Goal: Task Accomplishment & Management: Manage account settings

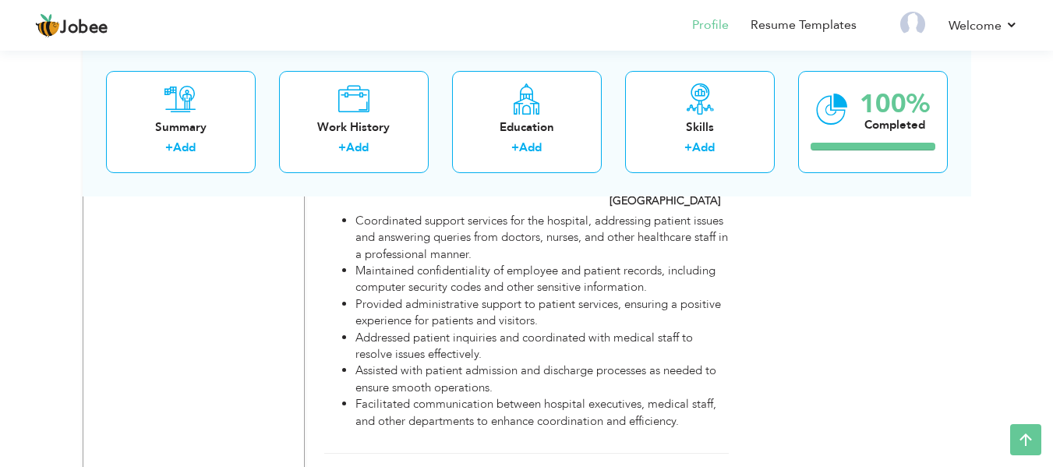
scroll to position [2002, 0]
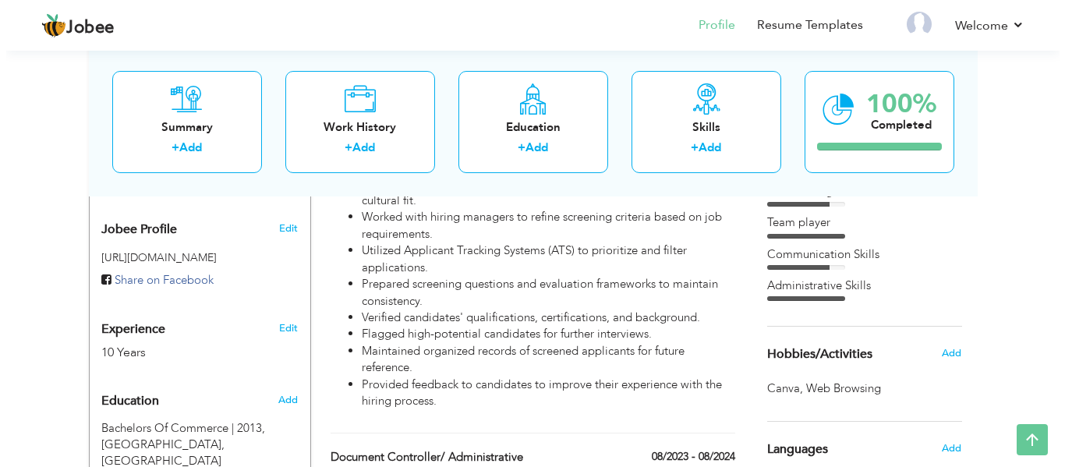
scroll to position [557, 0]
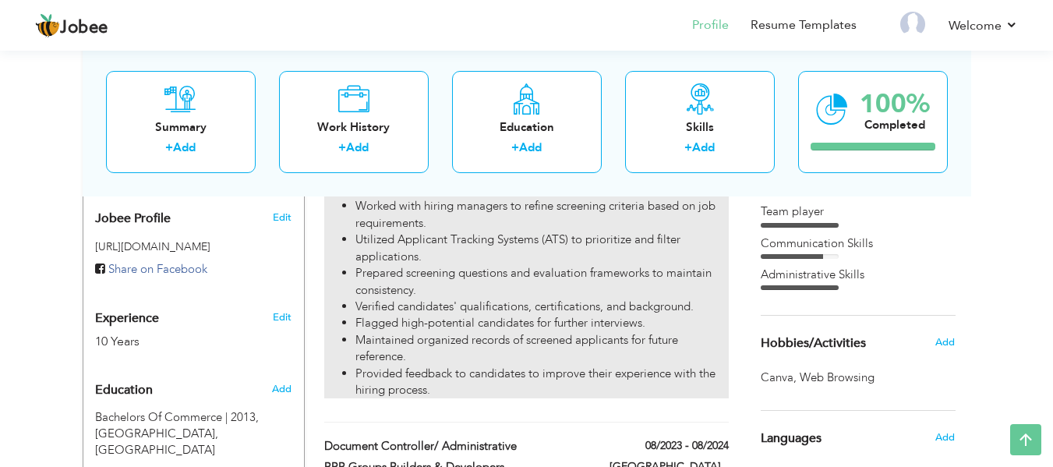
click at [519, 366] on li "Provided feedback to candidates to improve their experience with the hiring pro…" at bounding box center [541, 383] width 373 height 34
type input "HR People Analytics|| Talent Acquisition|"
type input "V.M. Public School"
type input "10/2024"
type input "[GEOGRAPHIC_DATA]"
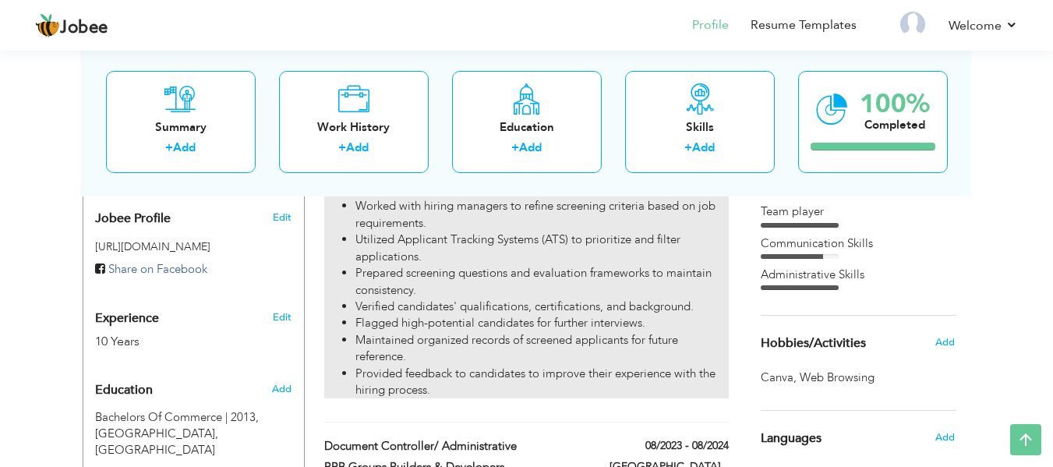
type input "[GEOGRAPHIC_DATA]"
checkbox input "true"
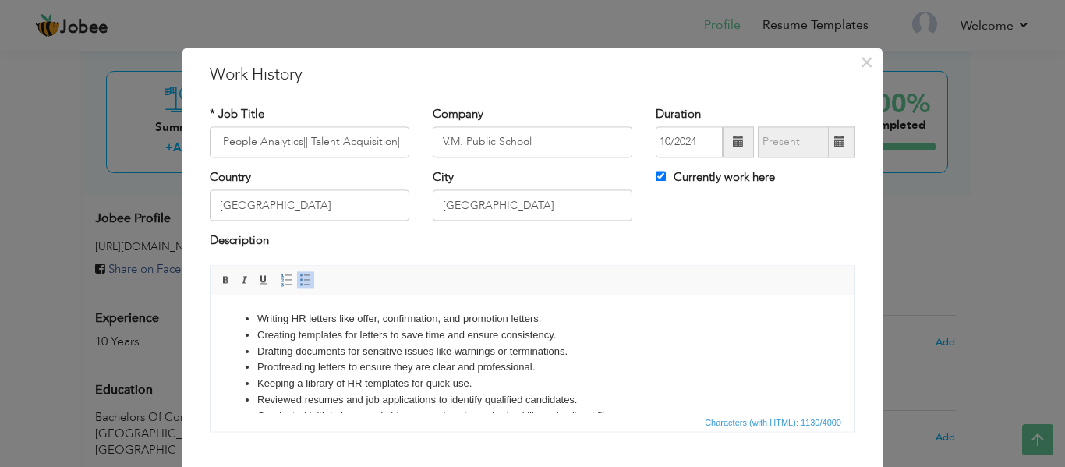
scroll to position [0, 0]
click at [525, 353] on li "Drafting documents for sensitive issues like warnings or terminations." at bounding box center [532, 352] width 550 height 16
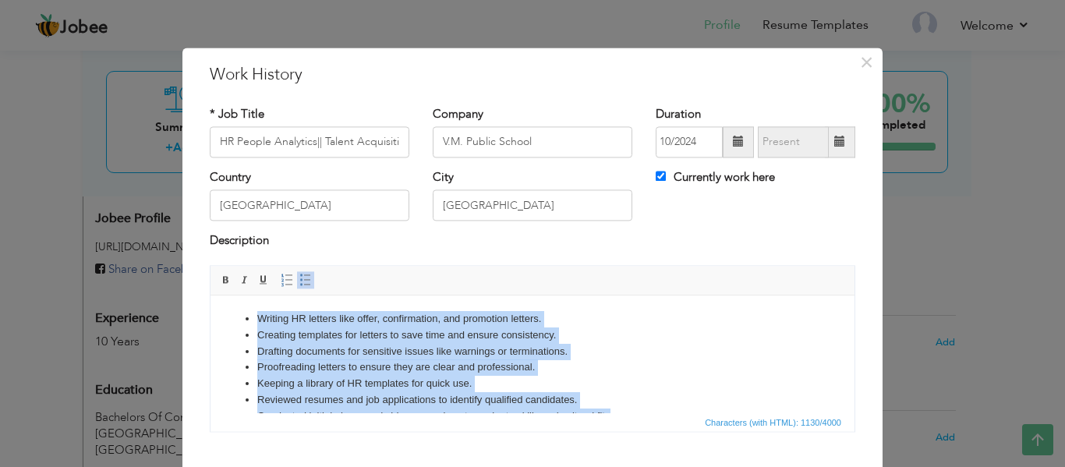
copy ul "Writing HR letters like offer, confirmation, and promotion letters. Creating te…"
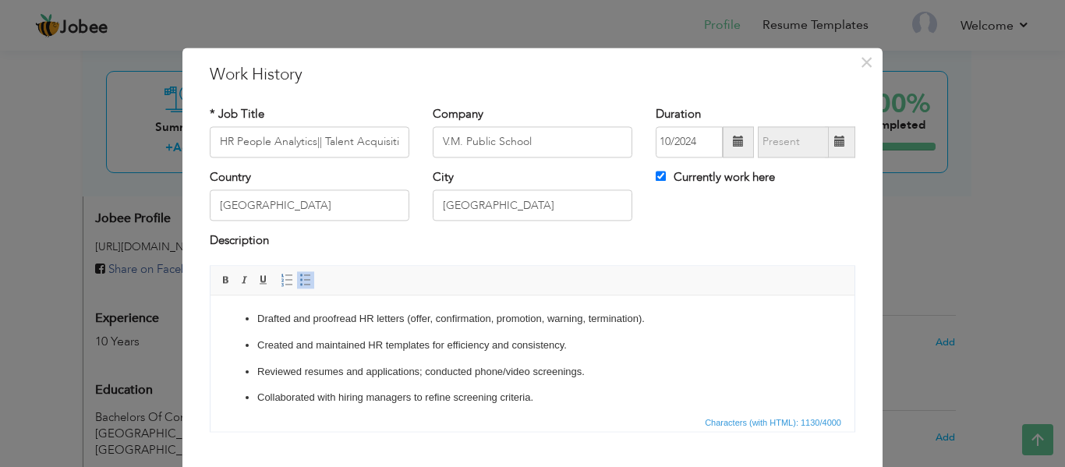
scroll to position [70, 0]
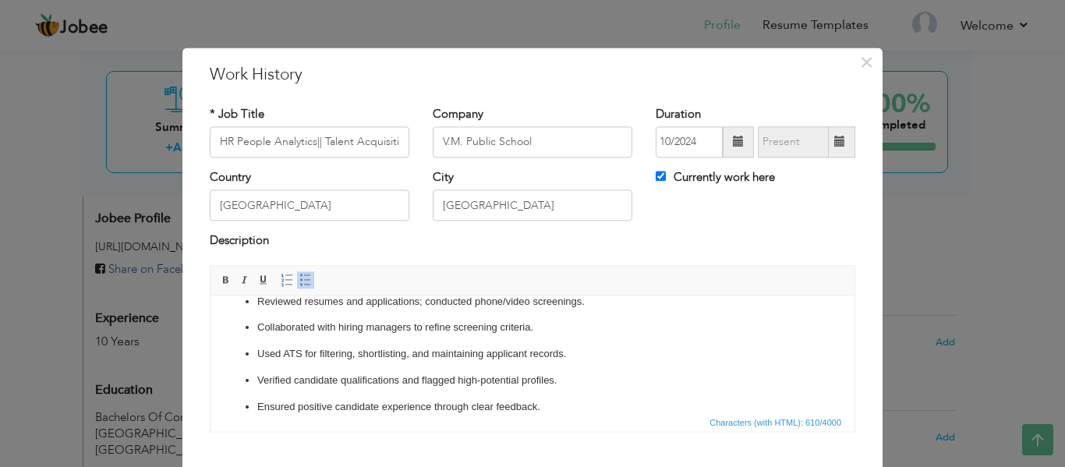
click at [266, 390] on ul "Drafted and proofread HR letters (offer, confirmation, promotion, warning, term…" at bounding box center [532, 328] width 613 height 175
drag, startPoint x: 578, startPoint y: 348, endPoint x: 327, endPoint y: 339, distance: 251.2
click at [327, 339] on ul "Drafted and proofread HR letters (offer, confirmation, promotion, warning, term…" at bounding box center [532, 328] width 613 height 175
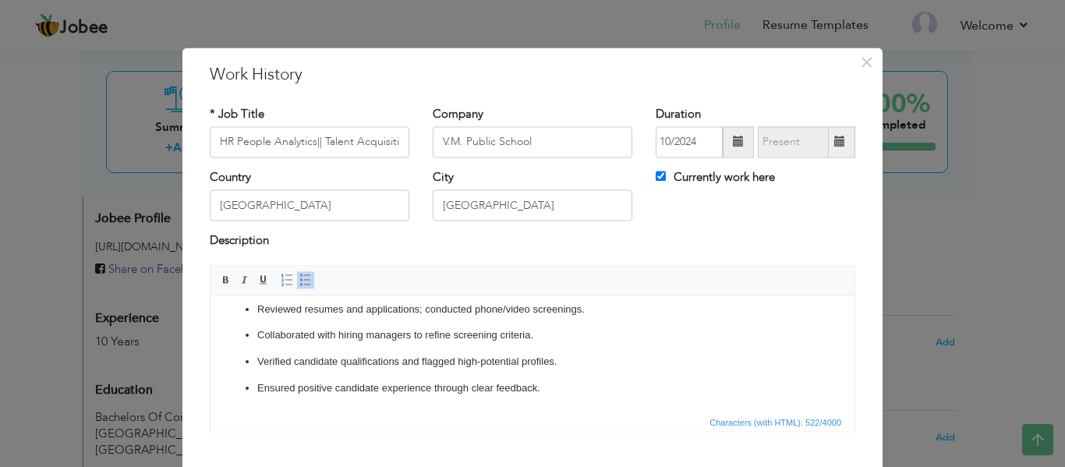
click at [253, 345] on ul "Drafted and proofread HR letters (offer, confirmation, promotion, warning, term…" at bounding box center [532, 323] width 613 height 148
click at [243, 356] on ul "Drafted and proofread HR letters (offer, confirmation, promotion, warning, term…" at bounding box center [532, 323] width 613 height 148
click at [250, 373] on ul "Drafted and proofread HR letters (offer, confirmation, promotion, warning, term…" at bounding box center [532, 323] width 613 height 148
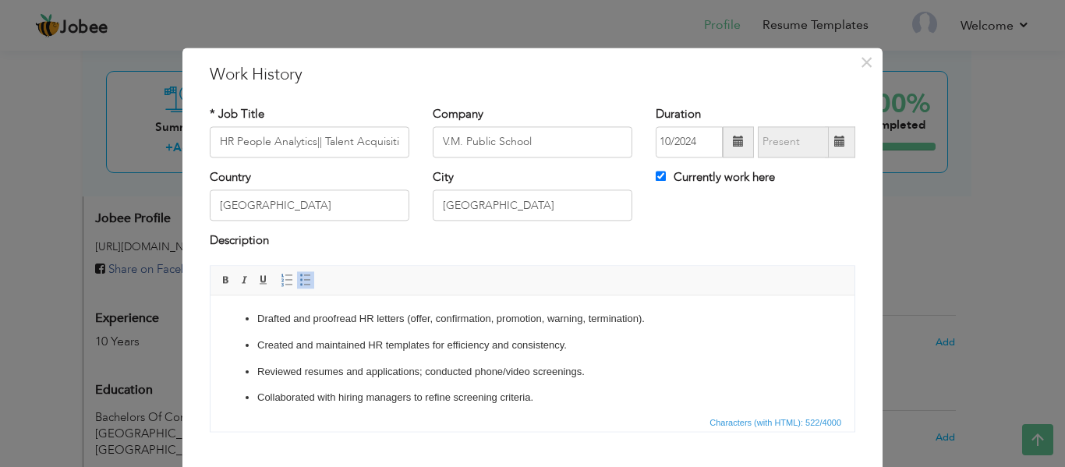
click at [372, 334] on ul "Drafted and proofread HR letters (offer, confirmation, promotion, warning, term…" at bounding box center [532, 385] width 613 height 148
click at [241, 347] on ul "Drafted and proofread HR letters (offer, confirmation, promotion, warning, term…" at bounding box center [532, 385] width 613 height 148
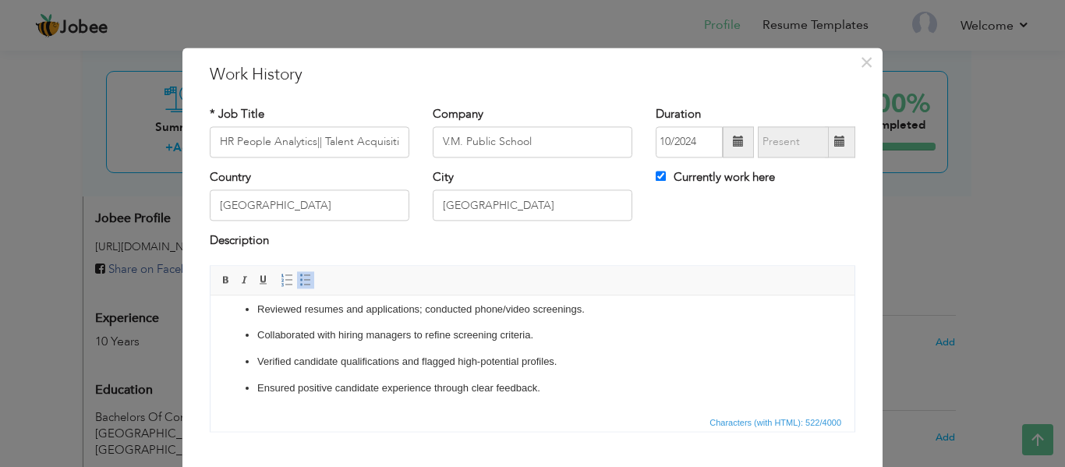
drag, startPoint x: 848, startPoint y: 359, endPoint x: 1059, endPoint y: 724, distance: 422.2
click at [571, 366] on p "Verified candidate qualifications and flagged high-potential profiles." at bounding box center [532, 362] width 550 height 16
click at [571, 376] on ul "Drafted and proofread HR letters (offer, confirmation, promotion, warning, term…" at bounding box center [532, 323] width 613 height 148
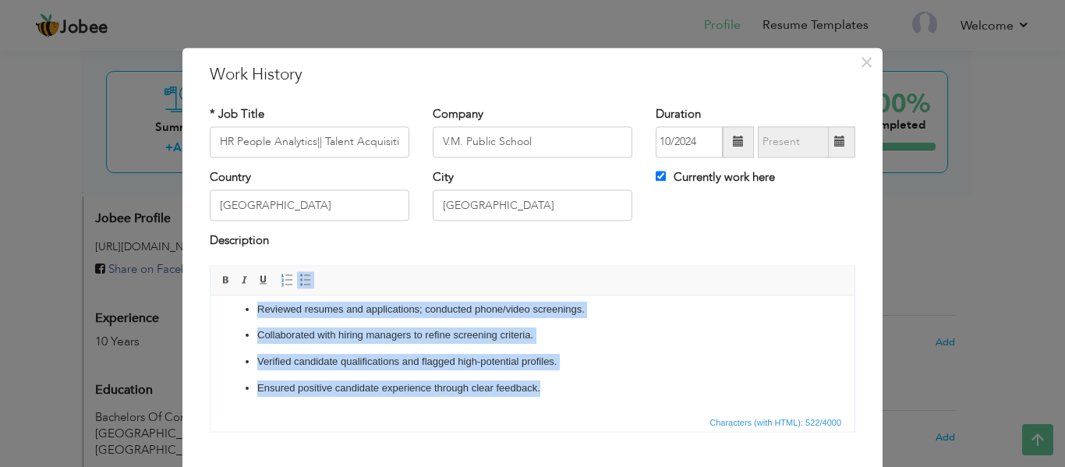
click at [535, 370] on ul "Drafted and proofread HR letters (offer, confirmation, promotion, warning, term…" at bounding box center [532, 323] width 613 height 148
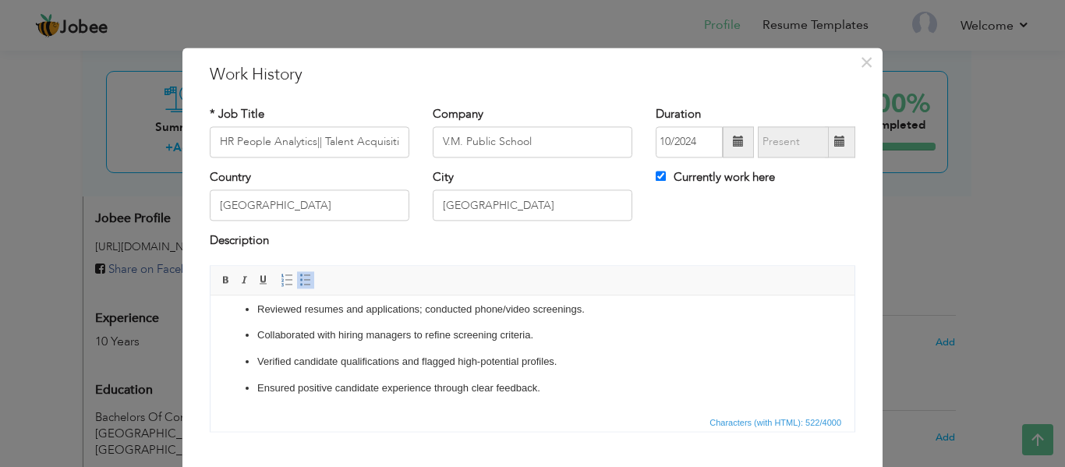
click at [581, 378] on ul "Drafted and proofread HR letters (offer, confirmation, promotion, warning, term…" at bounding box center [532, 323] width 613 height 148
click at [862, 72] on span "×" at bounding box center [866, 62] width 13 height 28
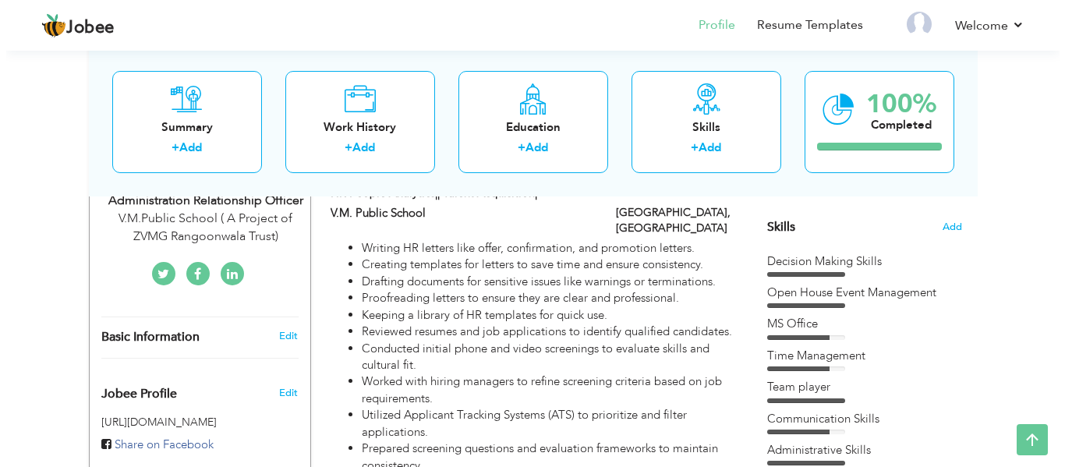
scroll to position [360, 0]
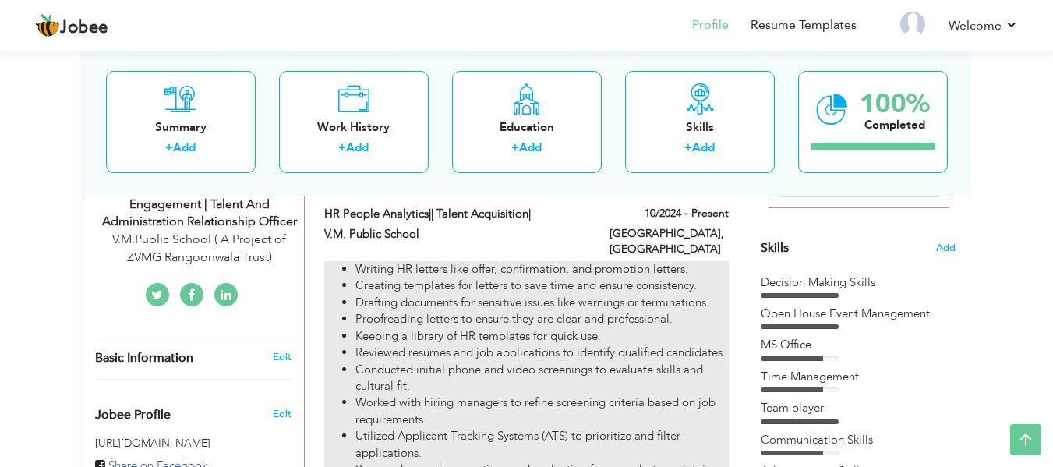
click at [681, 328] on li "Keeping a library of HR templates for quick use." at bounding box center [541, 336] width 373 height 16
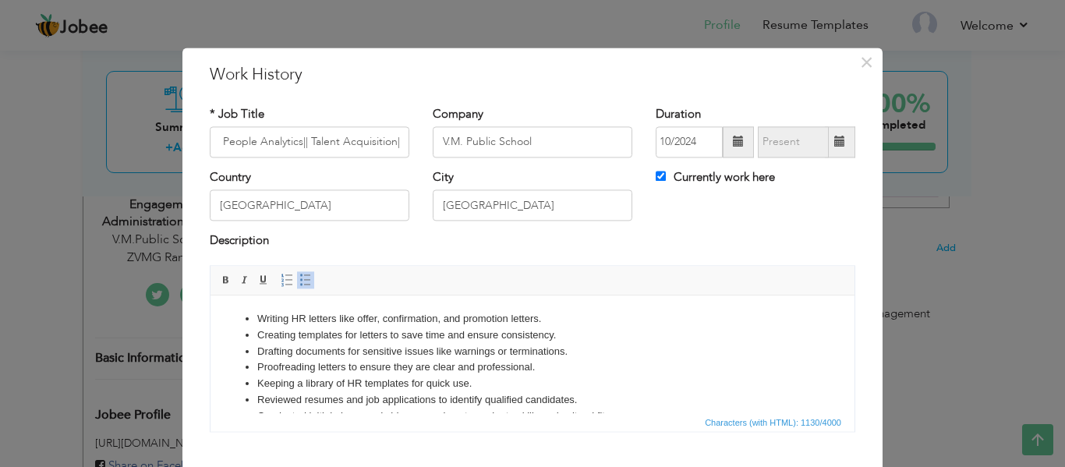
scroll to position [0, 0]
click at [532, 352] on li "Drafting documents for sensitive issues like warnings or terminations." at bounding box center [532, 352] width 550 height 16
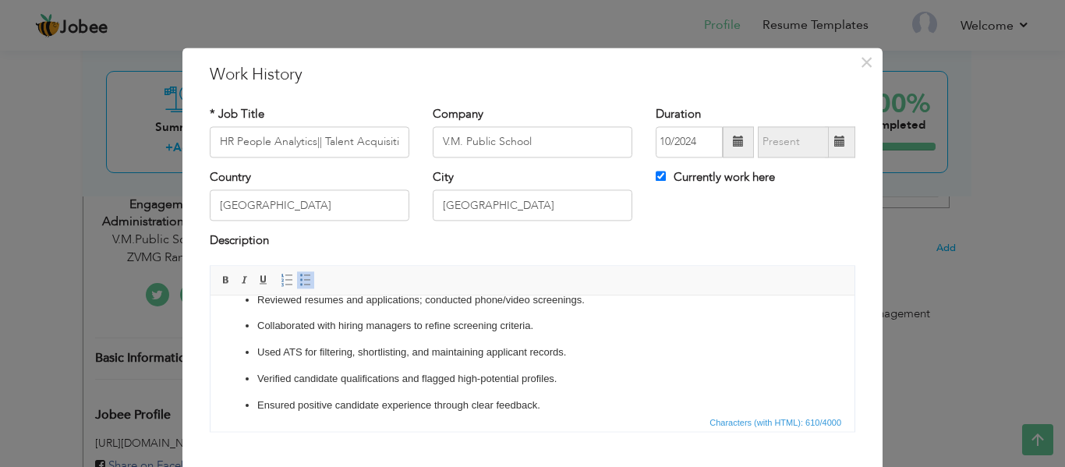
click at [304, 359] on p "Used ATS for filtering, shortlisting, and maintaining applicant records." at bounding box center [532, 353] width 550 height 16
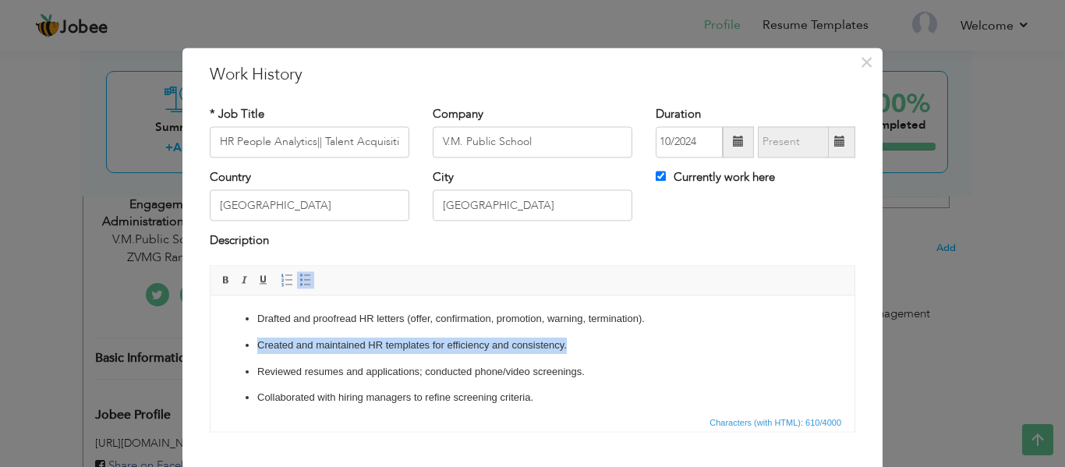
drag, startPoint x: 571, startPoint y: 347, endPoint x: 242, endPoint y: 339, distance: 328.3
click at [242, 339] on ul "Drafted and proofread HR letters (offer, confirmation, promotion, warning, term…" at bounding box center [532, 398] width 613 height 175
copy p "Created and maintained HR templates for efficiency and consistency."
click at [656, 313] on p "Drafted and proofread HR letters (offer, confirmation, promotion, warning, term…" at bounding box center [532, 319] width 550 height 16
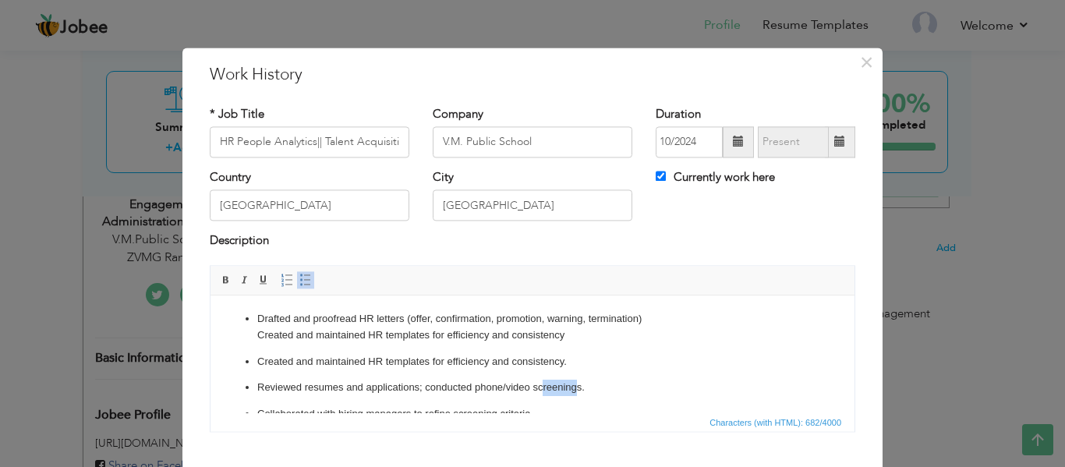
drag, startPoint x: 578, startPoint y: 387, endPoint x: 544, endPoint y: 383, distance: 34.5
click at [544, 383] on p "Reviewed resumes and applications; conducted phone/video screenings." at bounding box center [532, 388] width 550 height 16
click at [557, 385] on p "Reviewed resumes and applications; conducted phone/video screenings." at bounding box center [532, 388] width 550 height 16
drag, startPoint x: 581, startPoint y: 389, endPoint x: 258, endPoint y: 377, distance: 323.7
click at [258, 377] on ul "Drafted and proofread HR letters (offer, confirmation, promotion, warning, term…" at bounding box center [532, 406] width 613 height 190
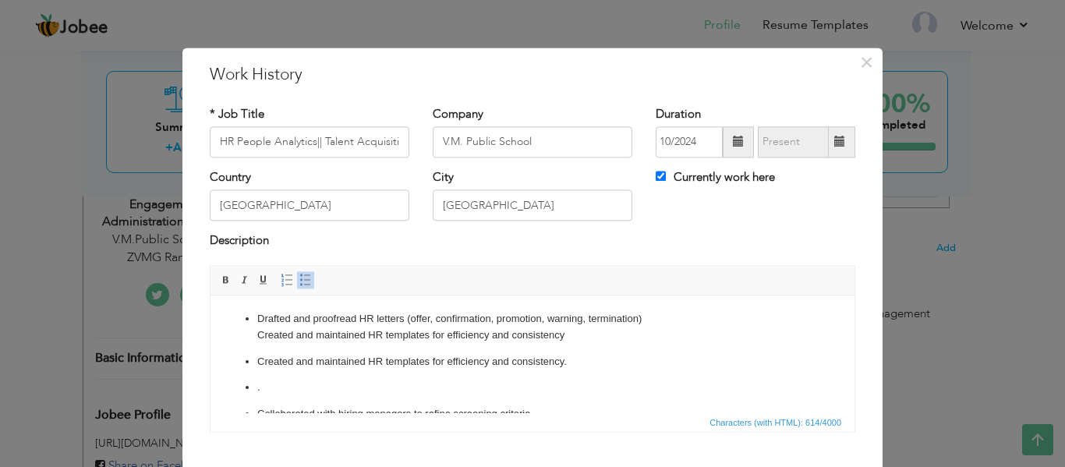
click at [568, 330] on p "Drafted and proofread HR letters (offer, confirmation, promotion, warning, term…" at bounding box center [532, 327] width 550 height 33
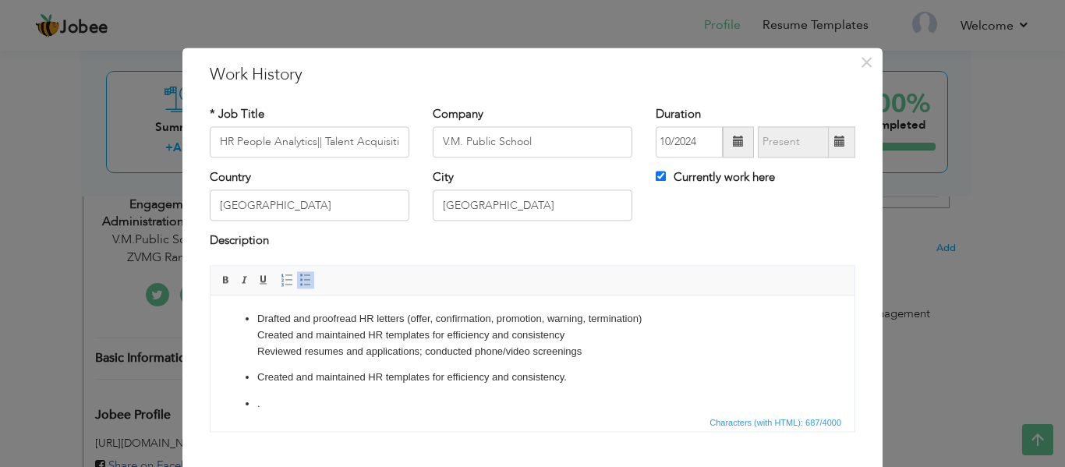
click at [554, 358] on p "Drafted and proofread HR letters (offer, confirmation, promotion, warning, term…" at bounding box center [532, 335] width 550 height 48
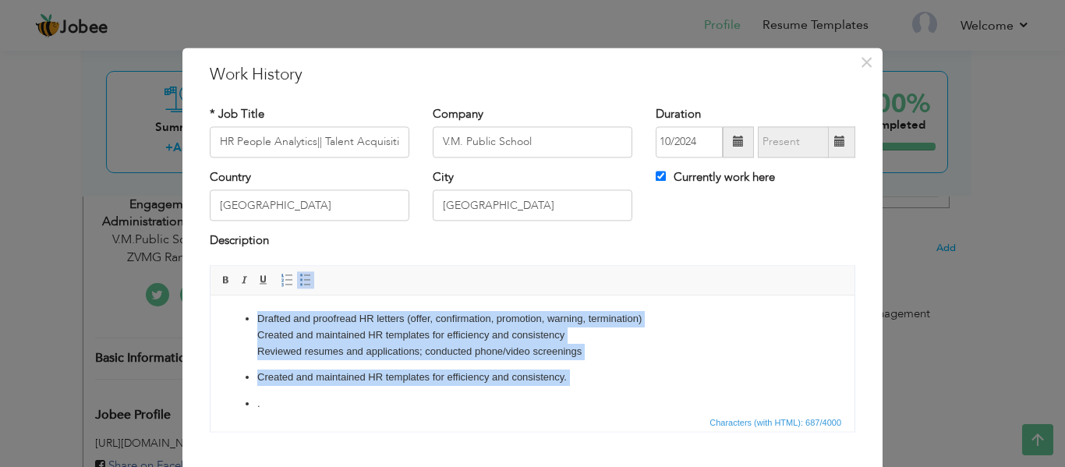
drag, startPoint x: 578, startPoint y: 386, endPoint x: 402, endPoint y: 288, distance: 201.0
click at [402, 295] on html "Drafted and proofread HR letters (offer, confirmation, promotion, warning, term…" at bounding box center [532, 414] width 644 height 238
click at [465, 350] on p "Drafted and proofread HR letters (offer, confirmation, promotion, warning, term…" at bounding box center [532, 335] width 550 height 48
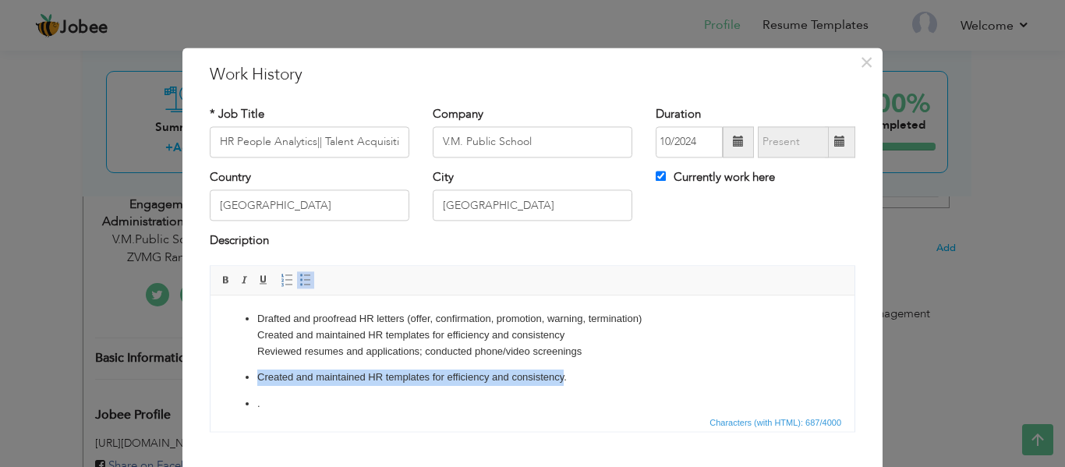
drag, startPoint x: 257, startPoint y: 376, endPoint x: 563, endPoint y: 380, distance: 305.6
click at [563, 380] on p "Created and maintained HR templates for efficiency and consistency." at bounding box center [532, 377] width 550 height 16
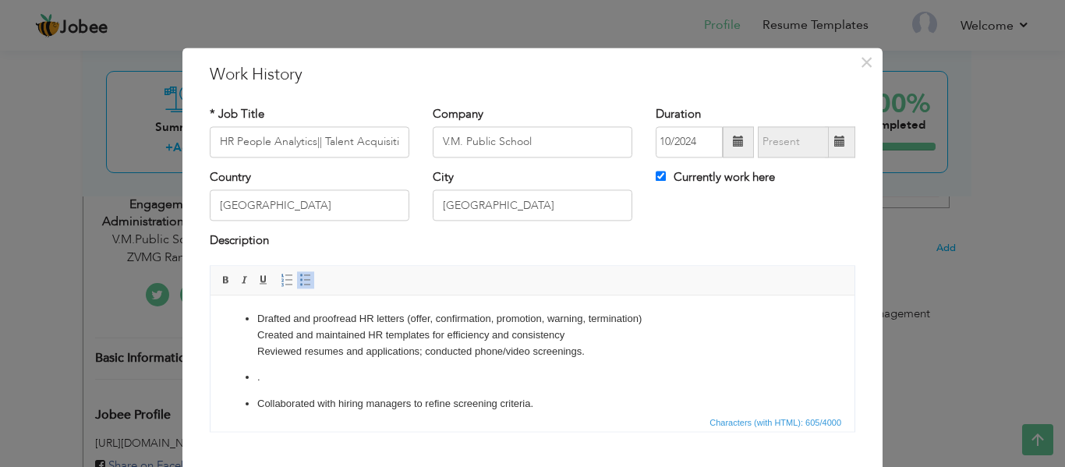
click at [534, 402] on p "Collaborated with hiring managers to refine screening criteria." at bounding box center [532, 404] width 550 height 16
click at [612, 354] on p "Drafted and proofread HR letters (offer, confirmation, promotion, warning, term…" at bounding box center [532, 335] width 550 height 48
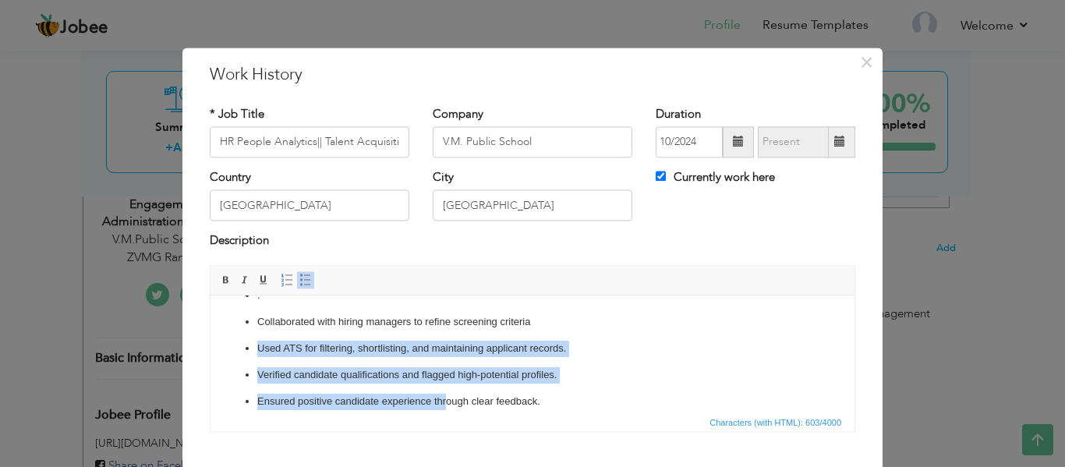
scroll to position [94, 0]
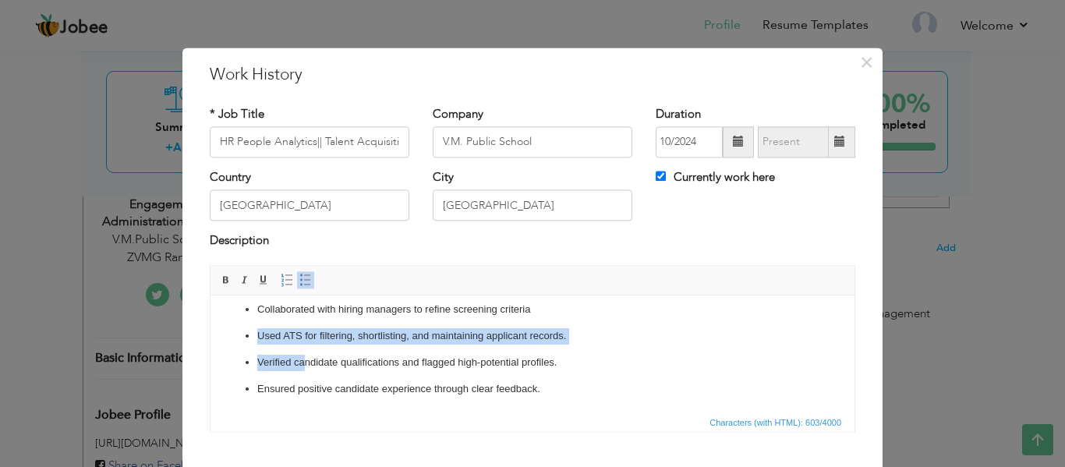
drag, startPoint x: 535, startPoint y: 409, endPoint x: 303, endPoint y: 369, distance: 235.8
click at [303, 369] on ul "Drafted and proofread HR letters (offer, confirmation, promotion, warning, term…" at bounding box center [532, 307] width 613 height 180
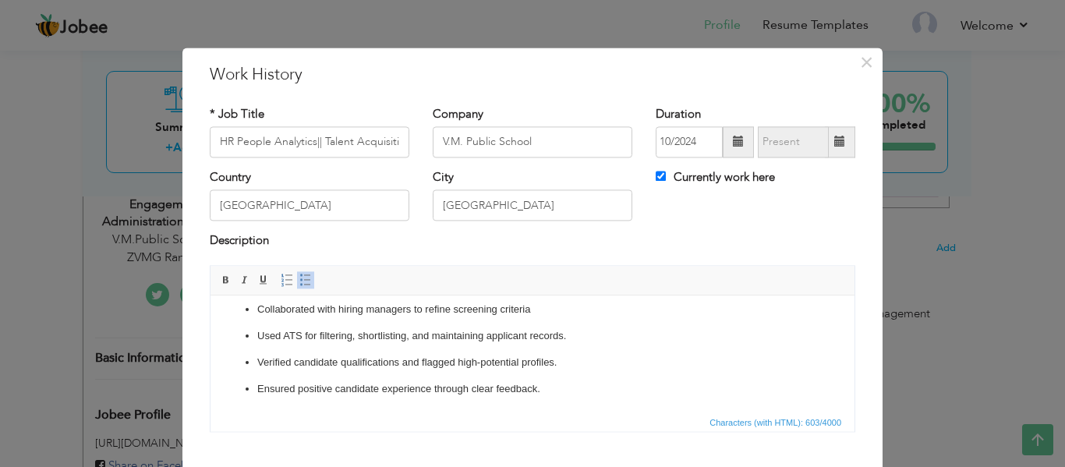
click at [398, 355] on p "Verified candidate qualifications and flagged high-potential profiles." at bounding box center [532, 363] width 550 height 16
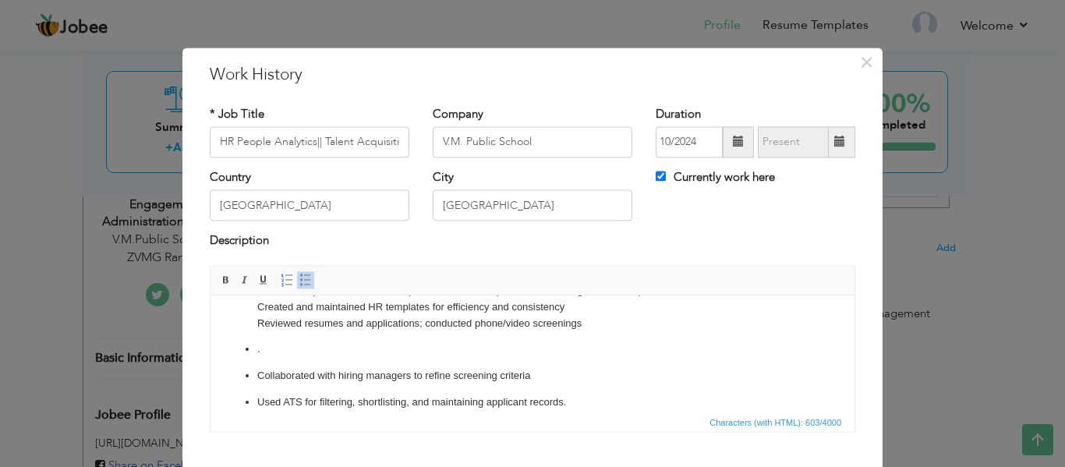
scroll to position [15, 0]
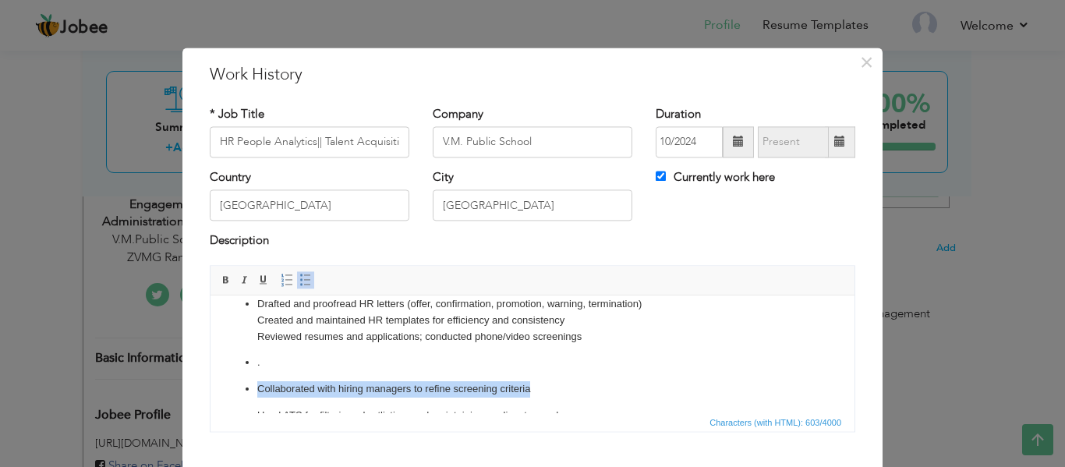
drag, startPoint x: 528, startPoint y: 386, endPoint x: 258, endPoint y: 383, distance: 270.5
click at [258, 383] on p "Collaborated with hiring managers to refine screening criteria" at bounding box center [532, 389] width 550 height 16
click at [616, 333] on p "Drafted and proofread HR letters (offer, confirmation, promotion, warning, term…" at bounding box center [532, 320] width 550 height 48
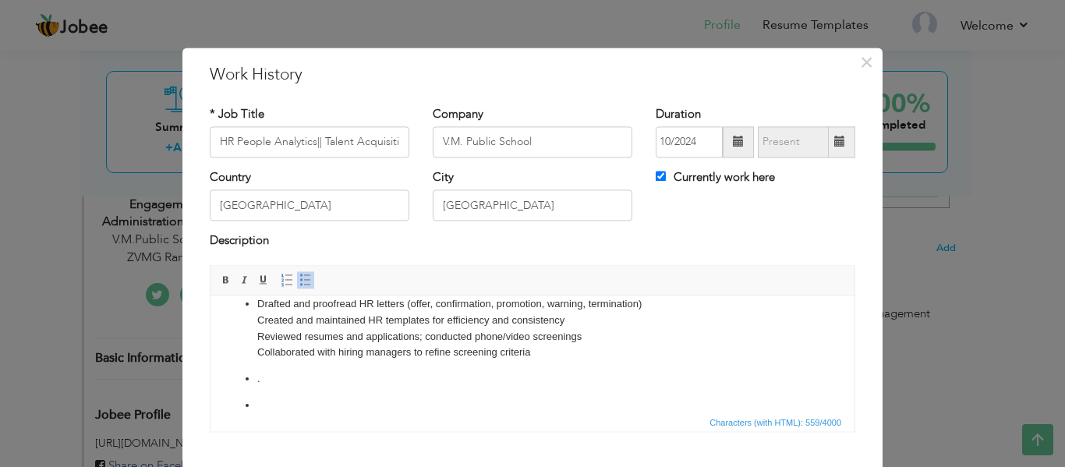
click at [616, 333] on p "Drafted and proofread HR letters (offer, confirmation, promotion, warning, term…" at bounding box center [532, 328] width 550 height 65
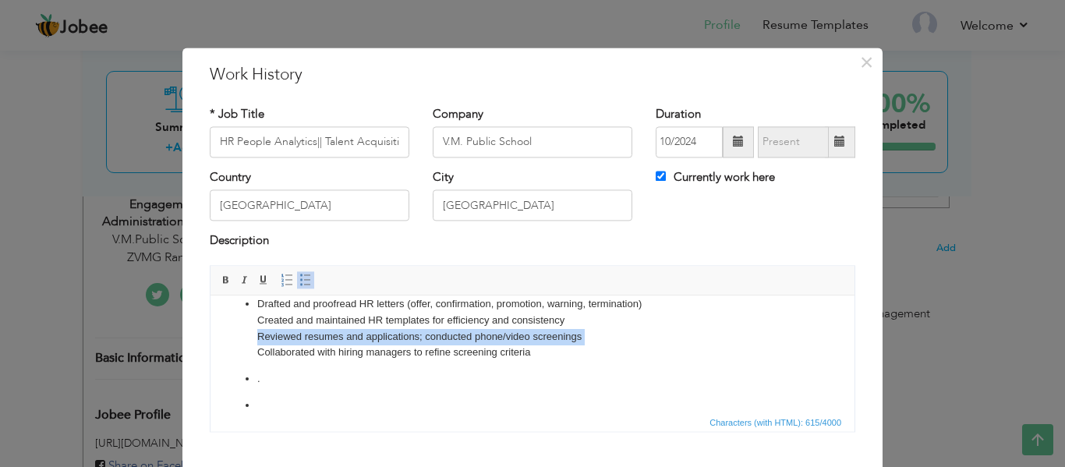
click at [616, 333] on p "Drafted and proofread HR letters (offer, confirmation, promotion, warning, term…" at bounding box center [532, 328] width 550 height 65
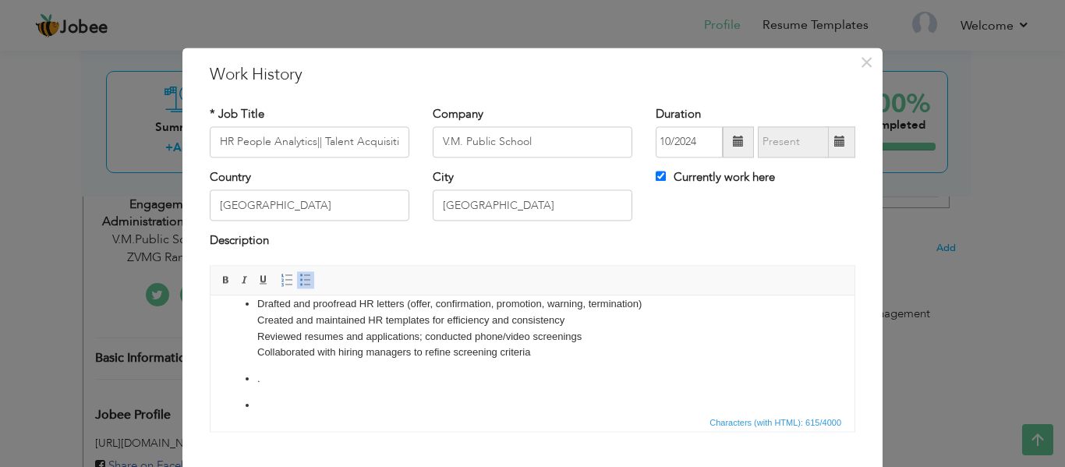
click at [547, 376] on p "." at bounding box center [532, 379] width 550 height 16
click at [525, 382] on p at bounding box center [532, 379] width 550 height 16
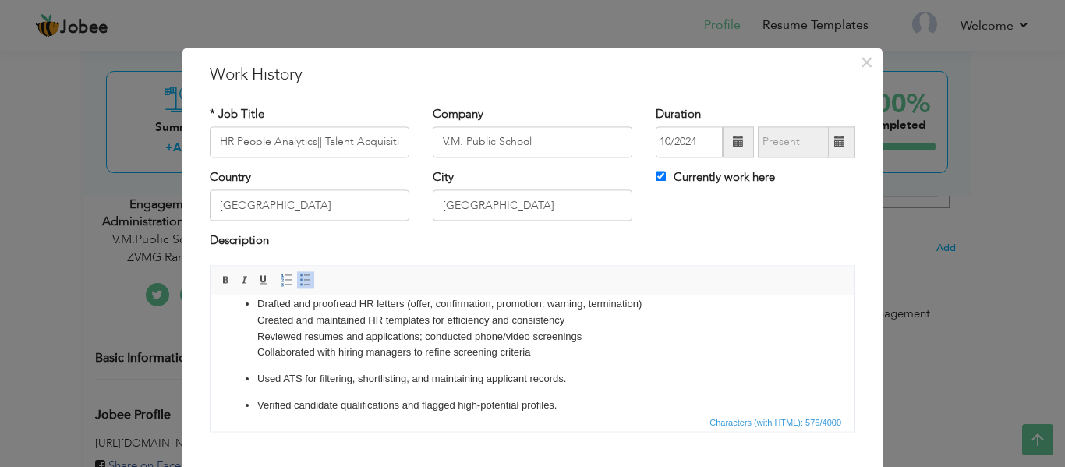
click at [568, 376] on p "Used ATS for filtering, shortlisting, and maintaining applicant records." at bounding box center [532, 379] width 550 height 16
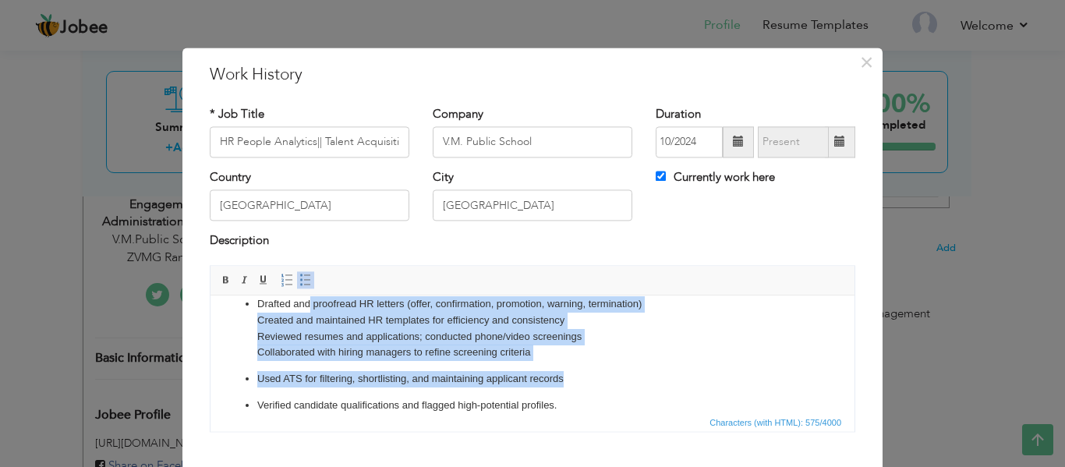
drag, startPoint x: 568, startPoint y: 376, endPoint x: 311, endPoint y: 292, distance: 270.9
click at [311, 292] on html "Drafted and proofread HR letters (offer, confirmation, promotion, warning, term…" at bounding box center [532, 368] width 644 height 175
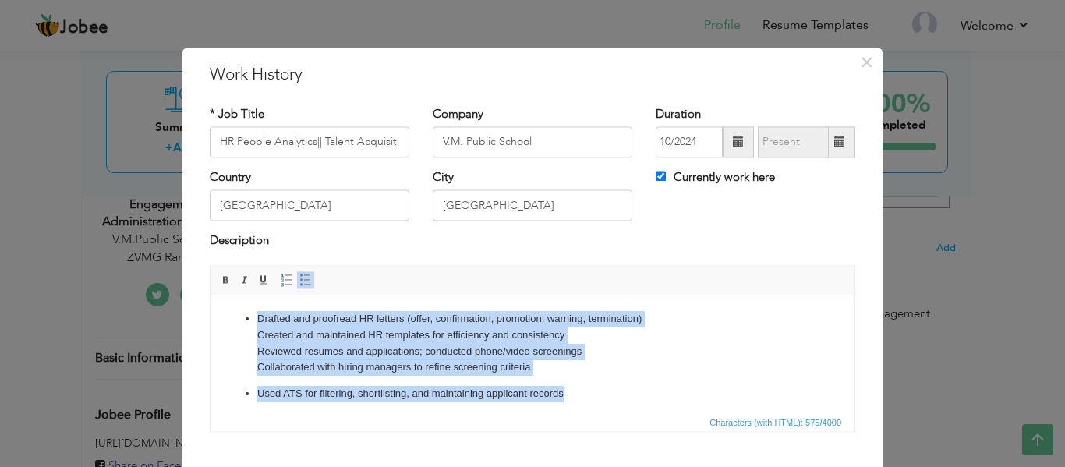
click at [392, 364] on p "Drafted and proofread HR letters (offer, confirmation, promotion, warning, term…" at bounding box center [532, 343] width 550 height 65
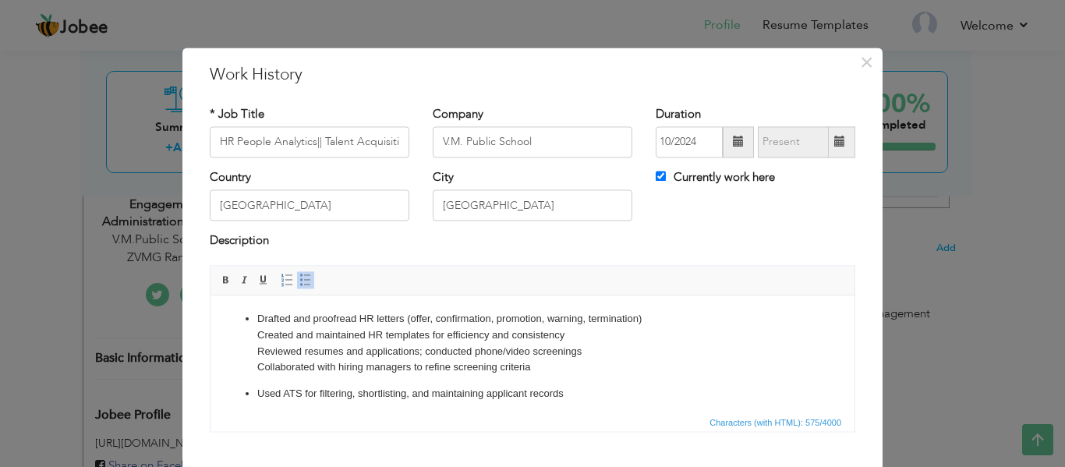
click at [508, 358] on p "Drafted and proofread HR letters (offer, confirmation, promotion, warning, term…" at bounding box center [532, 343] width 550 height 65
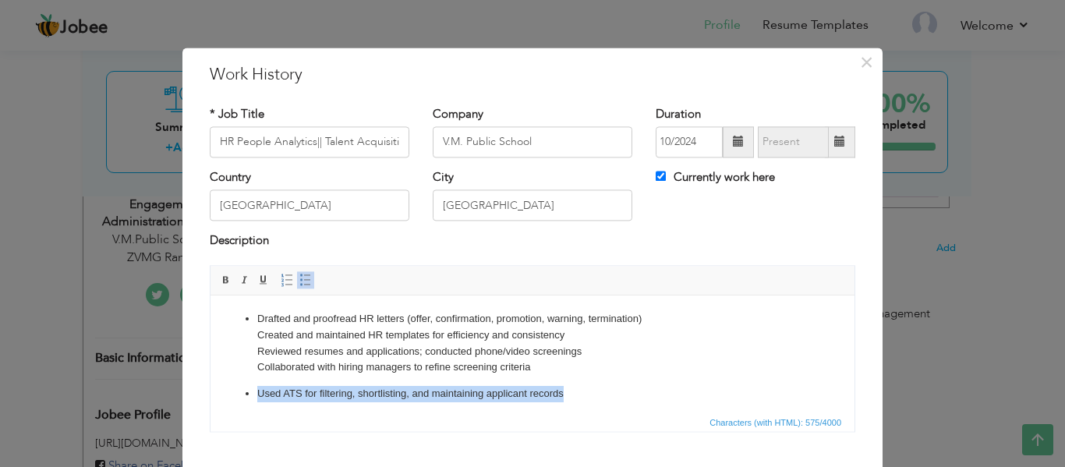
drag, startPoint x: 569, startPoint y: 395, endPoint x: 245, endPoint y: 384, distance: 324.4
click at [245, 384] on ul "Drafted and proofread HR letters (offer, confirmation, promotion, warning, term…" at bounding box center [532, 383] width 613 height 144
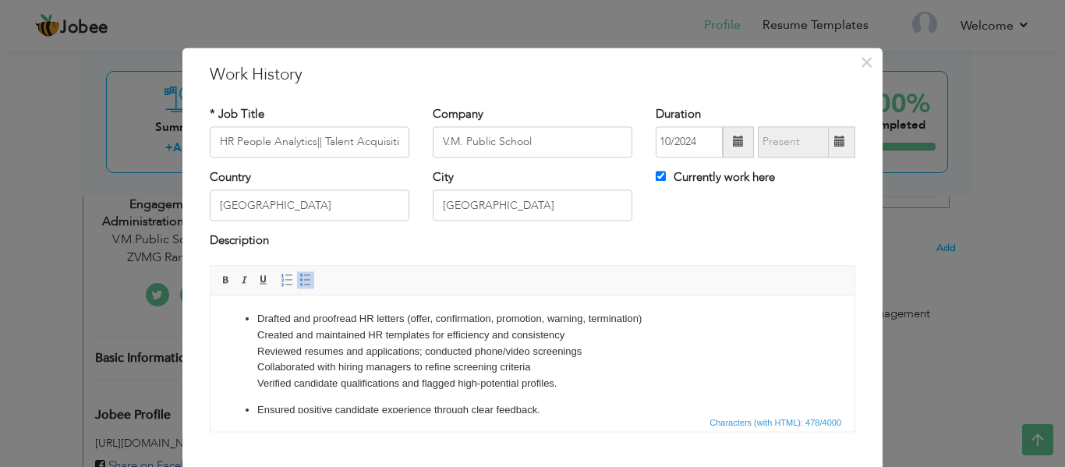
click at [257, 408] on p "Ensured positive candidate experience through clear feedback." at bounding box center [532, 410] width 550 height 16
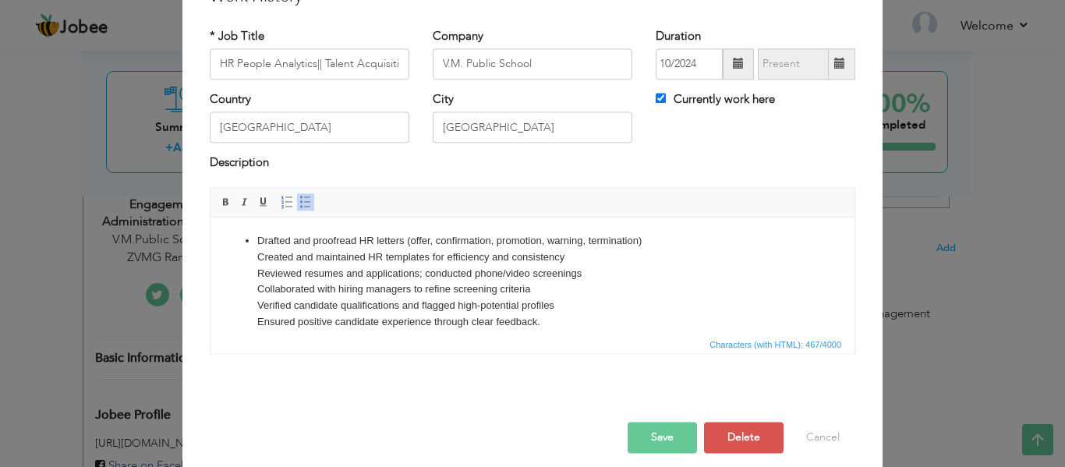
drag, startPoint x: 321, startPoint y: 370, endPoint x: 526, endPoint y: 345, distance: 206.5
click at [322, 369] on div "* Job Title HR People Analytics|| Talent Acquisition| Company V.M. Public Schoo…" at bounding box center [532, 196] width 669 height 361
click at [545, 318] on p "Drafted and proofread HR letters (offer, confirmation, promotion, warning, term…" at bounding box center [532, 281] width 550 height 97
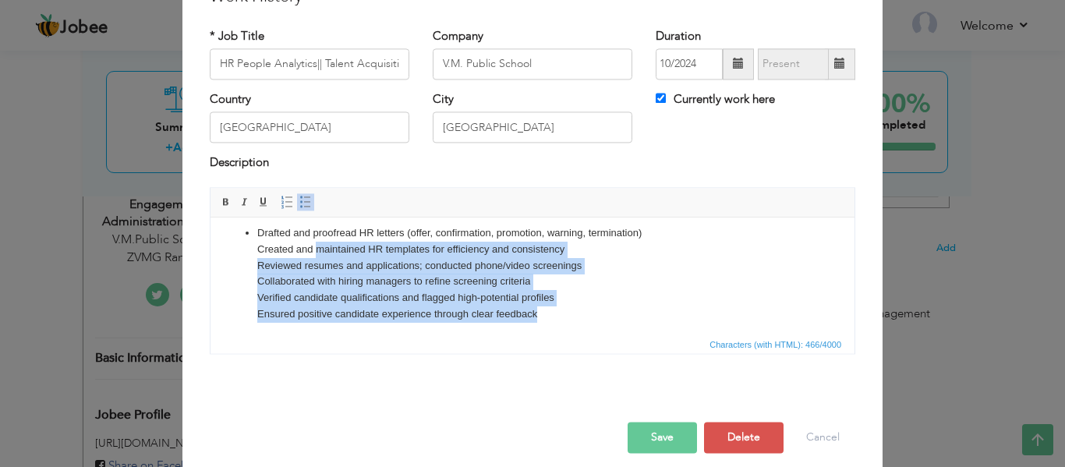
drag, startPoint x: 538, startPoint y: 321, endPoint x: 319, endPoint y: 245, distance: 232.0
click at [319, 245] on p "Drafted and proofread HR letters (offer, confirmation, promotion, warning, term…" at bounding box center [532, 273] width 550 height 97
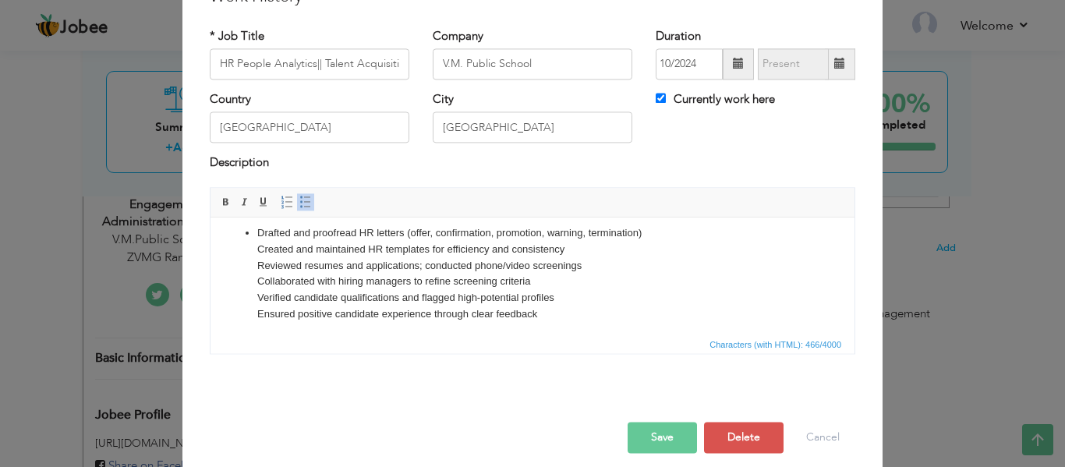
drag, startPoint x: 266, startPoint y: 242, endPoint x: 257, endPoint y: 233, distance: 12.1
click at [265, 241] on p "Drafted and proofread HR letters (offer, confirmation, promotion, warning, term…" at bounding box center [532, 273] width 550 height 97
click at [255, 232] on ul "Drafted and proofread HR letters (offer, confirmation, promotion, warning, term…" at bounding box center [532, 273] width 613 height 97
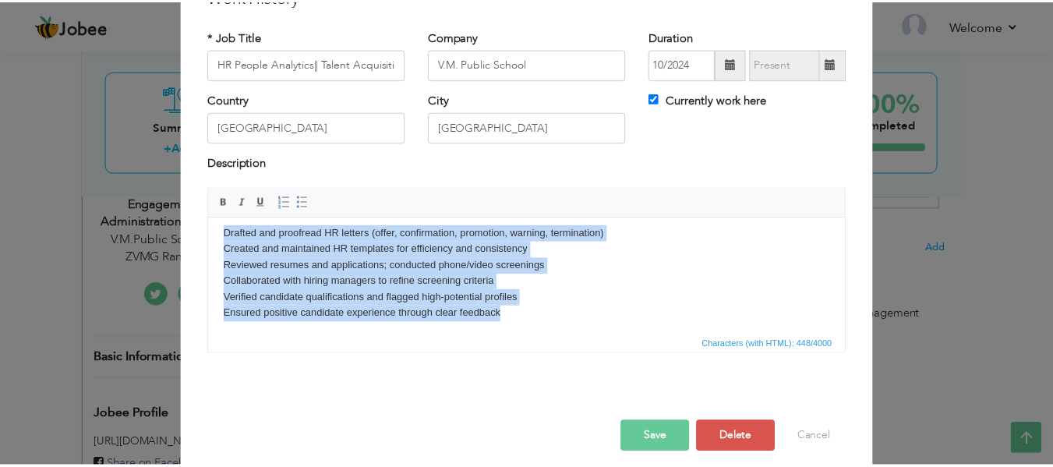
scroll to position [0, 0]
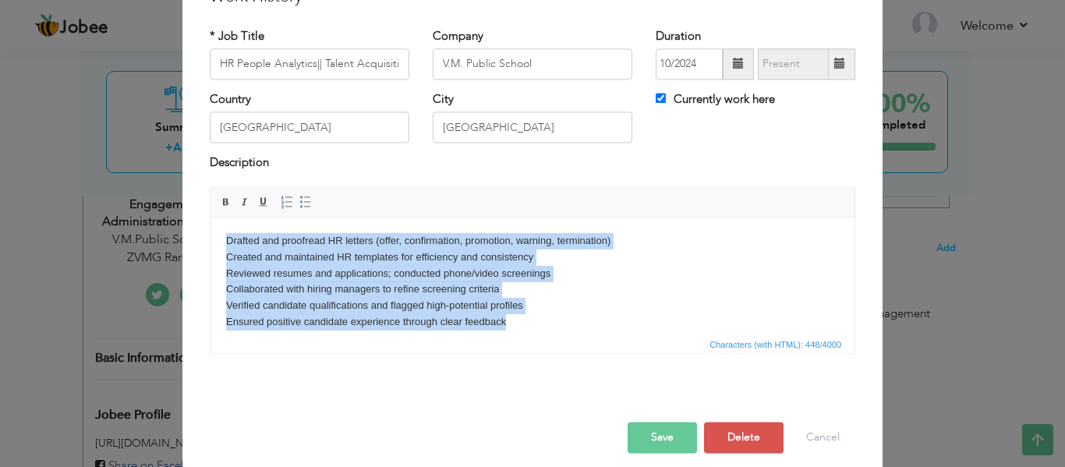
drag, startPoint x: 510, startPoint y: 318, endPoint x: 193, endPoint y: 218, distance: 332.6
click at [210, 218] on html "Drafted and proofread HR letters (offer, confirmation, promotion, warning, term…" at bounding box center [532, 281] width 644 height 129
click at [302, 200] on span at bounding box center [305, 202] width 12 height 12
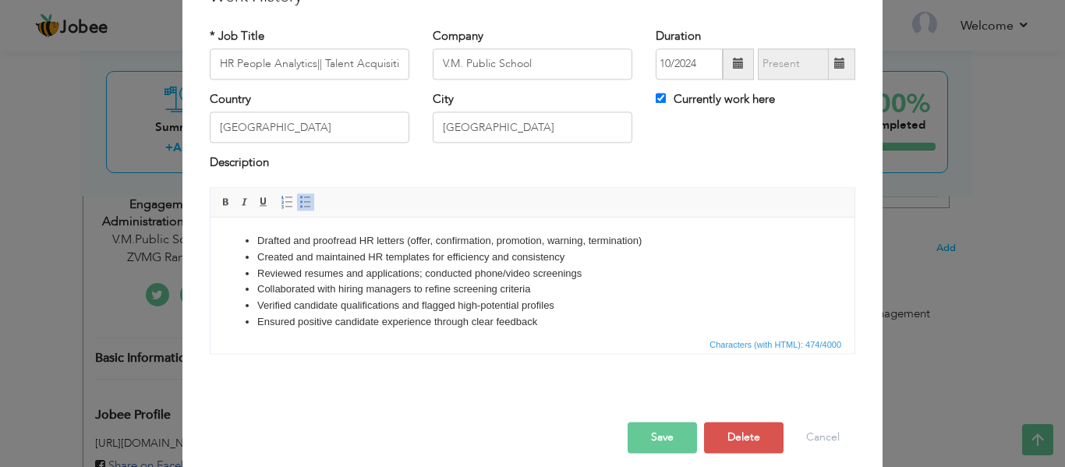
click at [662, 439] on button "Save" at bounding box center [661, 437] width 69 height 31
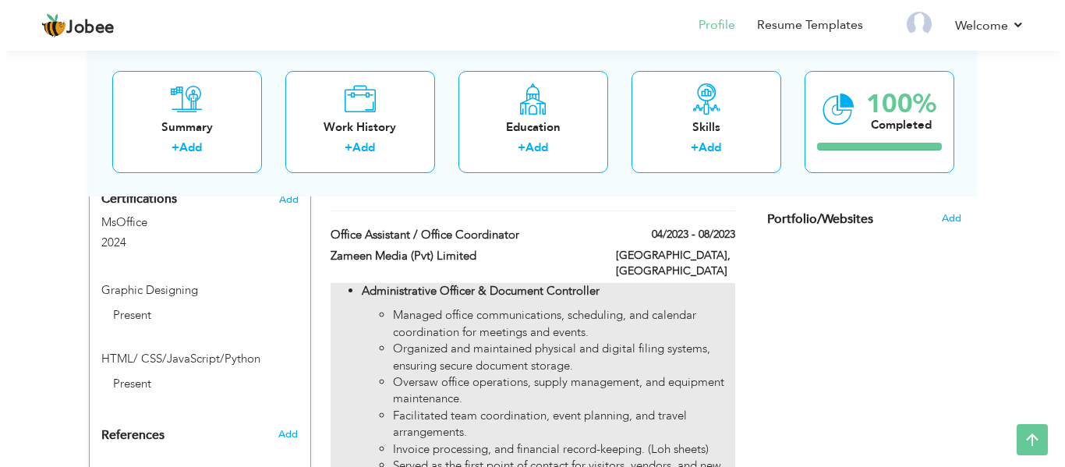
scroll to position [828, 0]
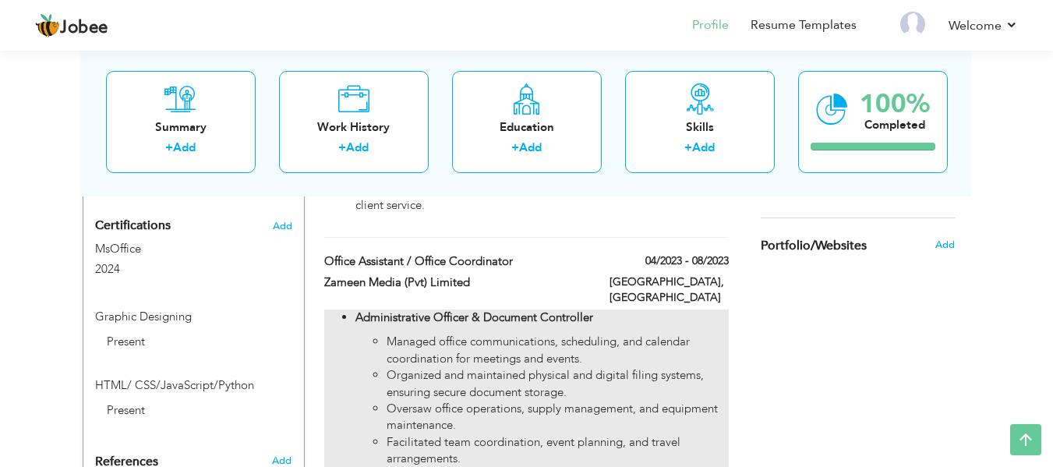
click at [662, 368] on li "Organized and maintained physical and digital filing systems, ensuring secure d…" at bounding box center [557, 384] width 341 height 34
type input "Office Assistant / Office Coordinator"
type input "Zameen Media (Pvt) Limited"
type input "04/2023"
type input "08/2023"
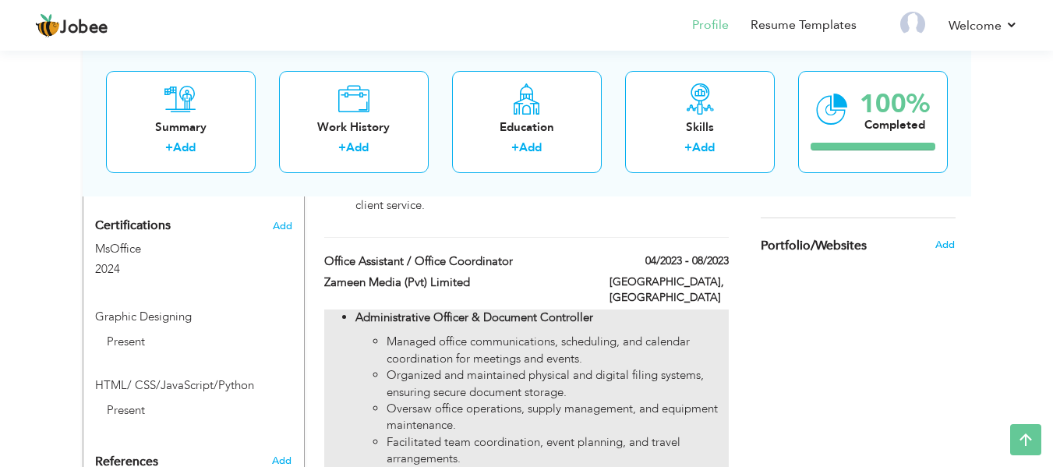
checkbox input "false"
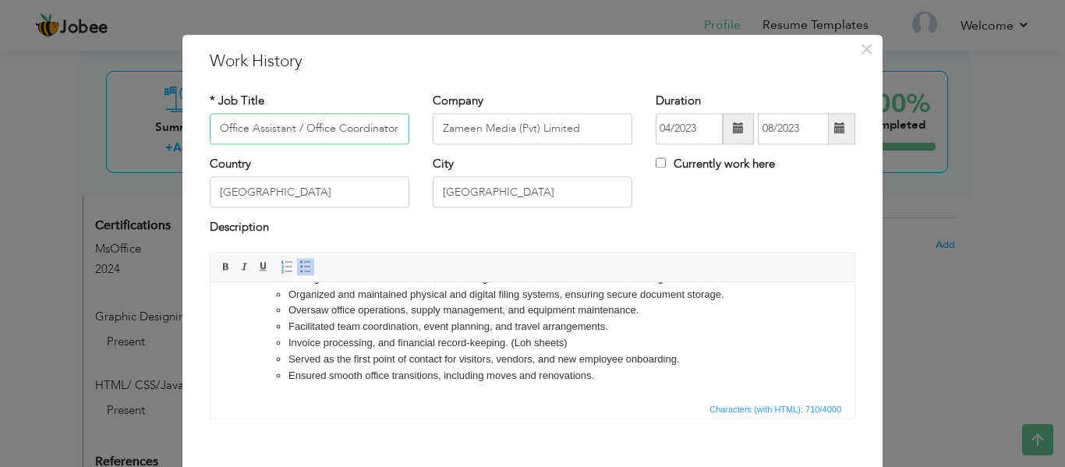
scroll to position [91, 0]
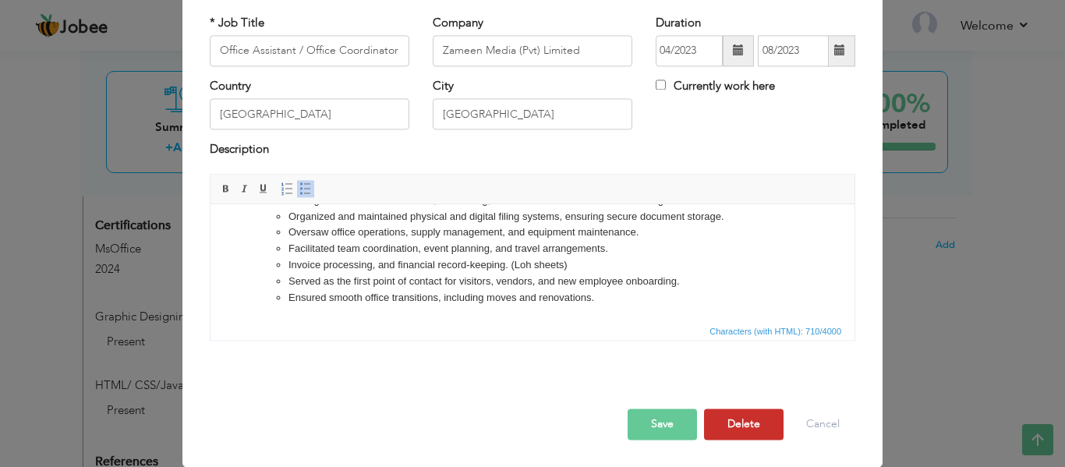
click at [748, 423] on button "Delete" at bounding box center [744, 423] width 80 height 31
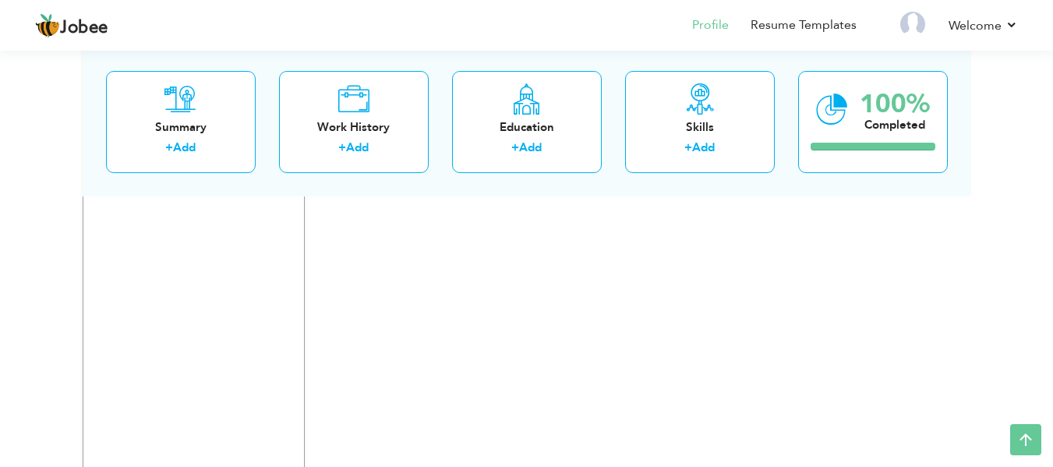
scroll to position [2516, 0]
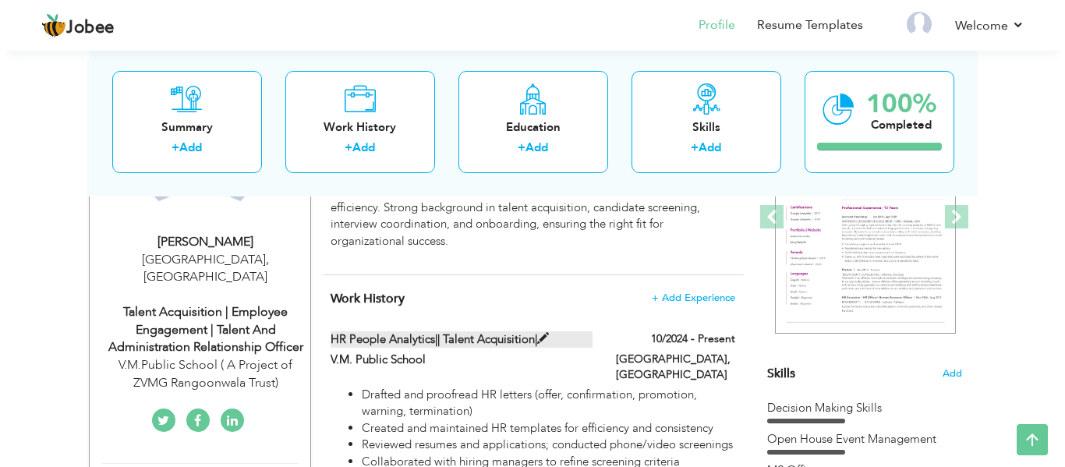
scroll to position [234, 0]
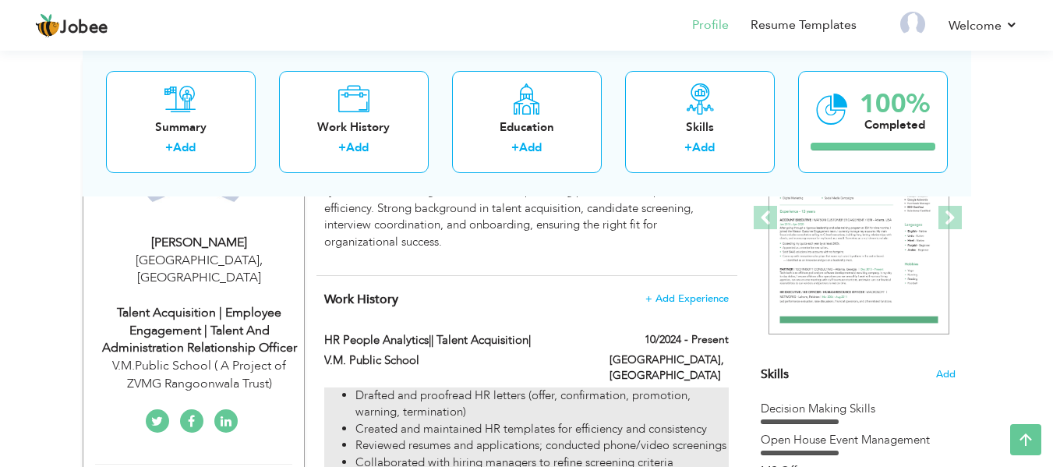
drag, startPoint x: 313, startPoint y: 333, endPoint x: 405, endPoint y: 391, distance: 108.6
click at [405, 391] on div "HR People Analytics|| Talent Acquisition| 10/2024 - Present HR People Analytics…" at bounding box center [526, 430] width 404 height 196
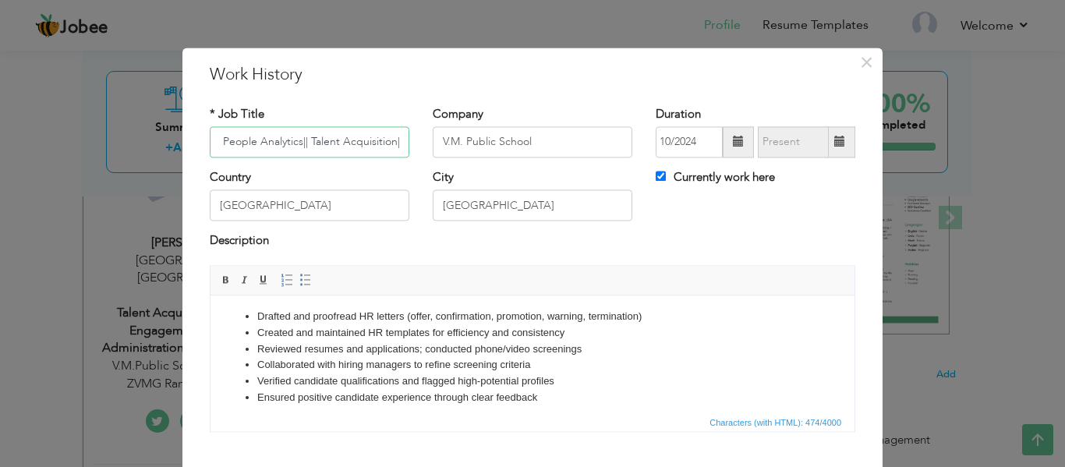
scroll to position [0, 0]
click at [457, 358] on li "Reviewed resumes and applications; conducted phone/video screenings" at bounding box center [532, 352] width 550 height 16
click at [866, 65] on span "×" at bounding box center [866, 62] width 13 height 28
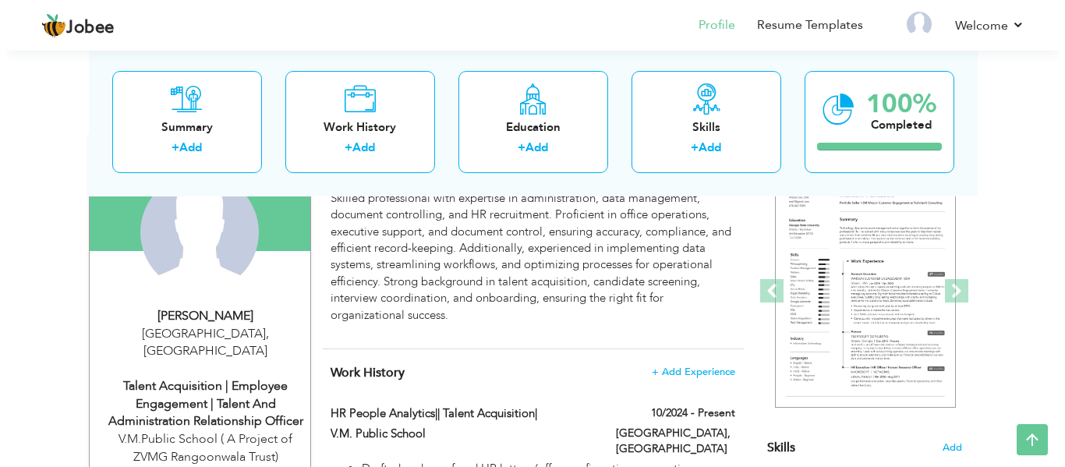
scroll to position [312, 0]
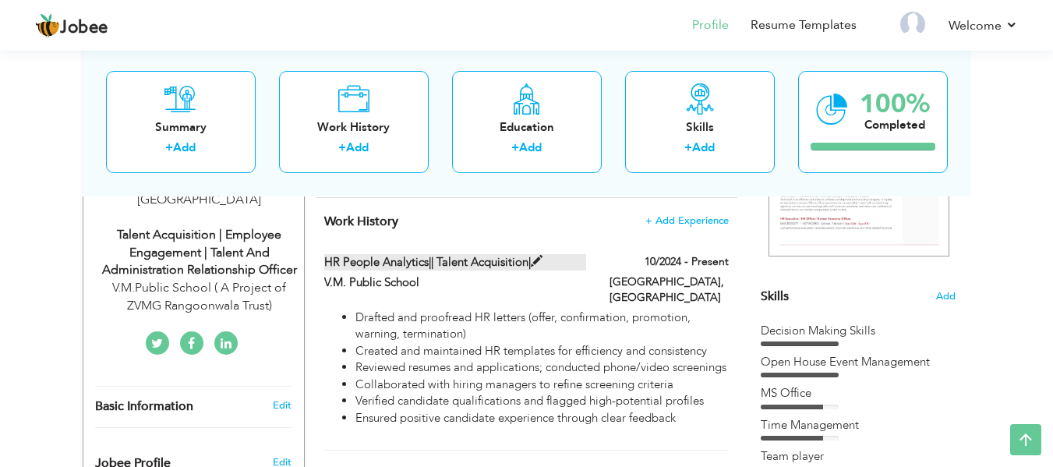
click at [537, 260] on span at bounding box center [537, 262] width 12 height 12
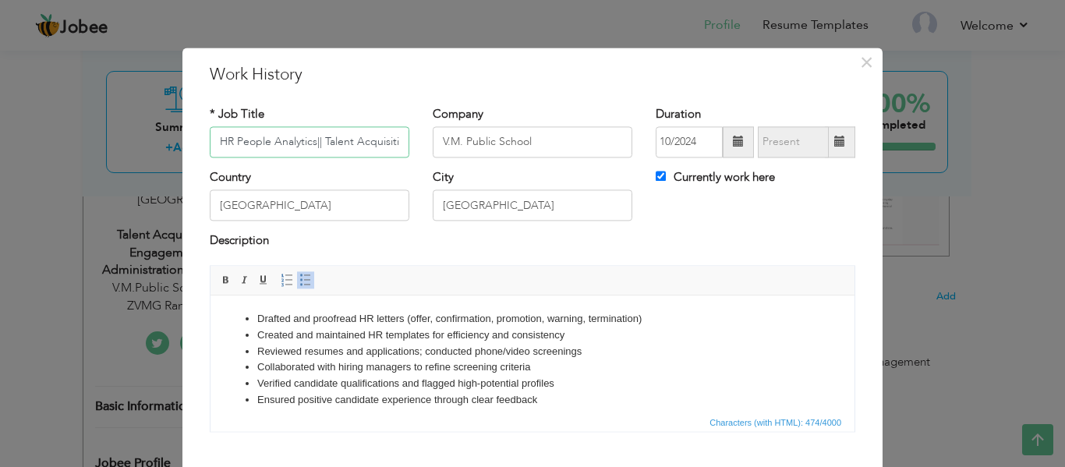
scroll to position [0, 14]
click at [309, 139] on input "HR People Analytics|| Talent Acquisition|" at bounding box center [310, 141] width 200 height 31
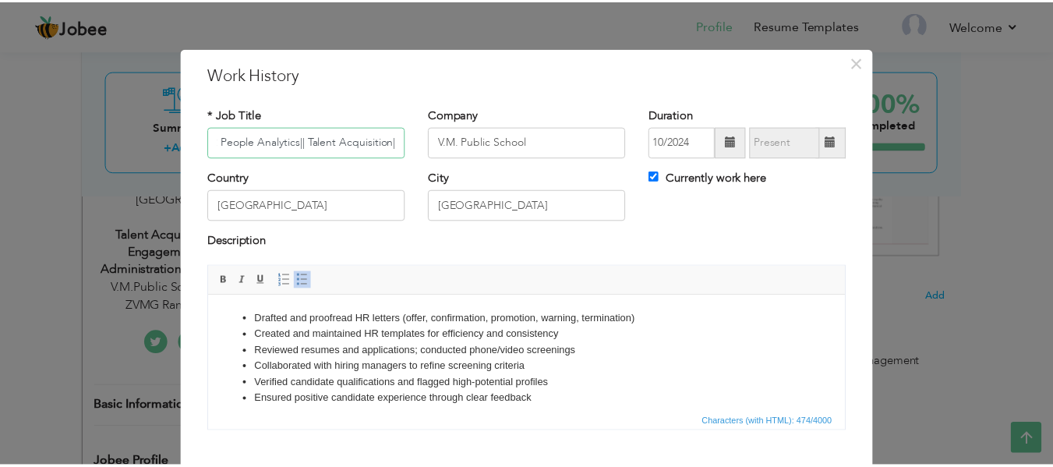
scroll to position [0, 0]
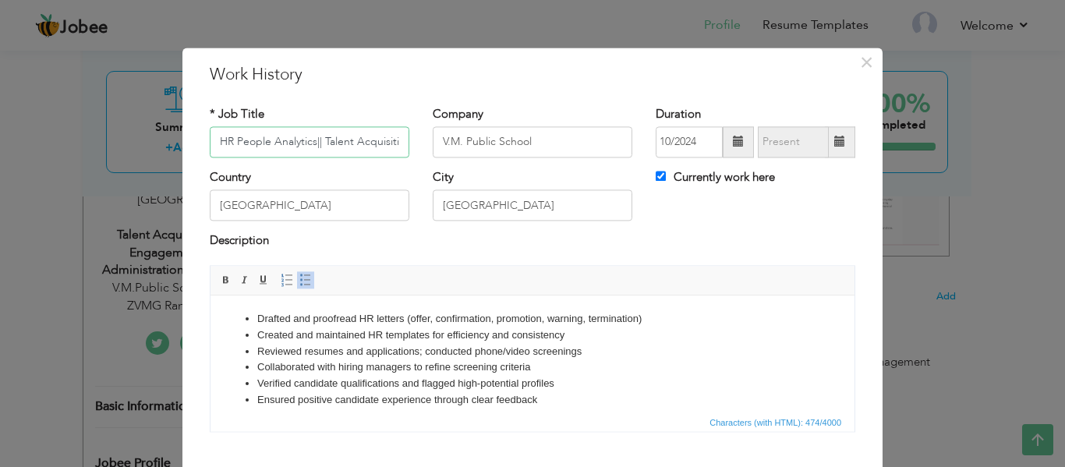
drag, startPoint x: 305, startPoint y: 141, endPoint x: 143, endPoint y: 136, distance: 161.4
click at [143, 136] on div "× Work History * Job Title HR People Analytics|| Talent Acquisition| Company V.…" at bounding box center [532, 233] width 1065 height 467
click at [355, 140] on input "HR People Analytics|| Talent Acquisition|" at bounding box center [310, 141] width 200 height 31
click at [861, 62] on span "×" at bounding box center [866, 62] width 13 height 28
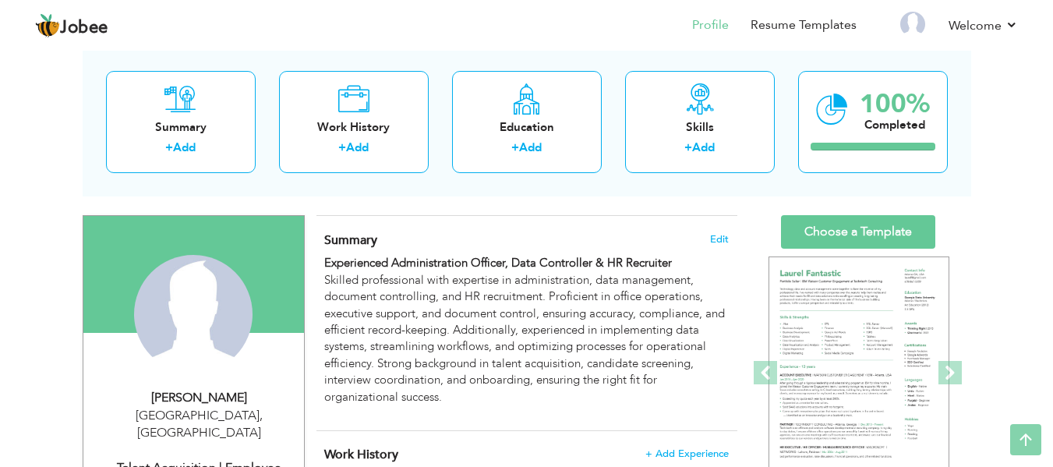
scroll to position [78, 0]
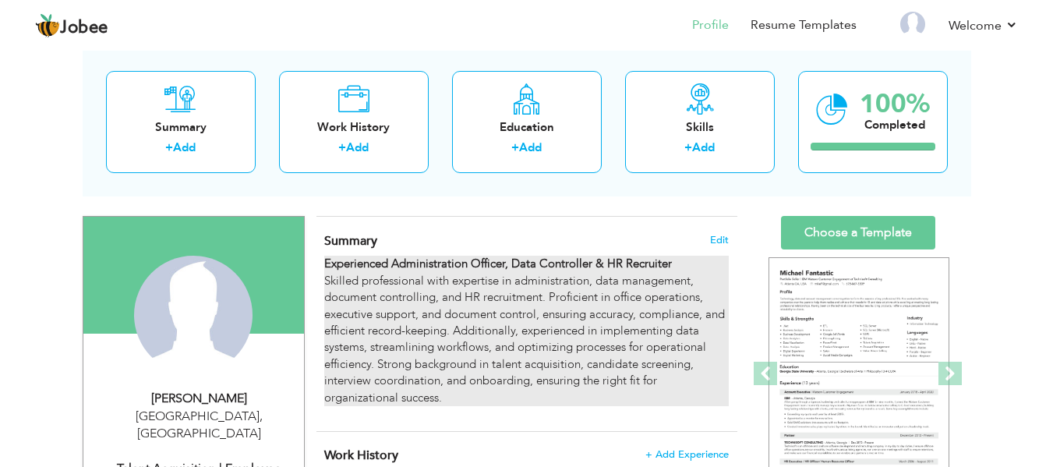
click at [474, 389] on p "Experienced Administration Officer, Data Controller & HR Recruiter Skilled prof…" at bounding box center [526, 331] width 404 height 150
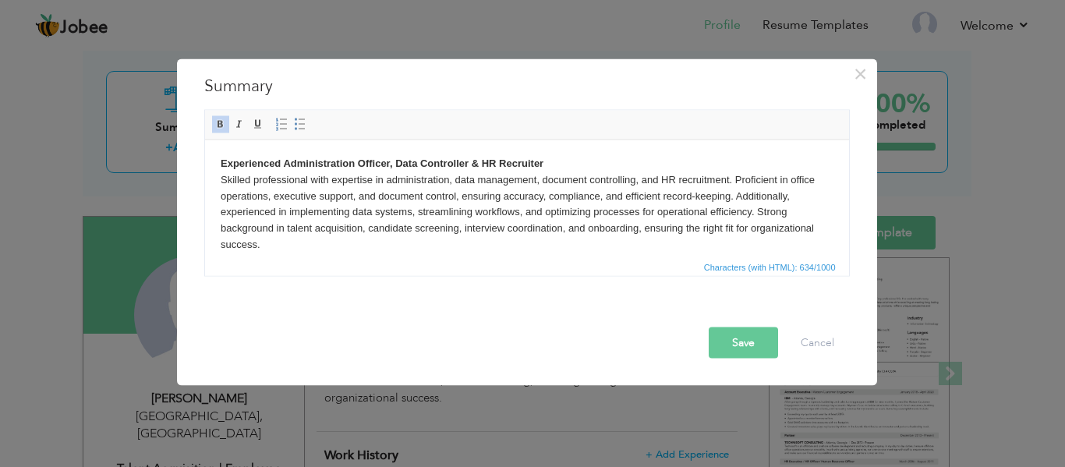
click at [461, 253] on html "Experienced Administration Officer, Data Controller & HR Recruiter Skilled prof…" at bounding box center [526, 204] width 644 height 129
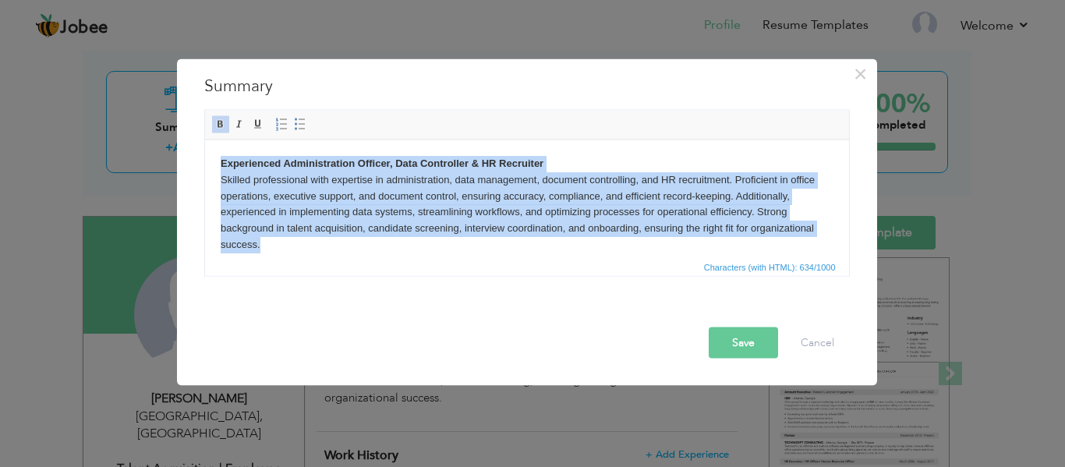
copy p "Experienced Administration Officer, Data Controller & HR Recruiter Skilled prof…"
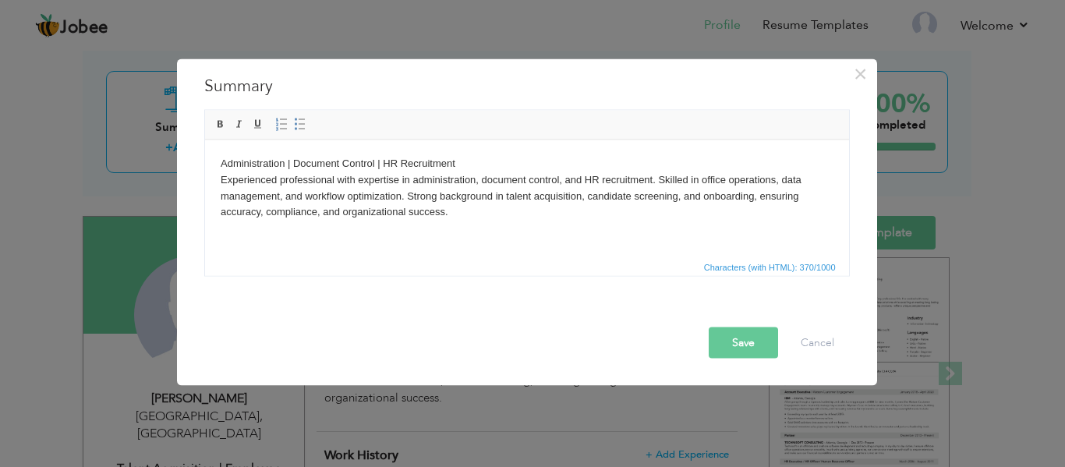
drag, startPoint x: 439, startPoint y: 221, endPoint x: 495, endPoint y: 168, distance: 77.2
click at [443, 217] on html "Administration | Document Control | HR Recruitment Experienced professional wit…" at bounding box center [526, 188] width 644 height 96
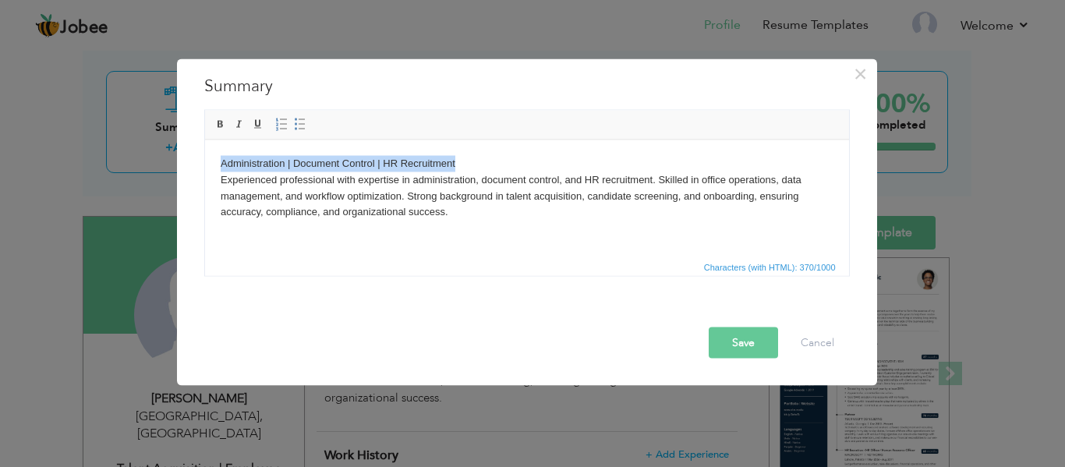
drag, startPoint x: 479, startPoint y: 160, endPoint x: 50, endPoint y: 125, distance: 430.1
click at [204, 140] on html "Administration | Document Control | HR Recruitment Experienced professional wit…" at bounding box center [526, 188] width 644 height 96
click at [219, 118] on span at bounding box center [220, 124] width 12 height 12
click at [420, 217] on p "Administration | Document Control | HR Recruitment Experienced professional wit…" at bounding box center [526, 187] width 613 height 65
click at [451, 210] on p "Administration | Document Control | HR Recruitment Experienced professional wit…" at bounding box center [526, 187] width 613 height 65
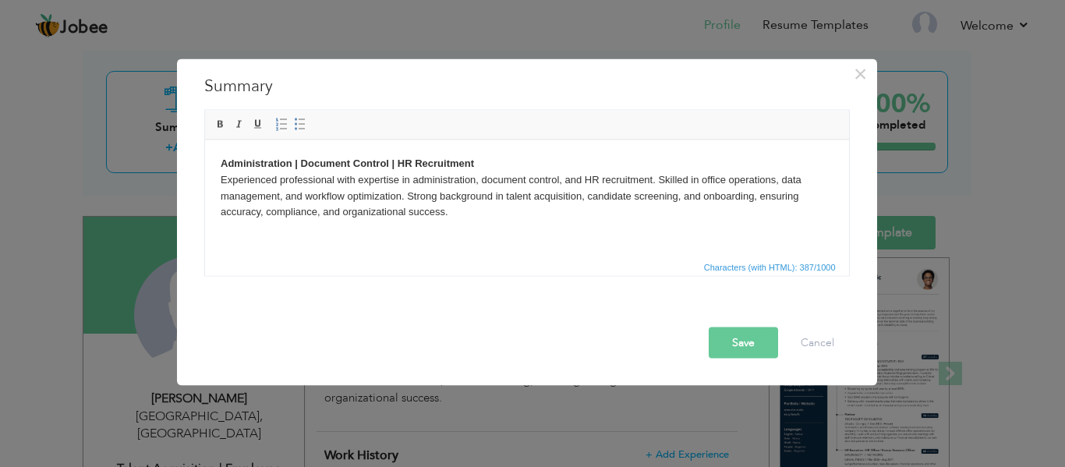
click at [758, 344] on button "Save" at bounding box center [743, 342] width 69 height 31
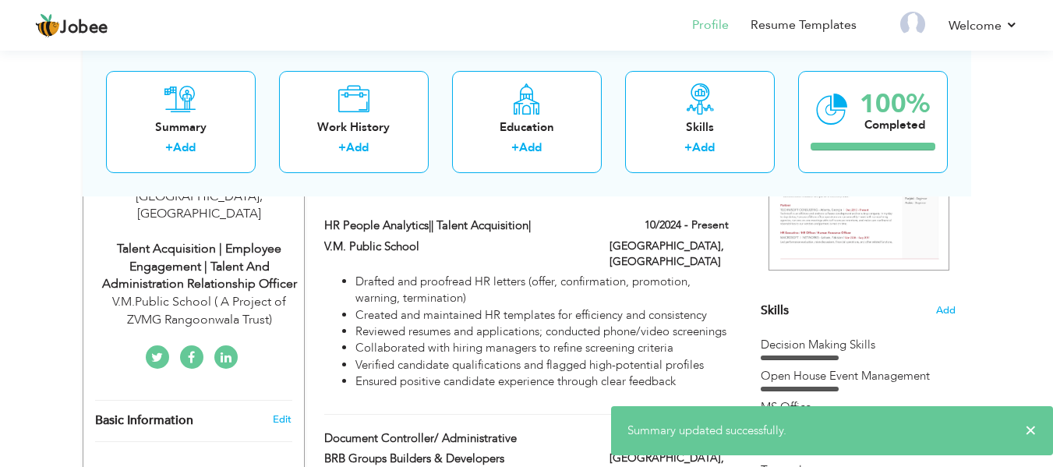
scroll to position [312, 0]
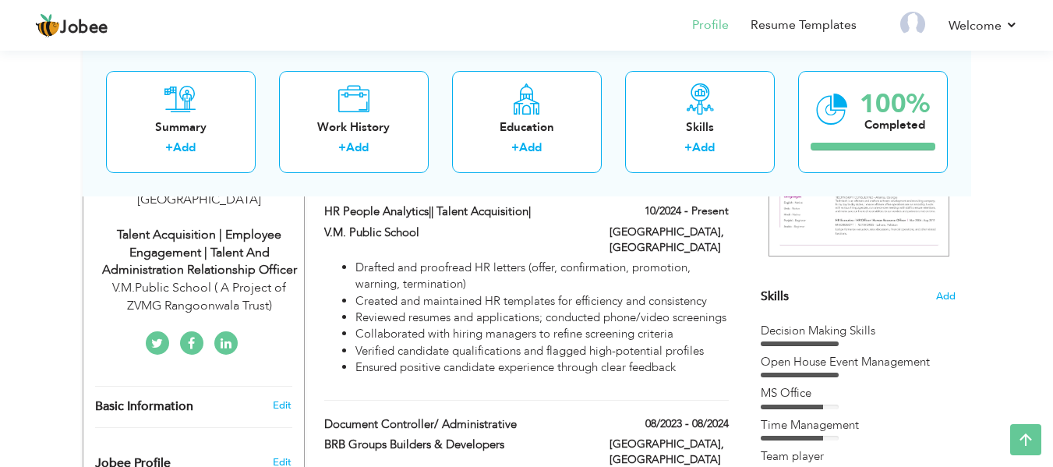
click at [230, 338] on icon at bounding box center [226, 344] width 11 height 12
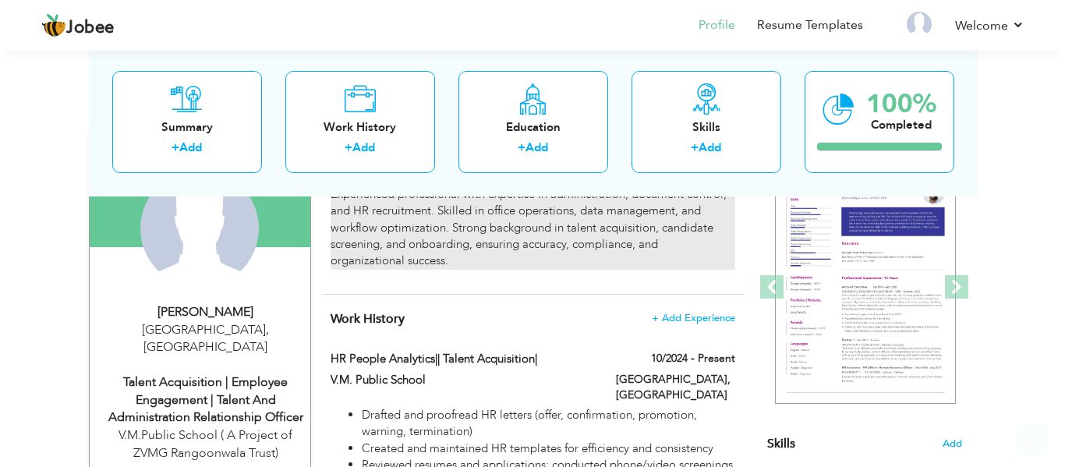
scroll to position [234, 0]
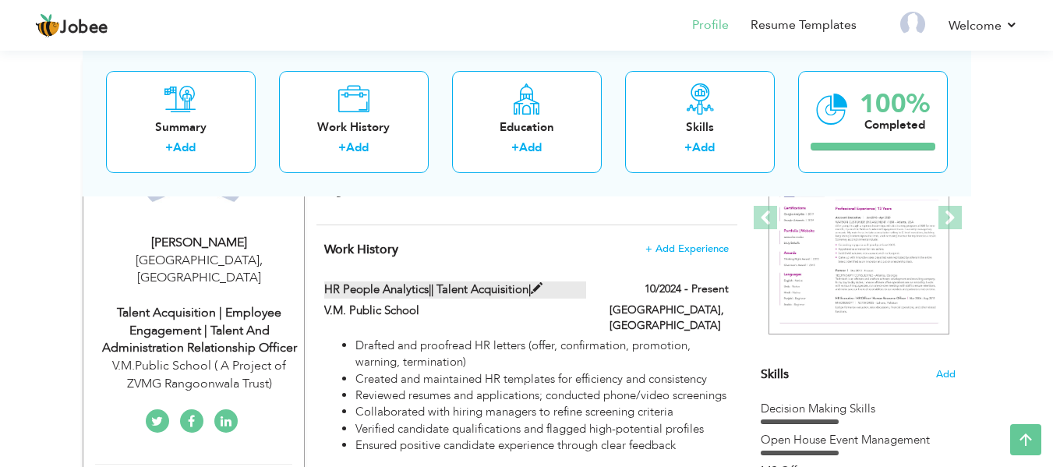
click at [346, 292] on label "HR People Analytics|| Talent Acquisition|" at bounding box center [455, 289] width 262 height 16
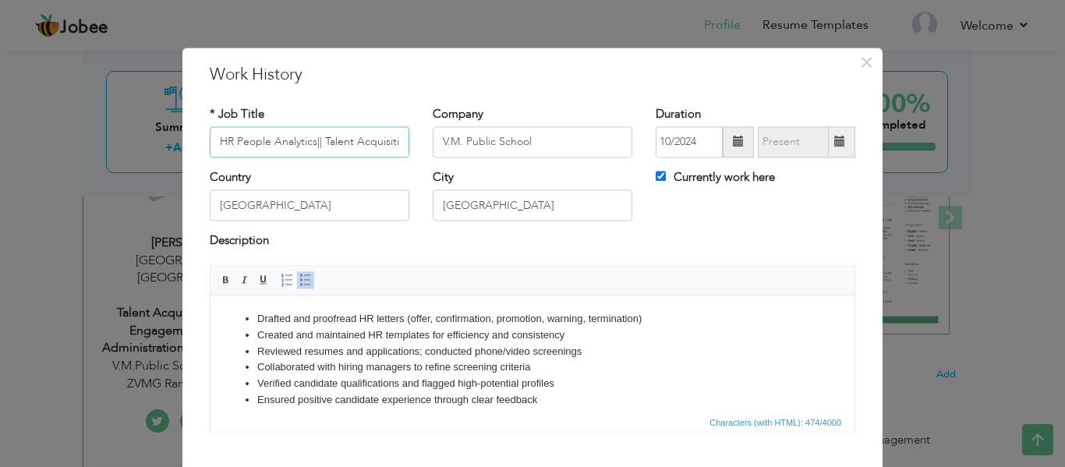
scroll to position [0, 1]
click at [365, 328] on li "Created and maintained HR templates for efficiency and consistency" at bounding box center [532, 335] width 550 height 16
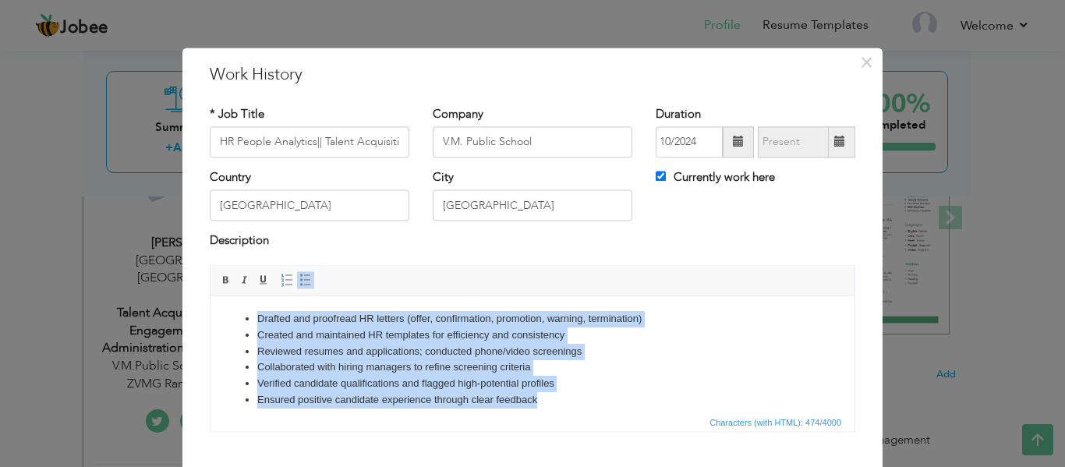
copy ul "Drafted and proofread HR letters (offer, confirmation, promotion, warning, term…"
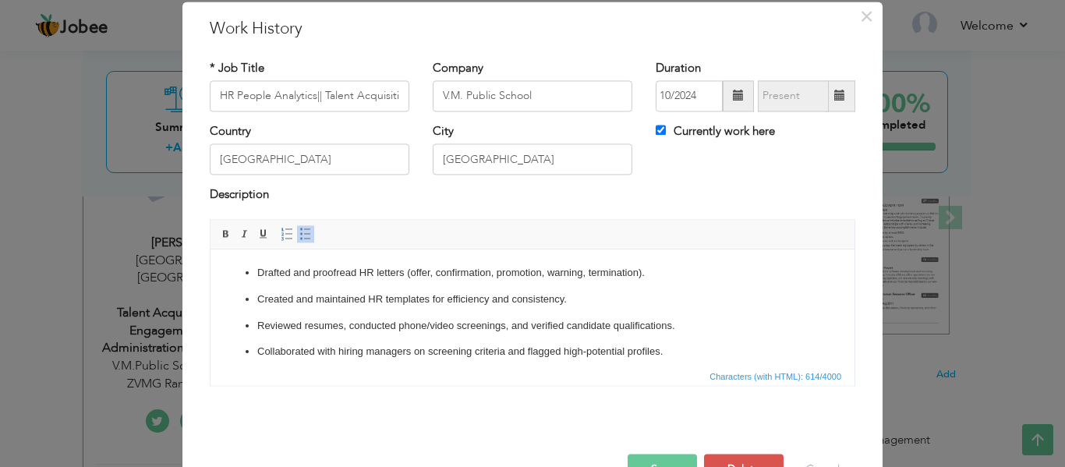
scroll to position [91, 0]
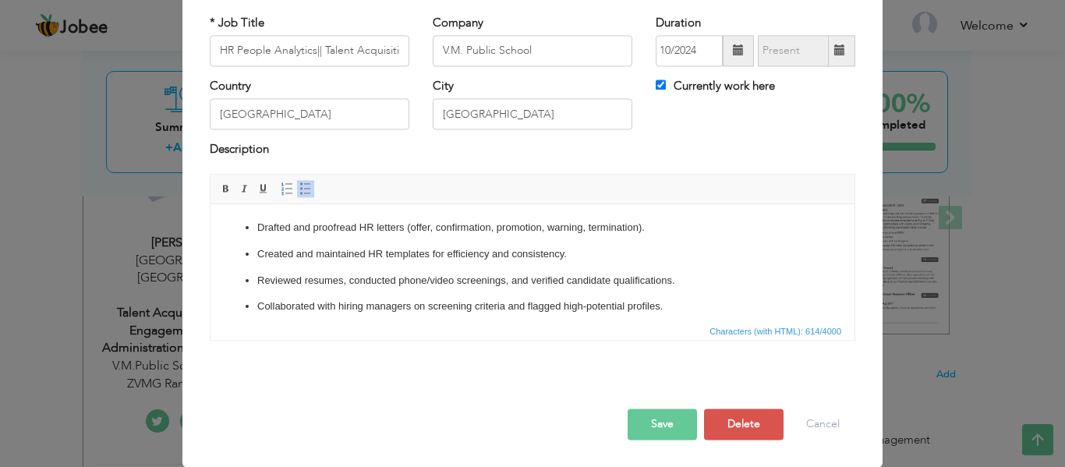
click at [262, 300] on p "Collaborated with hiring managers on screening criteria and flagged high-potent…" at bounding box center [532, 307] width 550 height 16
click at [258, 300] on p "Collaborated with hiring managers on screening criteria and flagged high-potent…" at bounding box center [532, 307] width 550 height 16
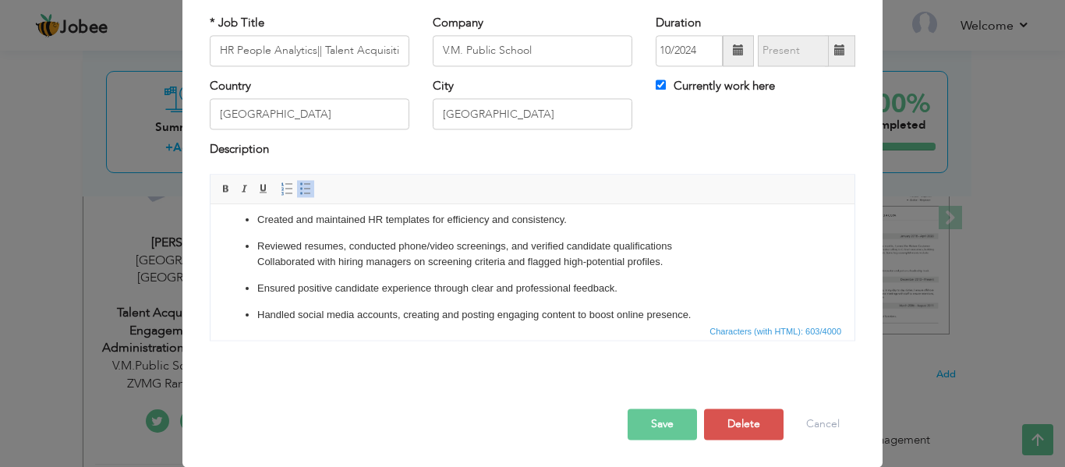
scroll to position [52, 0]
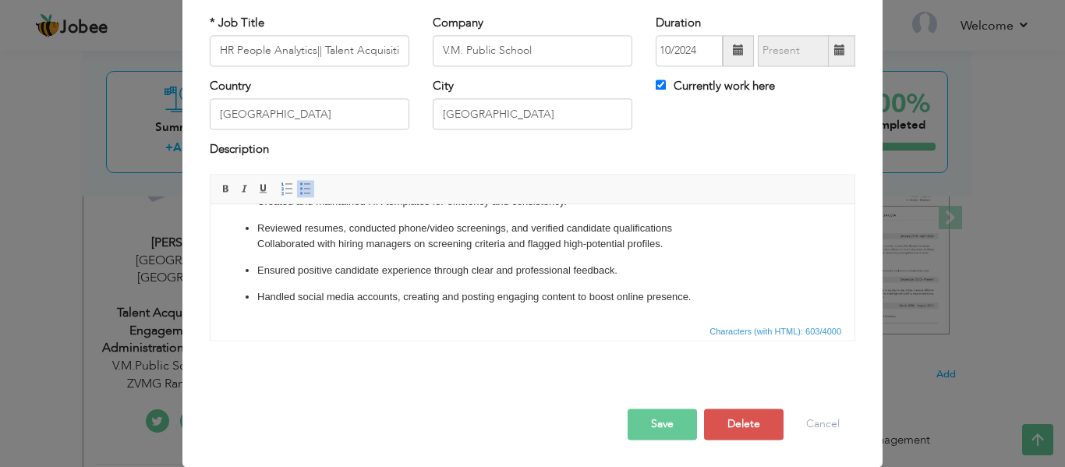
click at [259, 296] on p "Handled social media accounts, creating and posting engaging content to boost o…" at bounding box center [532, 297] width 550 height 16
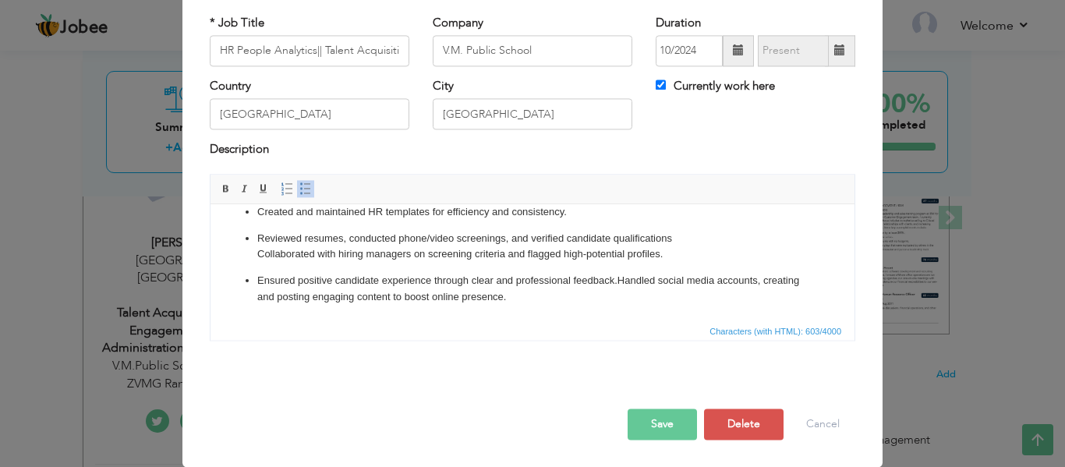
scroll to position [42, 0]
click at [256, 288] on ul "Drafted and proofread HR letters (offer, confirmation, promotion, warning, term…" at bounding box center [532, 242] width 613 height 128
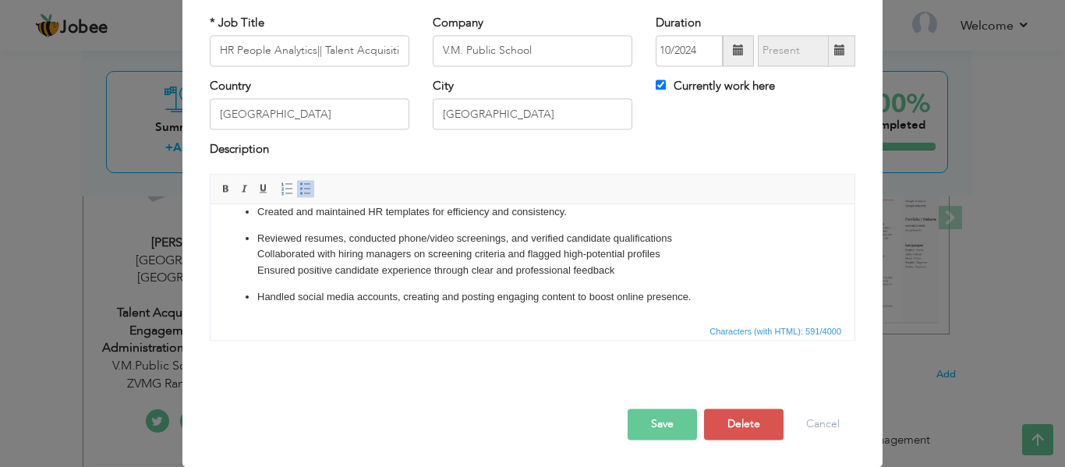
click at [258, 298] on p "Handled social media accounts, creating and posting engaging content to boost o…" at bounding box center [532, 297] width 550 height 16
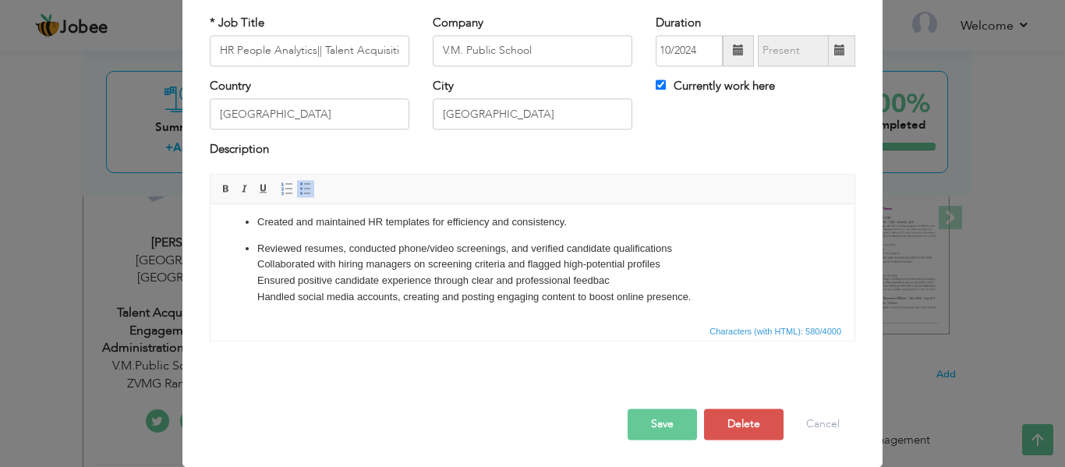
click at [258, 249] on p "Reviewed resumes, conducted phone/video screenings, and verified candidate qual…" at bounding box center [532, 273] width 550 height 65
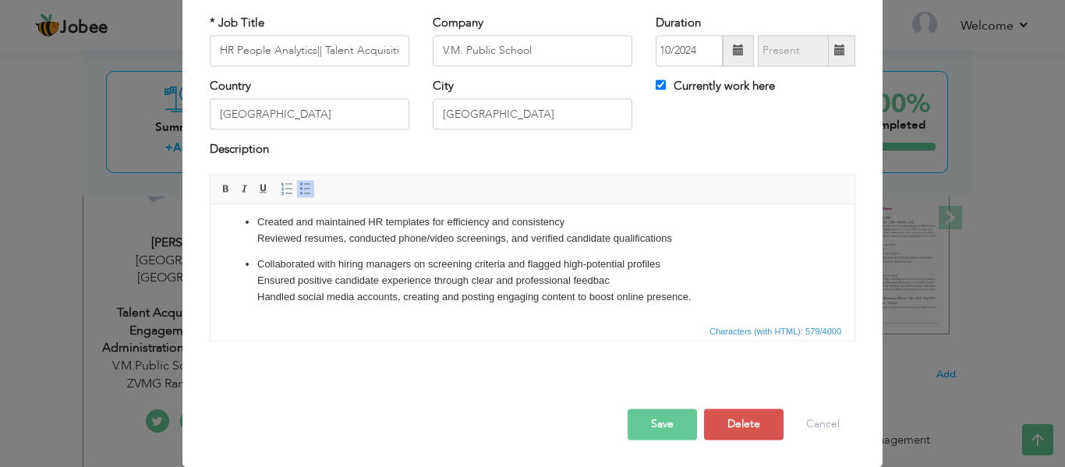
click at [259, 263] on p "Collaborated with hiring managers on screening criteria and flagged high-potent…" at bounding box center [532, 280] width 550 height 48
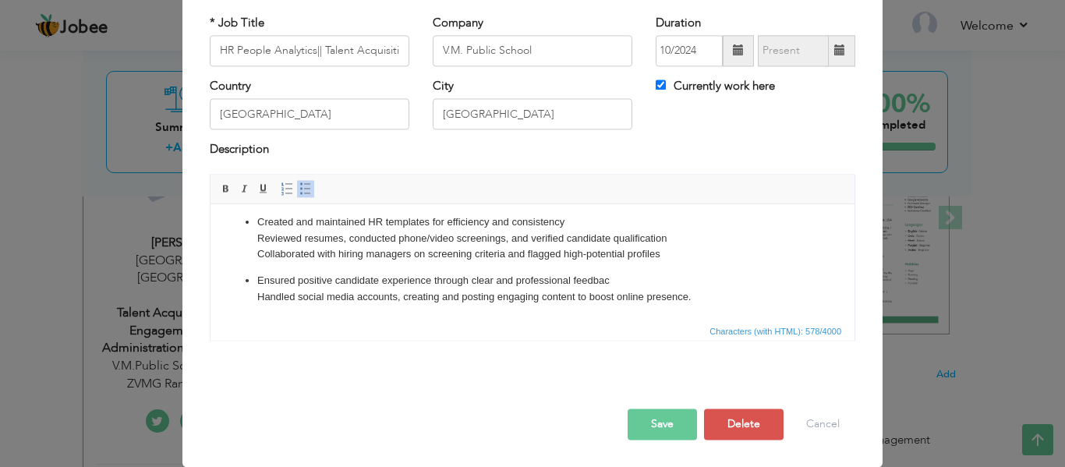
scroll to position [0, 0]
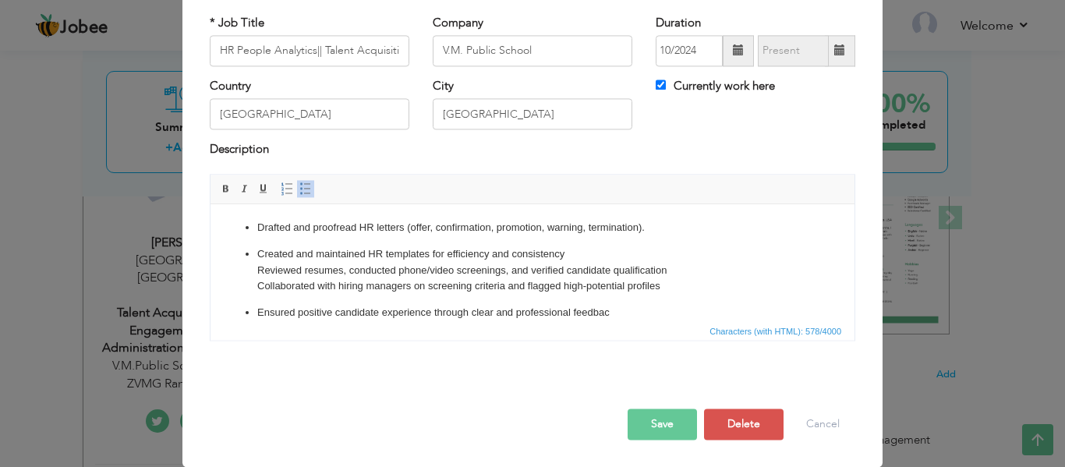
click at [259, 249] on p "Created and maintained HR templates for efficiency and consistency Reviewed res…" at bounding box center [532, 270] width 550 height 48
click at [258, 260] on ul "Drafted and proofread HR letters (offer, confirmation, promotion, warning, term…" at bounding box center [532, 279] width 613 height 118
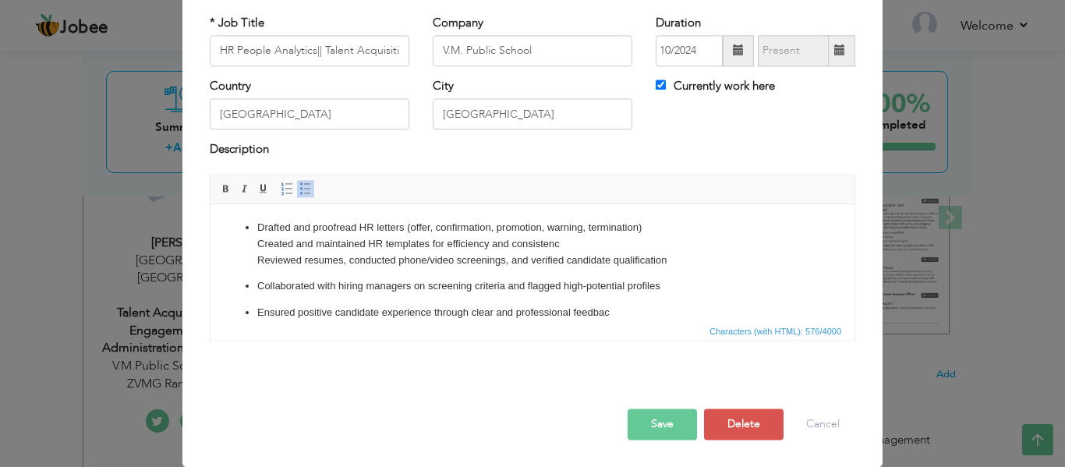
click at [258, 281] on p "Collaborated with hiring managers on screening criteria and flagged high-potent…" at bounding box center [532, 286] width 550 height 16
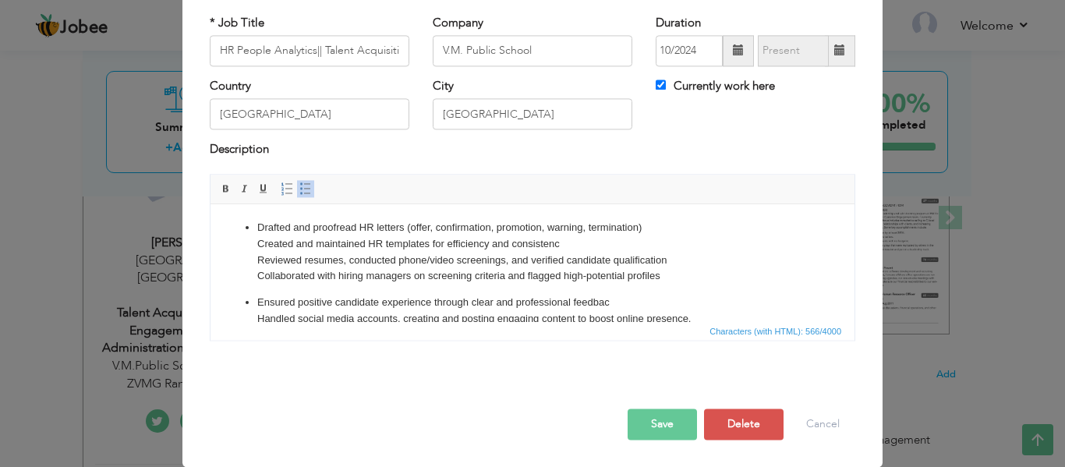
click at [257, 299] on p "Ensured positive candidate experience through clear and professional feedbac Ha…" at bounding box center [532, 311] width 550 height 33
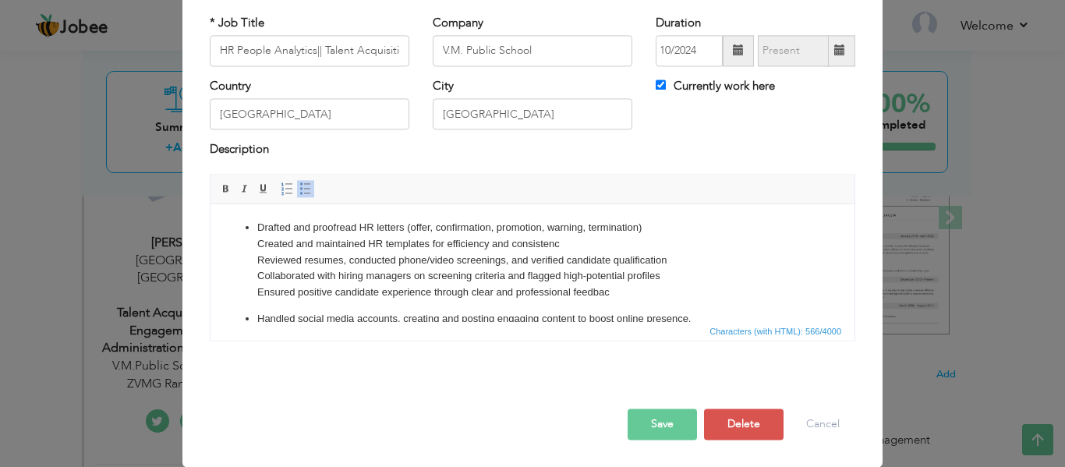
click at [257, 312] on p "Handled social media accounts, creating and posting engaging content to boost o…" at bounding box center [532, 319] width 550 height 16
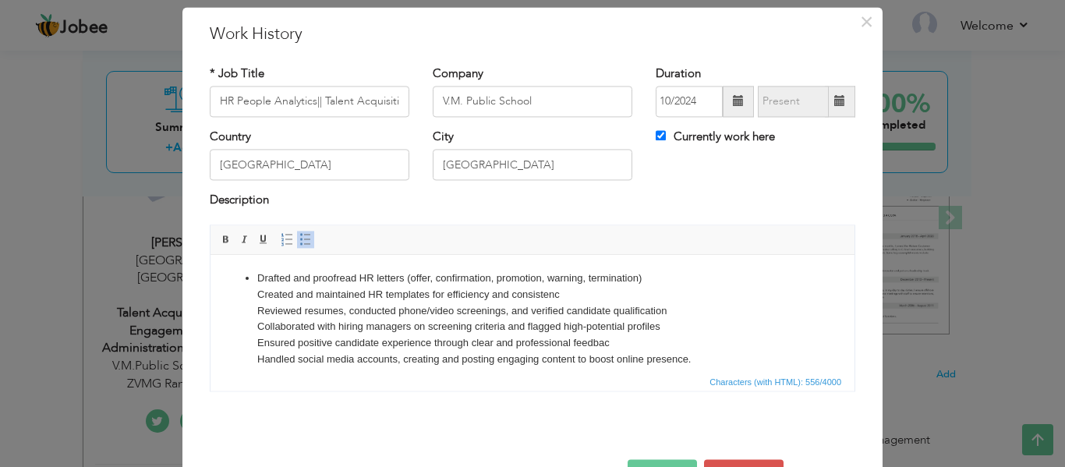
scroll to position [13, 0]
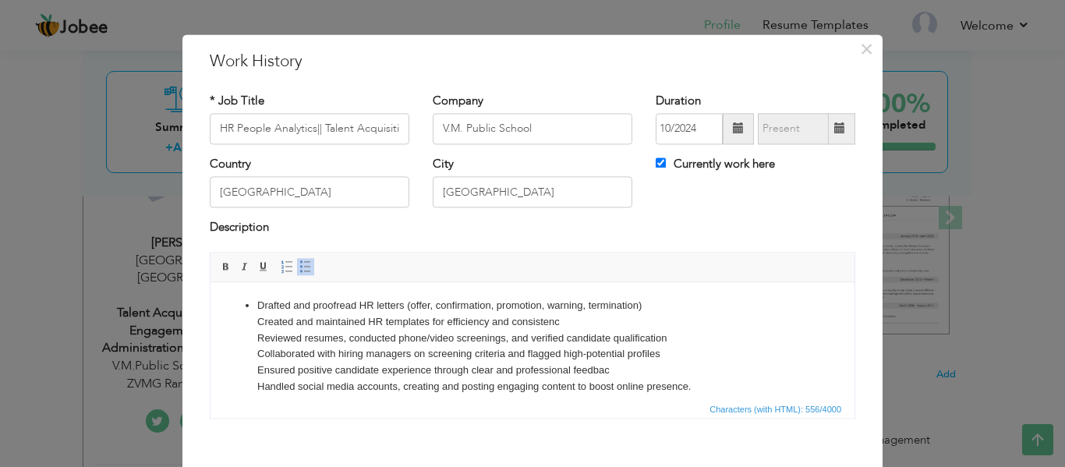
click at [251, 299] on ul "Drafted and proofread HR letters (offer, confirmation, promotion, warning, term…" at bounding box center [532, 346] width 613 height 97
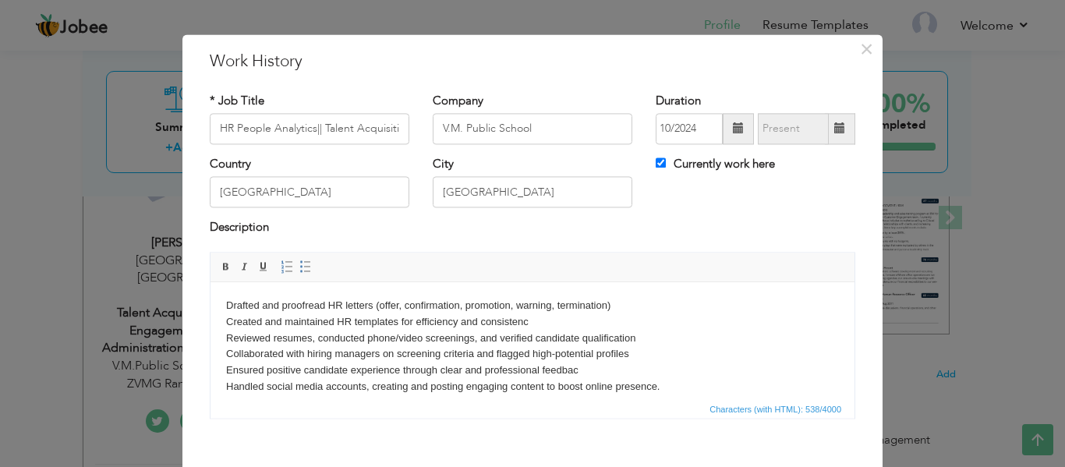
click at [250, 305] on p "Drafted and proofread HR letters (offer, confirmation, promotion, warning, term…" at bounding box center [532, 346] width 613 height 97
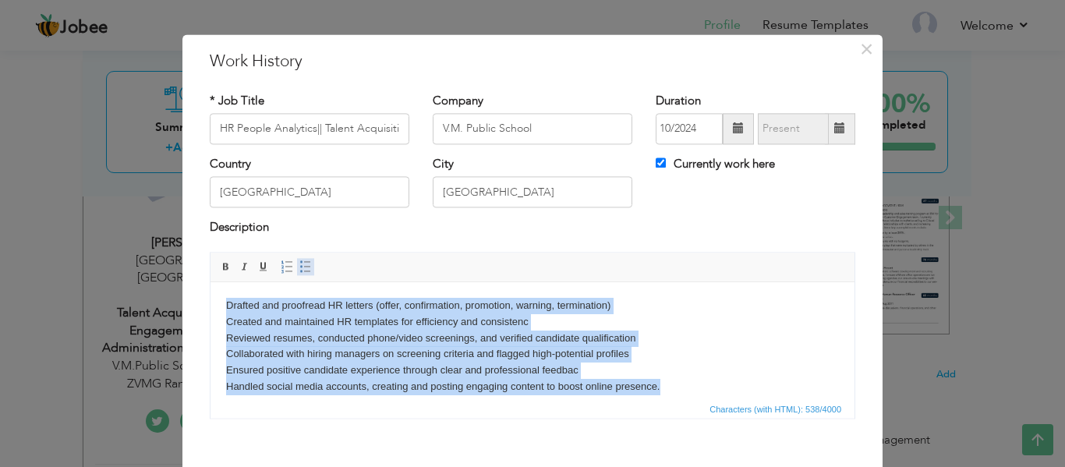
click at [299, 265] on span at bounding box center [305, 266] width 12 height 12
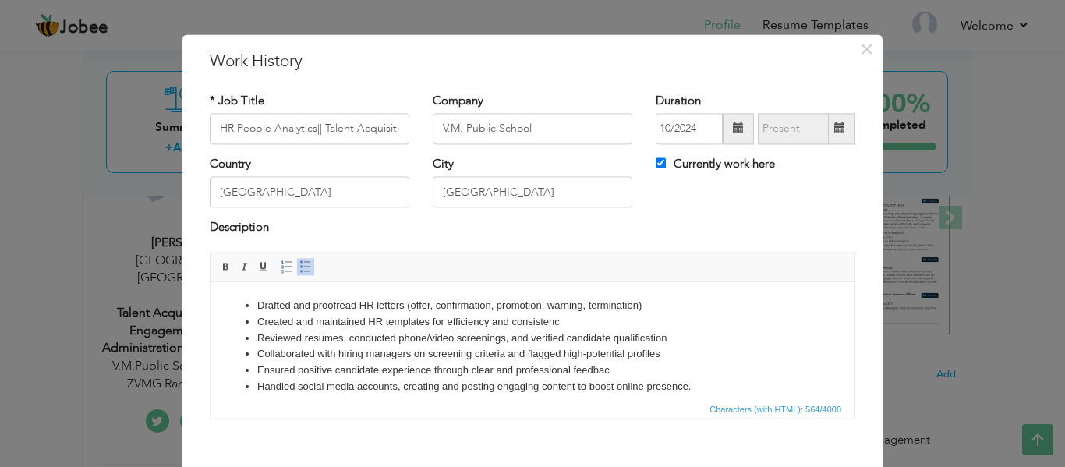
click at [422, 327] on li "Created and maintained HR templates for efficiency and consistenc" at bounding box center [532, 322] width 550 height 16
drag, startPoint x: 580, startPoint y: 346, endPoint x: 603, endPoint y: 349, distance: 23.6
click at [581, 346] on li "Collaborated with hiring managers on screening criteria and flagged high-potent…" at bounding box center [532, 354] width 550 height 16
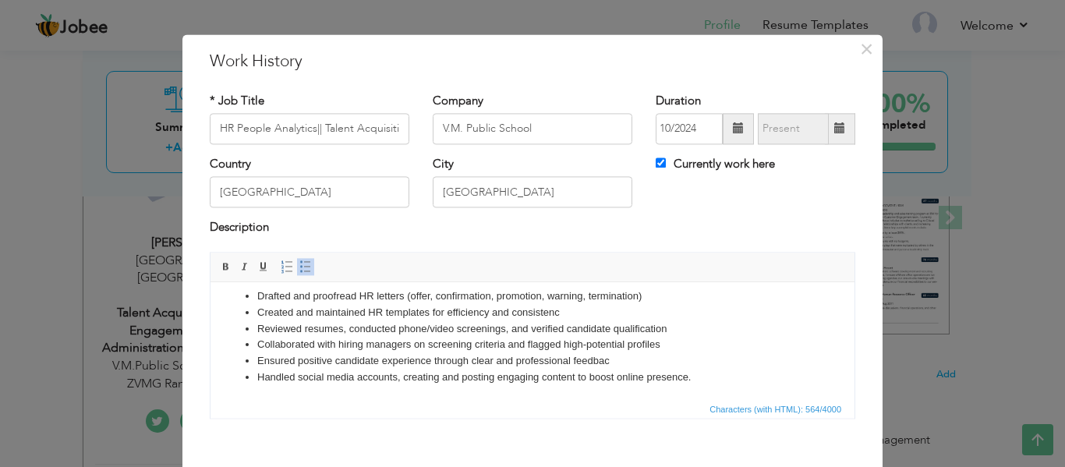
scroll to position [12, 0]
click at [705, 357] on li "Ensured positive candidate experience through clear and professional feedbac" at bounding box center [532, 359] width 550 height 16
click at [703, 365] on li "Ensured positive candidate experience through clear and professional feedback" at bounding box center [532, 359] width 550 height 16
click at [560, 307] on li "Created and maintained HR templates for efficiency and consistenc" at bounding box center [532, 310] width 550 height 16
click at [563, 310] on li "Created and maintained HR templates for efficiency and consistence" at bounding box center [532, 310] width 550 height 16
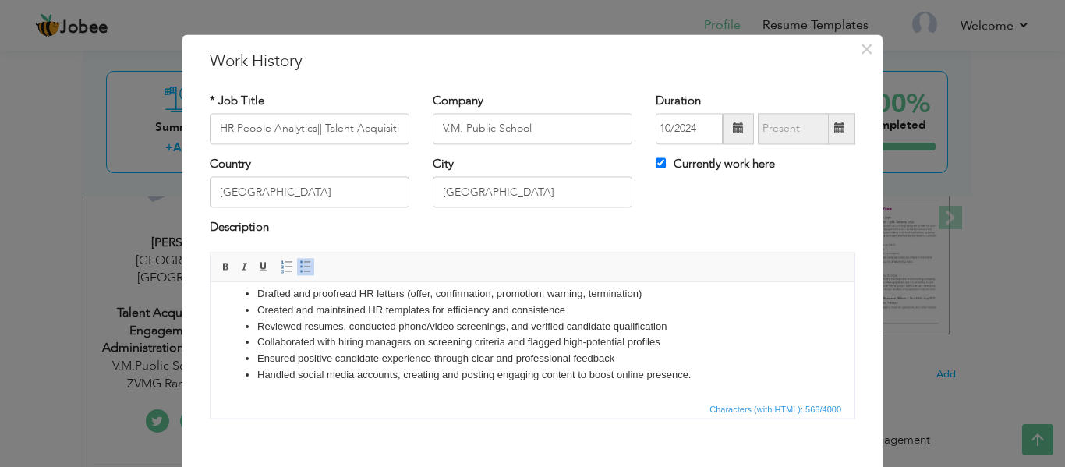
click at [648, 322] on li "Reviewed resumes, conducted phone/video screenings, and verified candidate qual…" at bounding box center [532, 327] width 550 height 16
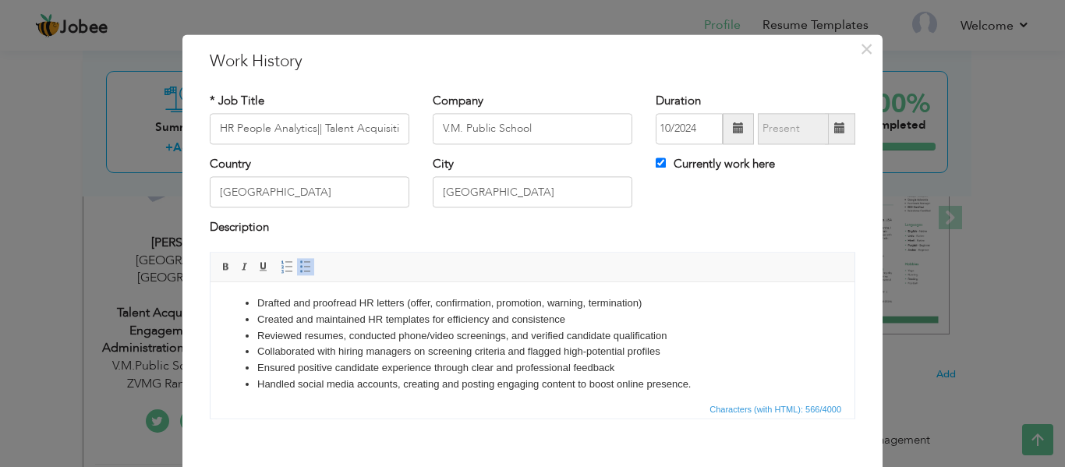
scroll to position [0, 0]
click at [277, 123] on input "HR People Analytics|| Talent Acquisition|" at bounding box center [310, 128] width 200 height 31
click at [314, 127] on input "HR People Analytics|| Talent Acquisition|" at bounding box center [310, 128] width 200 height 31
click at [308, 131] on input "HR People Analytics|| Talent Acquisition|" at bounding box center [310, 128] width 200 height 31
click at [312, 131] on input "HR People Analytics|| Talent Acquisition|" at bounding box center [310, 128] width 200 height 31
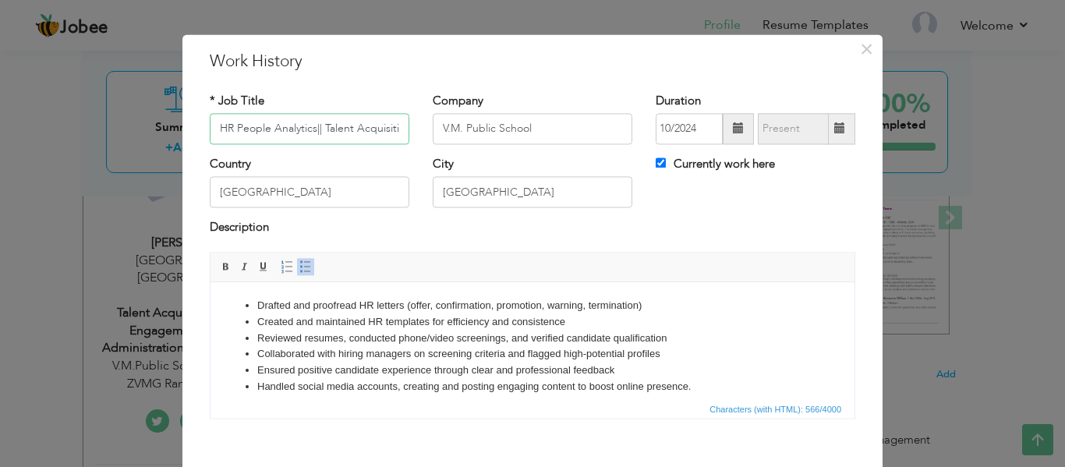
click at [378, 119] on input "HR People Analytics|| Talent Acquisition|" at bounding box center [310, 128] width 200 height 31
click at [327, 129] on input "HR People Analytics|| Talent Acquisition|" at bounding box center [310, 128] width 200 height 31
click at [316, 129] on input "HR People Analytics|| Talent Acquisition|" at bounding box center [310, 128] width 200 height 31
click at [332, 129] on input "HR People Analytics|| Talent Acquisition|" at bounding box center [310, 128] width 200 height 31
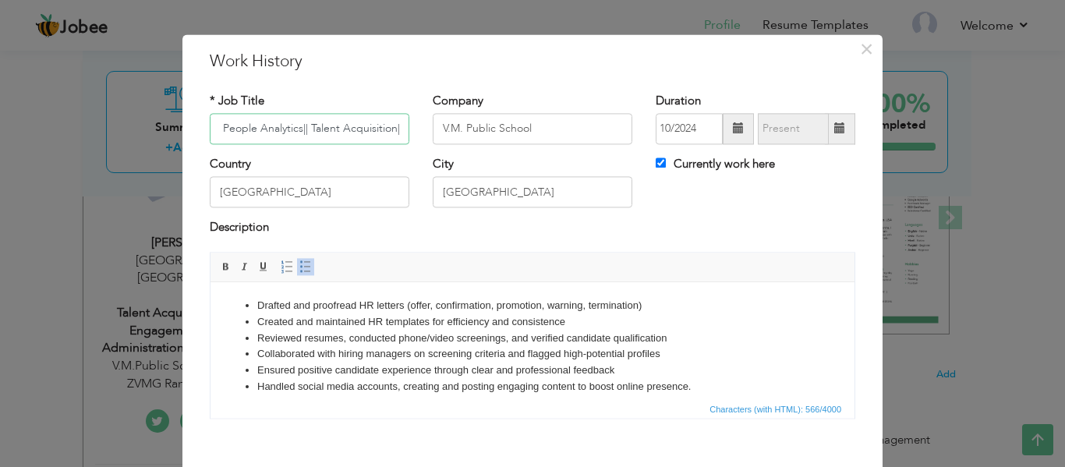
click at [306, 131] on input "HR People Analytics|| Talent Acquisition|" at bounding box center [310, 128] width 200 height 31
click at [308, 125] on input "HR People Analytics|| Talent Acquisition|" at bounding box center [310, 128] width 200 height 31
click at [394, 129] on input "HR People Analytics|| alent AcquisitionT|" at bounding box center [310, 128] width 200 height 31
click at [398, 129] on input "HR People Analytics|| alent AcquisitionT|" at bounding box center [310, 128] width 200 height 31
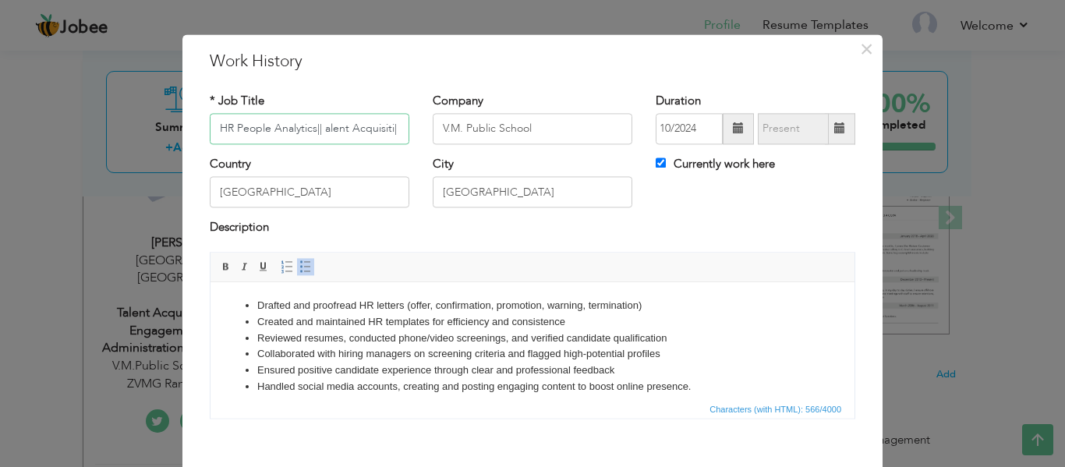
scroll to position [0, 0]
click at [396, 129] on input "HR People Analytics|| |" at bounding box center [310, 128] width 200 height 31
paste input "Social Media Handling"
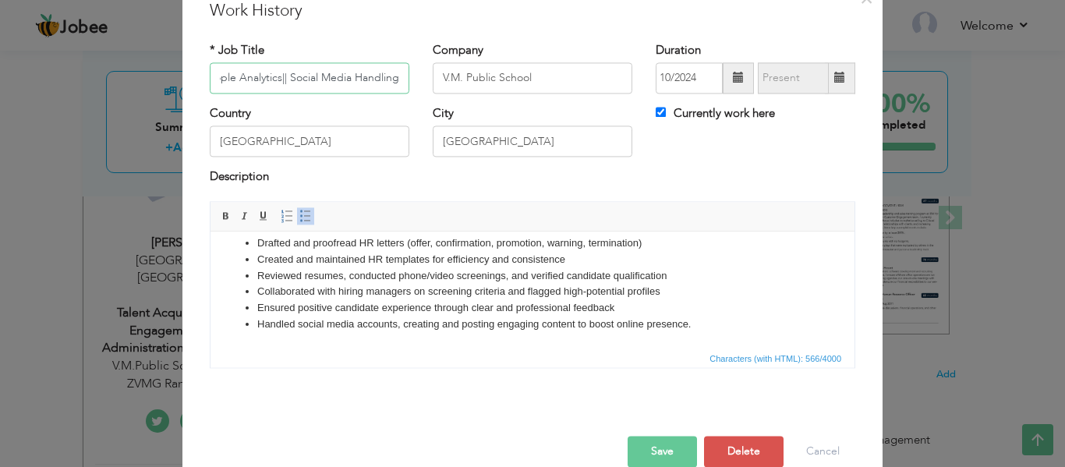
scroll to position [91, 0]
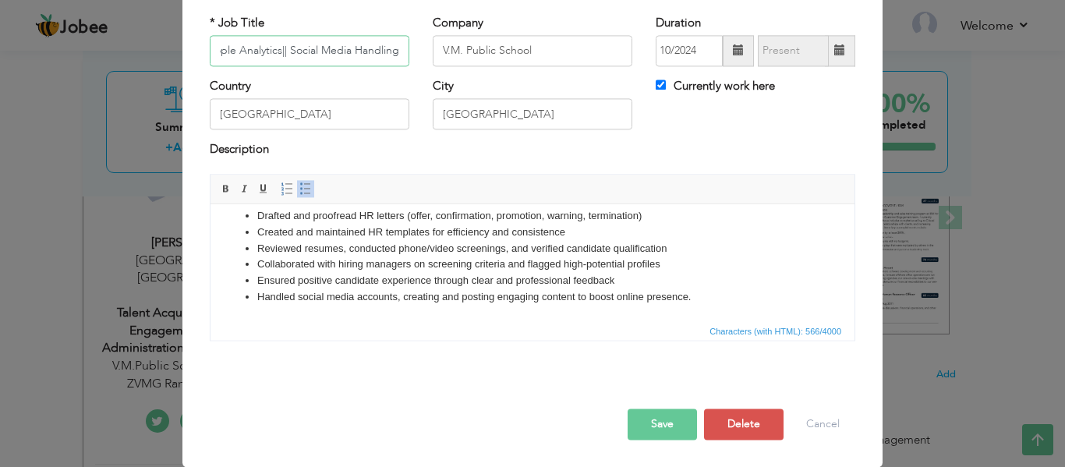
type input "HR People Analytics|| Social Media Handling"
click at [663, 420] on button "Save" at bounding box center [661, 423] width 69 height 31
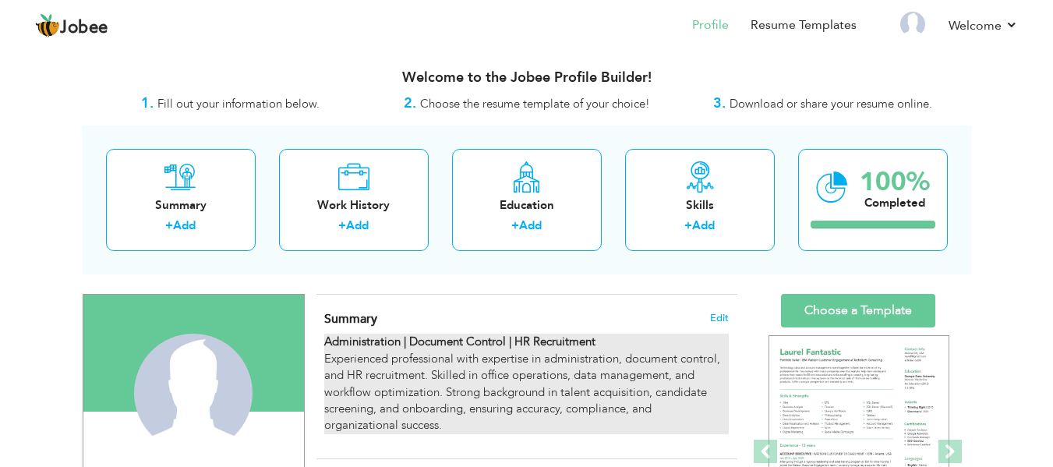
scroll to position [78, 0]
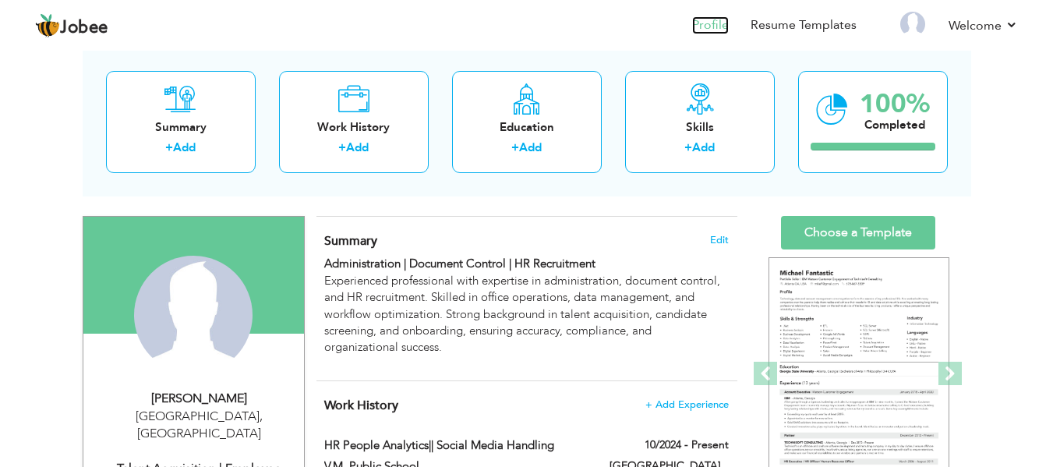
click at [717, 27] on link "Profile" at bounding box center [710, 25] width 37 height 18
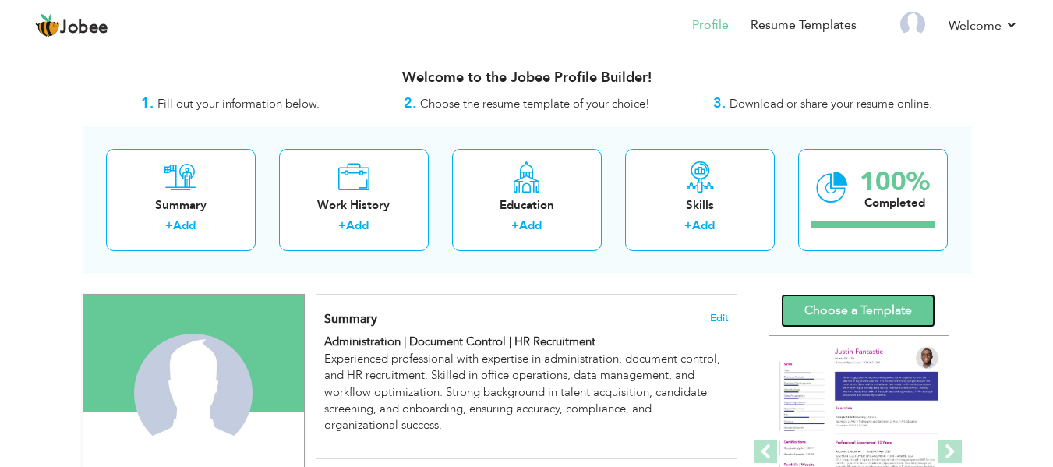
click at [839, 323] on link "Choose a Template" at bounding box center [858, 311] width 154 height 34
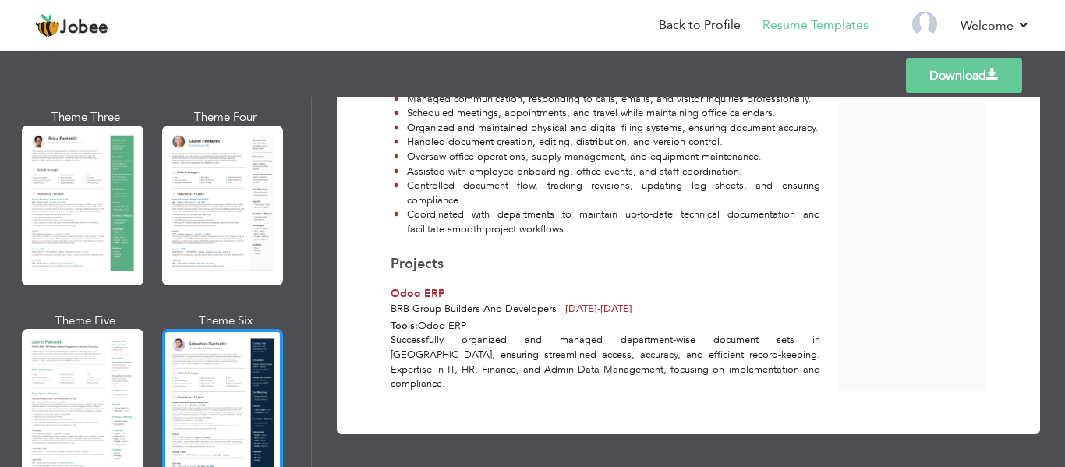
scroll to position [312, 0]
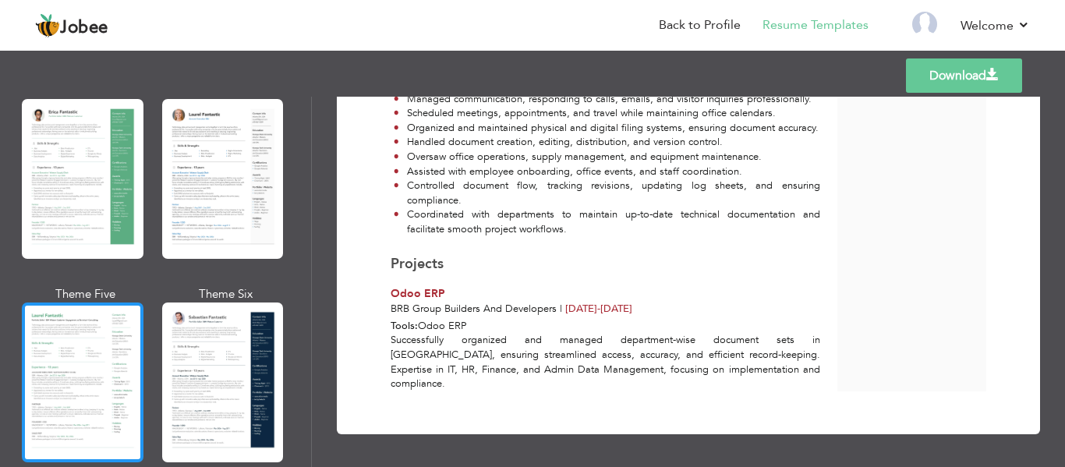
click at [113, 394] on div at bounding box center [83, 382] width 122 height 160
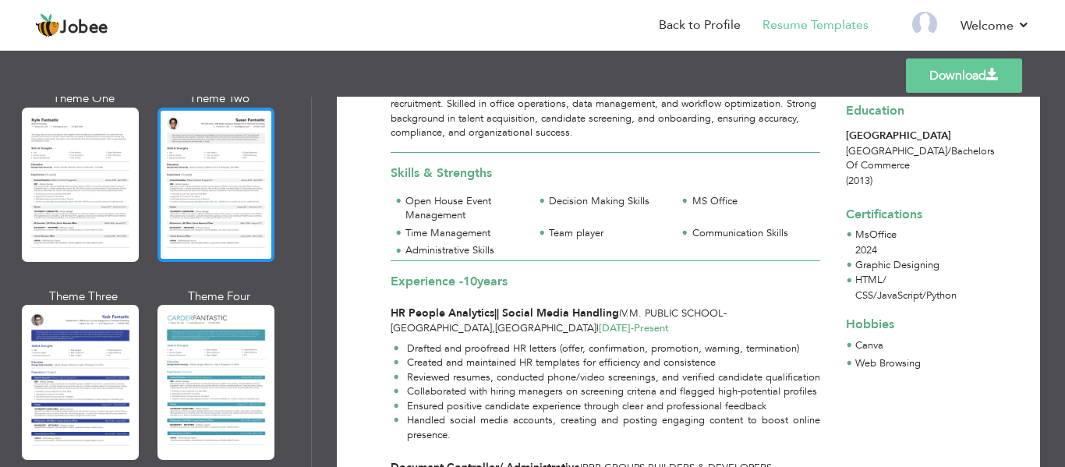
scroll to position [2808, 0]
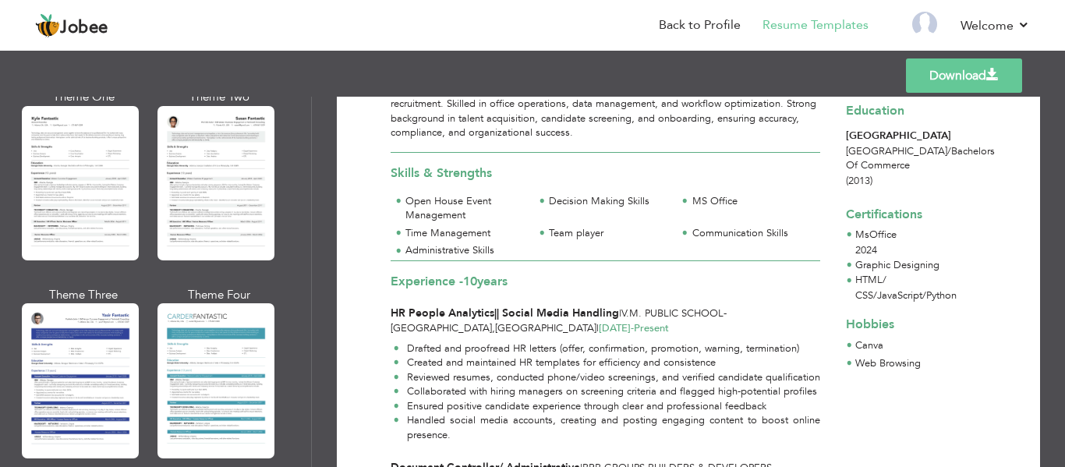
drag, startPoint x: 302, startPoint y: 440, endPoint x: 300, endPoint y: 300, distance: 139.5
click at [300, 300] on div "Professional Themes Theme One Theme Two Theme Three Theme Six" at bounding box center [155, 282] width 311 height 370
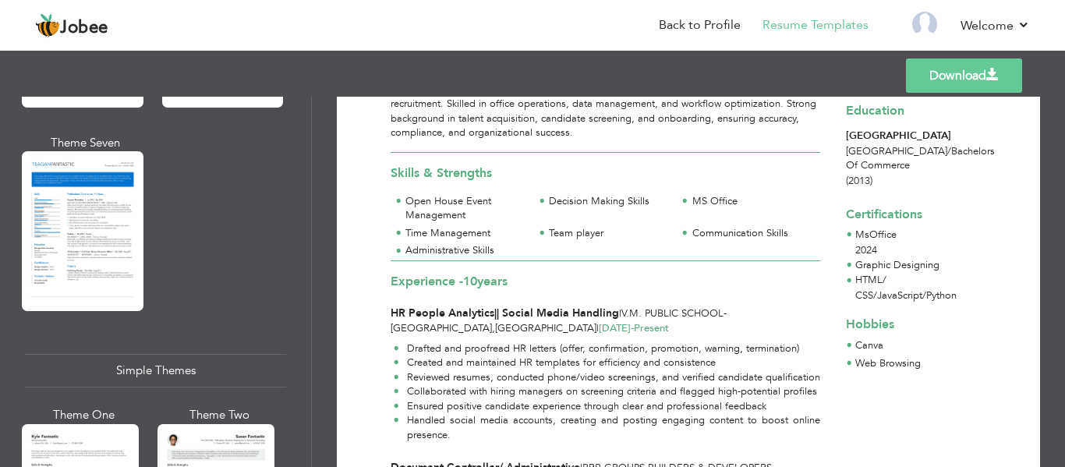
scroll to position [2483, 0]
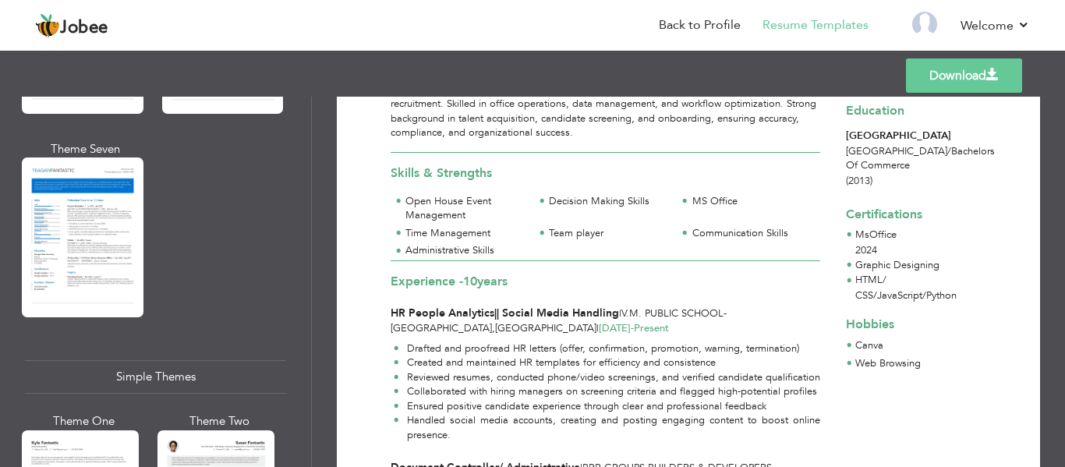
drag, startPoint x: 306, startPoint y: 420, endPoint x: 306, endPoint y: 106, distance: 314.1
click at [313, 104] on div "Professional Themes Theme One Theme Two Theme Three Theme Four" at bounding box center [532, 282] width 1065 height 370
click at [302, 193] on div "Professional Themes Theme One Theme Two Theme Three Theme Six" at bounding box center [155, 282] width 311 height 370
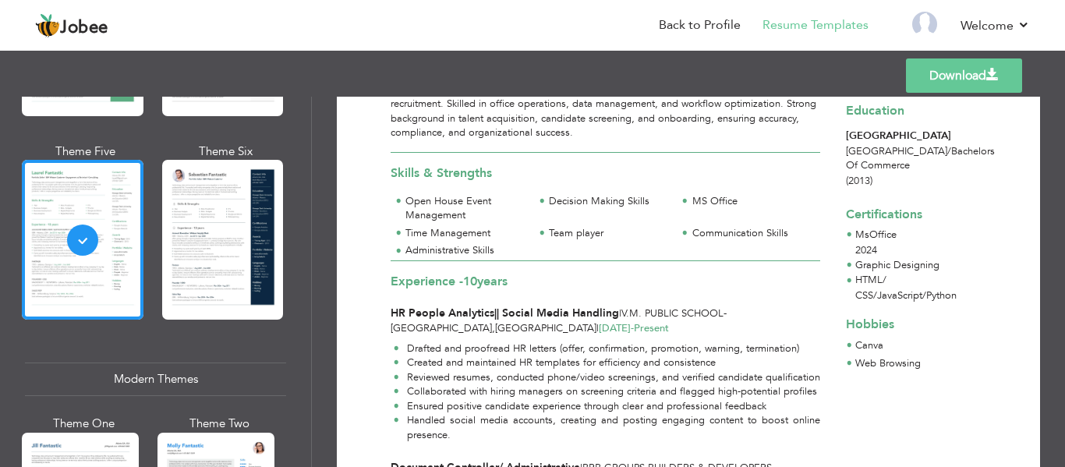
scroll to position [421, 0]
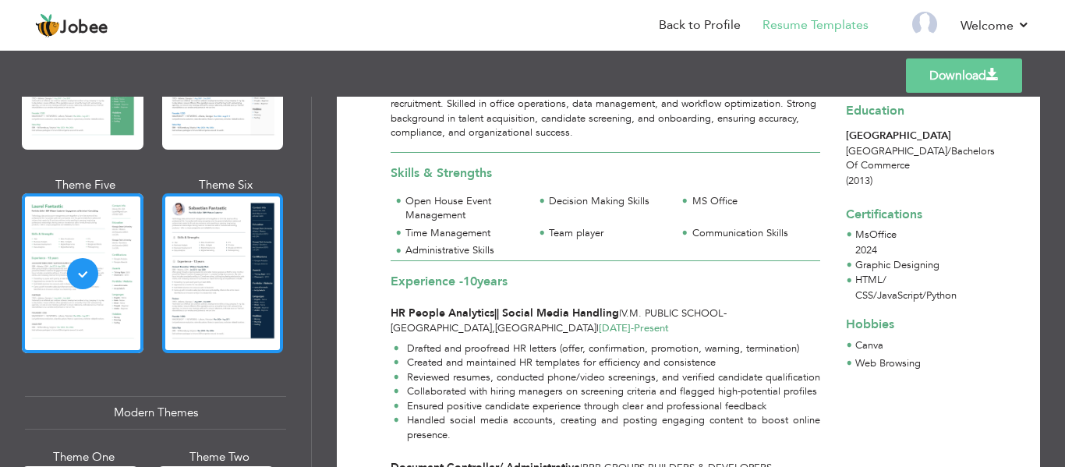
click at [236, 270] on div at bounding box center [223, 273] width 122 height 160
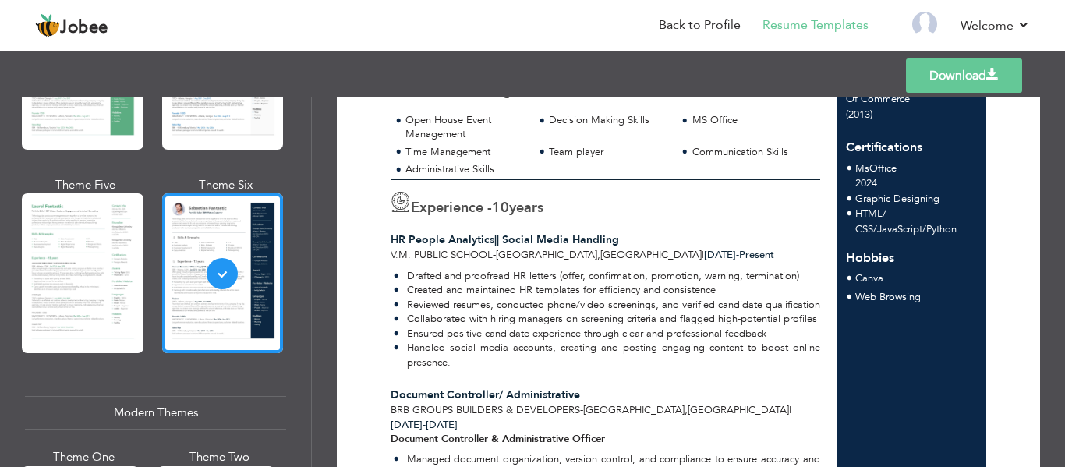
scroll to position [312, 0]
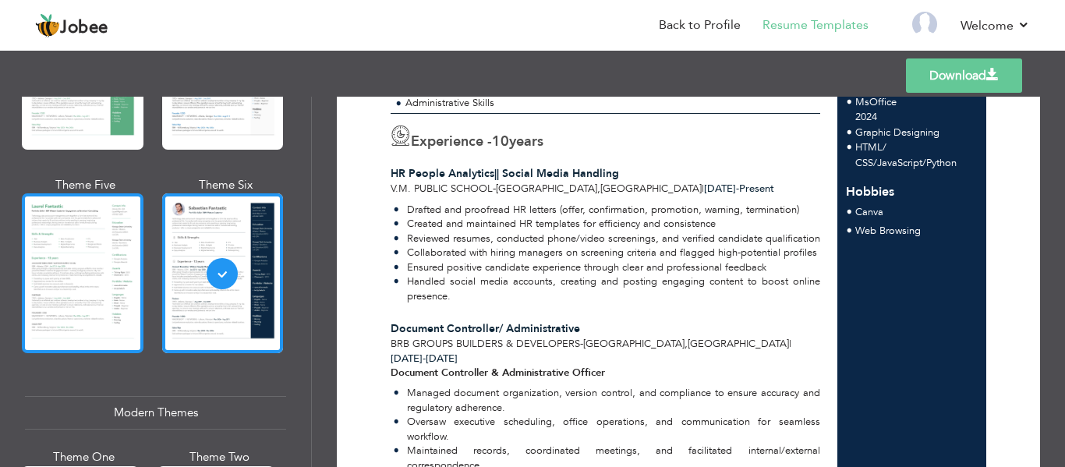
click at [61, 239] on div at bounding box center [83, 273] width 122 height 160
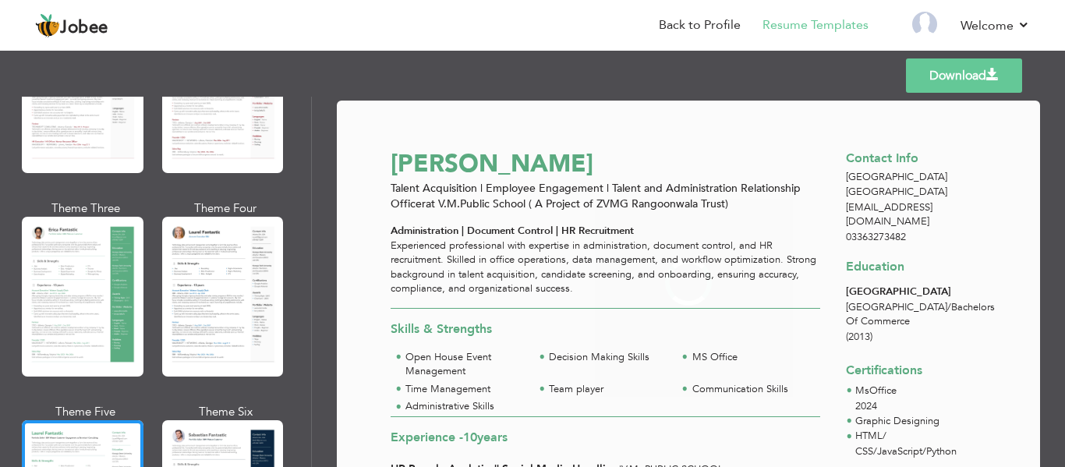
scroll to position [187, 0]
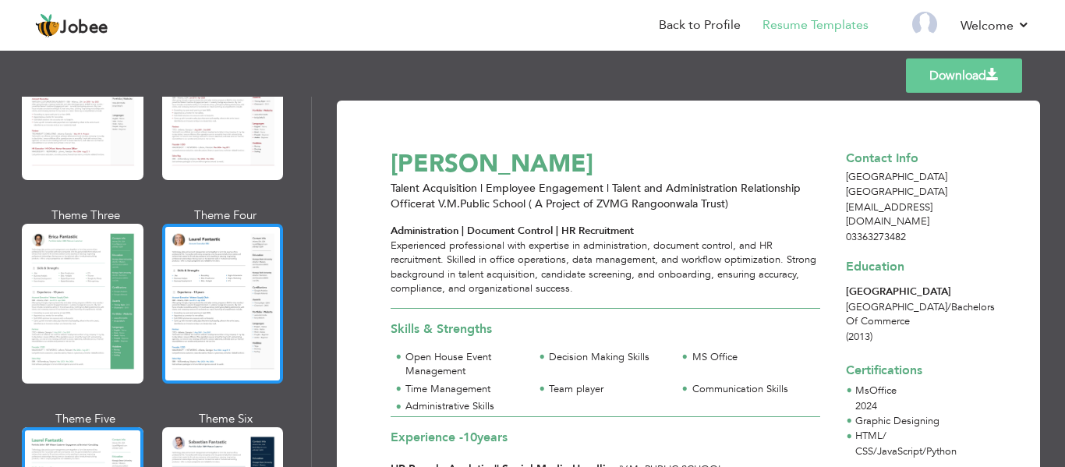
click at [200, 260] on div at bounding box center [223, 304] width 122 height 160
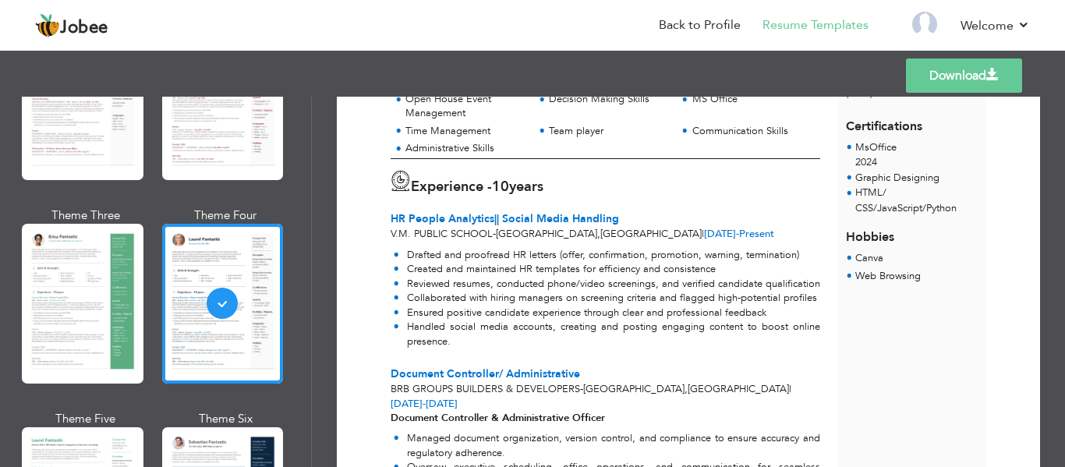
scroll to position [312, 0]
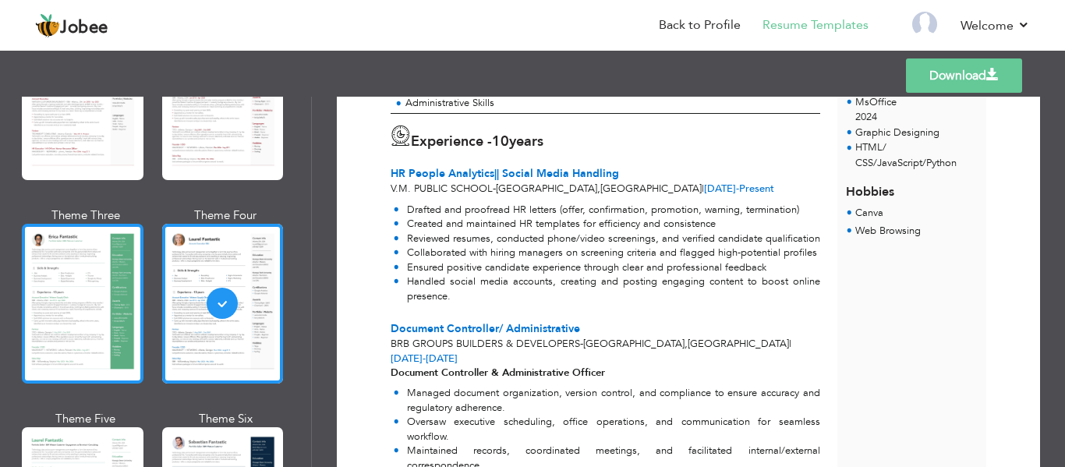
click at [111, 303] on div at bounding box center [83, 304] width 122 height 160
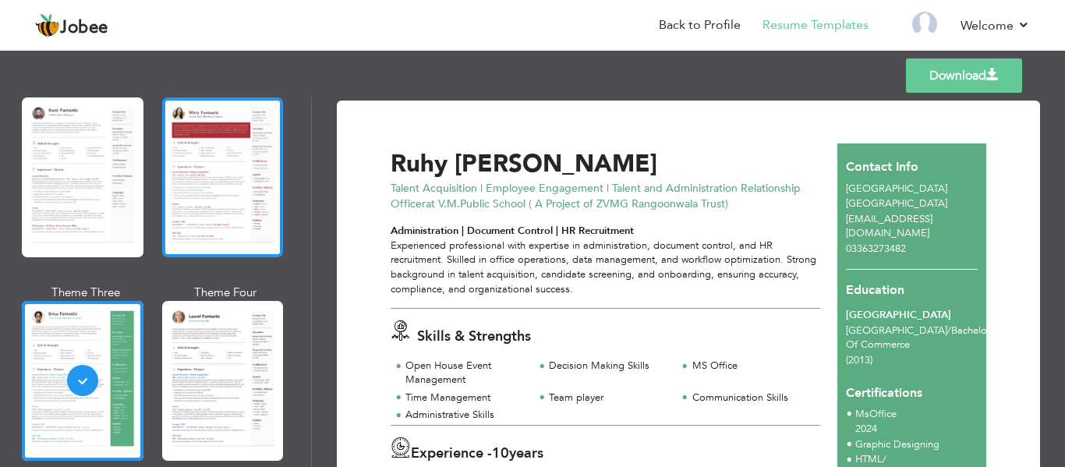
scroll to position [0, 0]
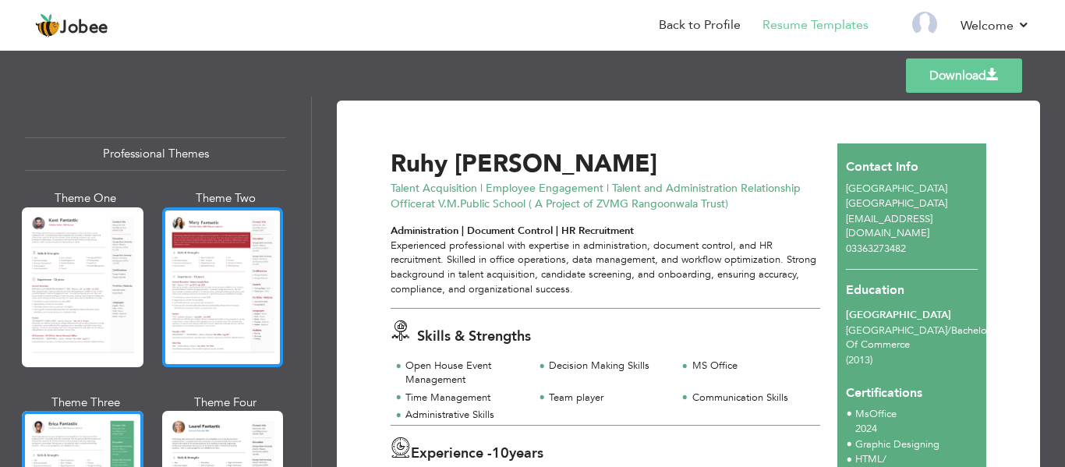
click at [217, 299] on div at bounding box center [223, 287] width 122 height 160
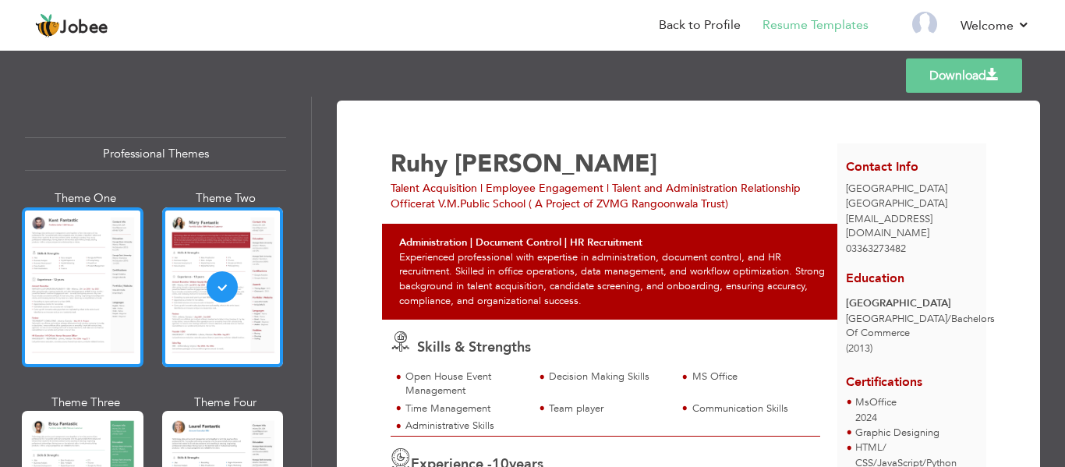
click at [62, 264] on div at bounding box center [83, 287] width 122 height 160
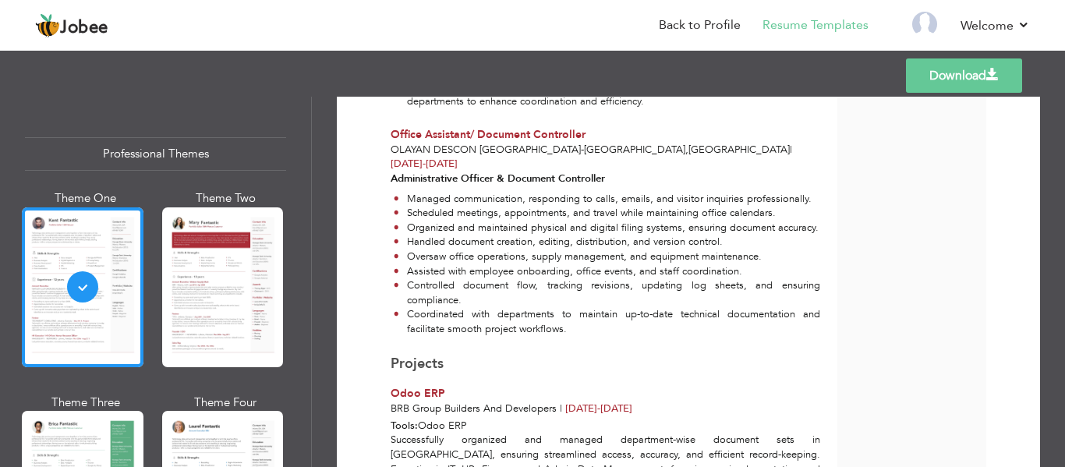
scroll to position [1446, 0]
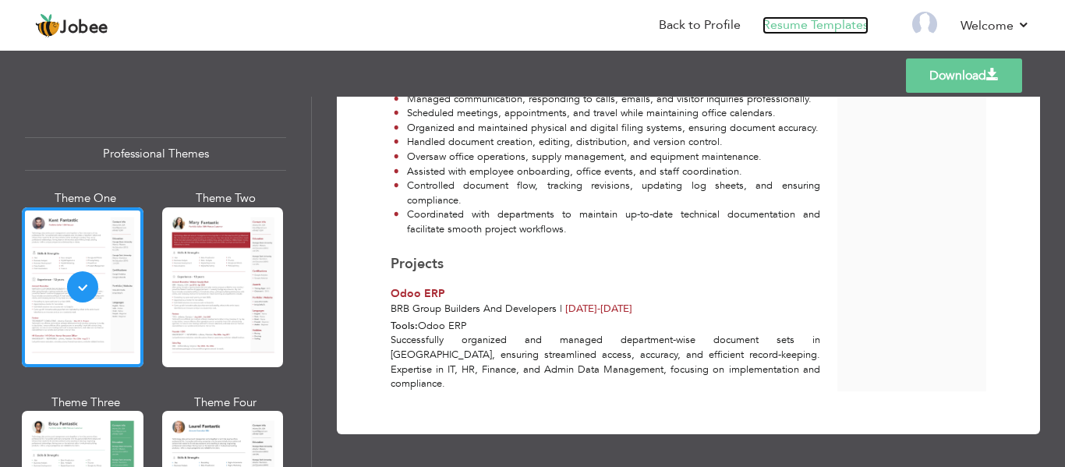
click at [806, 23] on link "Resume Templates" at bounding box center [815, 25] width 106 height 18
click at [702, 11] on li "Back to Profile" at bounding box center [689, 26] width 104 height 42
click at [694, 20] on link "Back to Profile" at bounding box center [700, 25] width 82 height 18
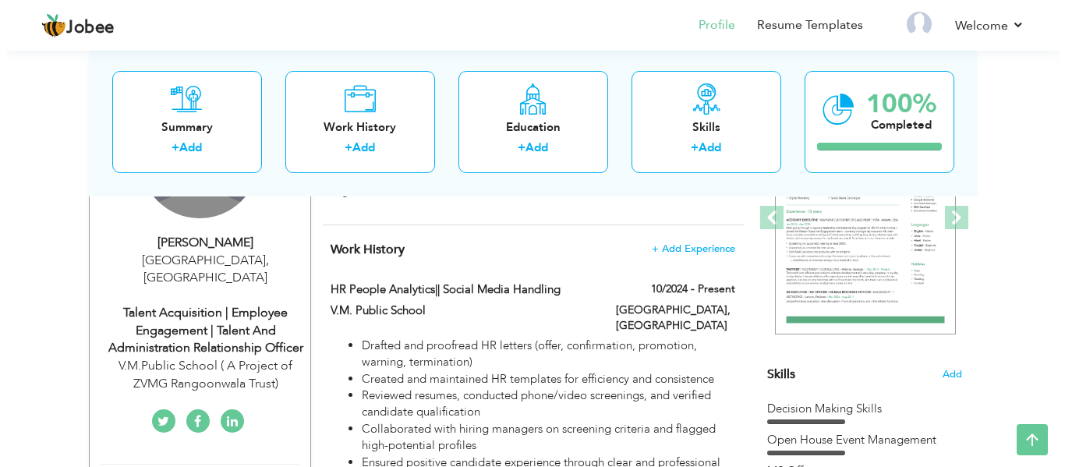
scroll to position [312, 0]
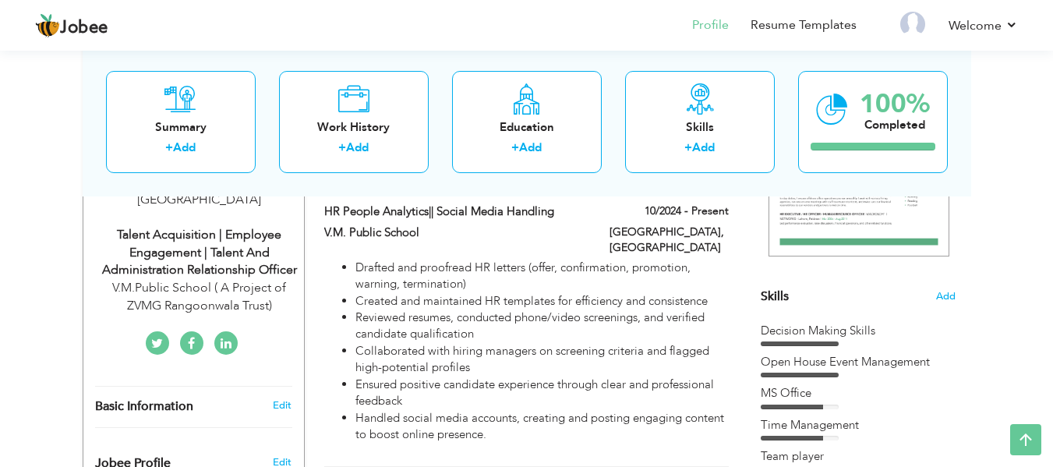
click at [238, 245] on div "Talent Acquisition | Employee Engagement | Talent and Administration Relationsh…" at bounding box center [199, 253] width 209 height 54
type input "Ruhy"
type input "[PERSON_NAME]"
type input "03363273482"
select select "number:166"
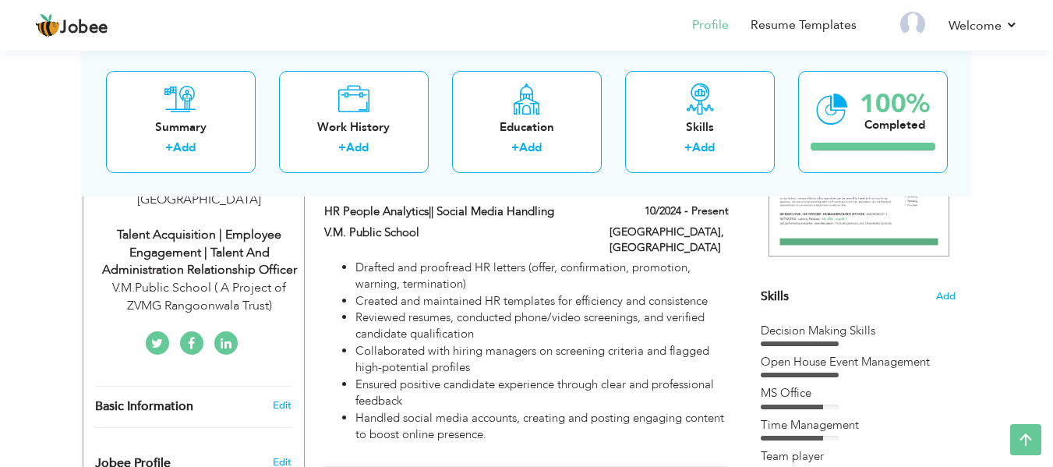
type input "[GEOGRAPHIC_DATA]"
select select "number:12"
type input "V.M.Public School ( A Project of ZVMG Rangoonwala Trust)"
type input "Talent Acquisition | Employee Engagement | Talent and Administration Relationsh…"
type input "www.linkedin.com/in/ruhy-sohail-15baa4106"
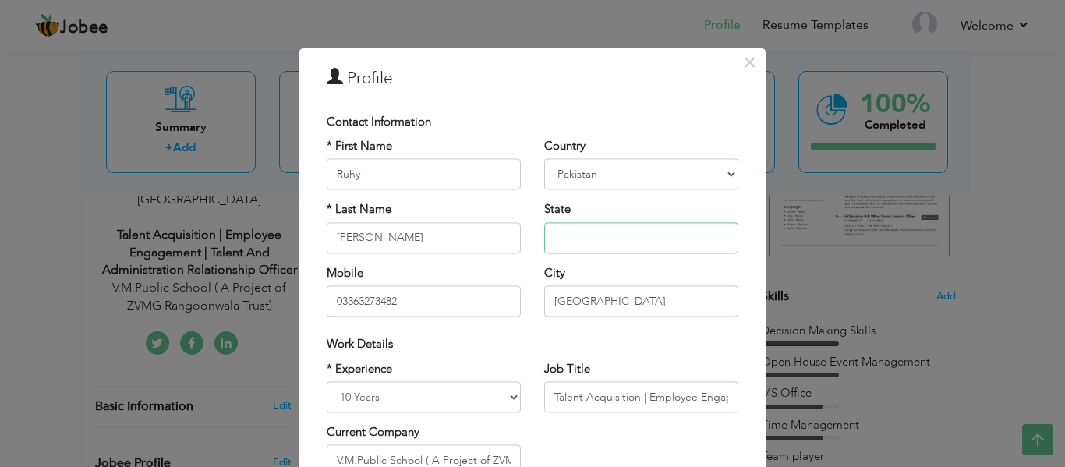
click at [577, 242] on input "text" at bounding box center [641, 237] width 194 height 31
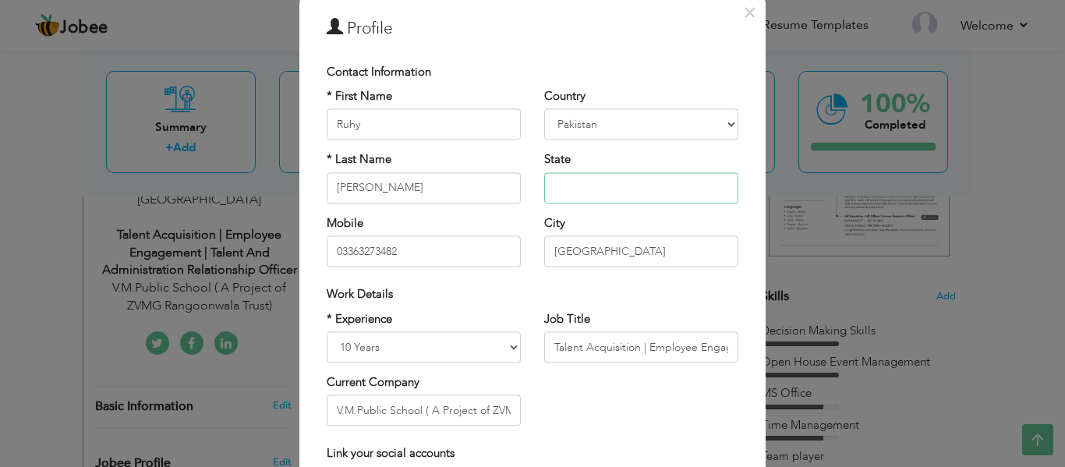
scroll to position [78, 0]
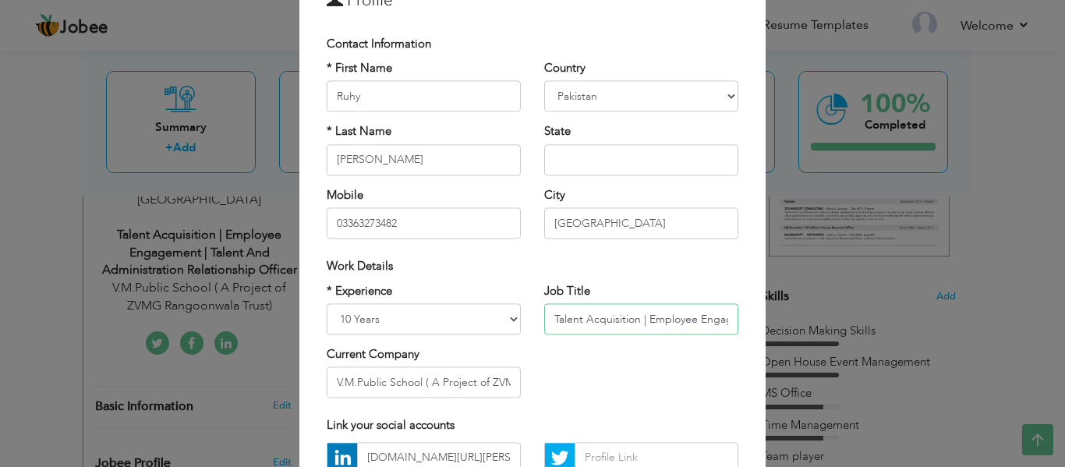
click at [605, 314] on input "Talent Acquisition | Employee Engagement | Talent and Administration Relationsh…" at bounding box center [641, 318] width 194 height 31
click at [591, 320] on input "Talent Acquisition | Employee Engagement | Talent and Administration Relationsh…" at bounding box center [641, 318] width 194 height 31
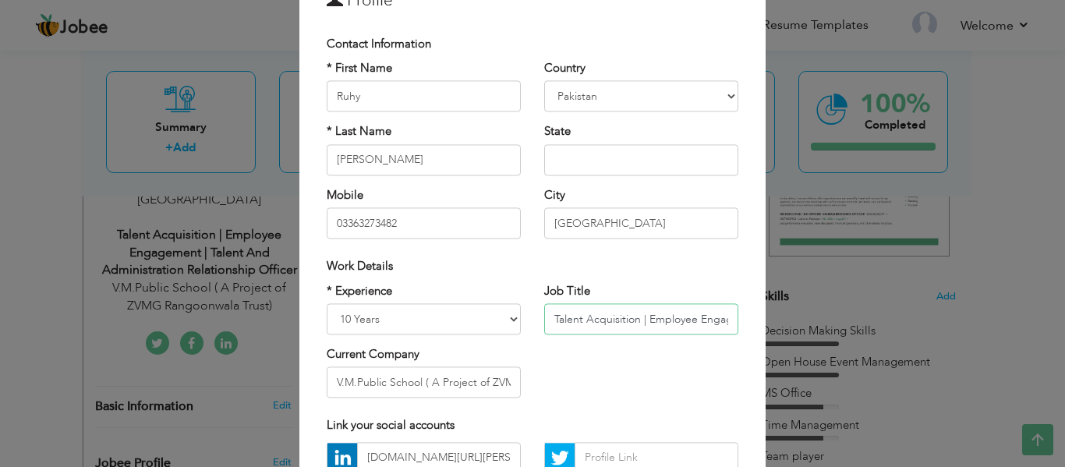
click at [623, 315] on input "Talent Acquisition | Employee Engagement | Talent and Administration Relationsh…" at bounding box center [641, 318] width 194 height 31
drag, startPoint x: 642, startPoint y: 316, endPoint x: 742, endPoint y: 315, distance: 100.6
click at [742, 315] on div "Job Title Talent Acquisition | Employee Engagement | Talent and Administration …" at bounding box center [640, 314] width 217 height 63
paste input "Admin & HR | Social Media"
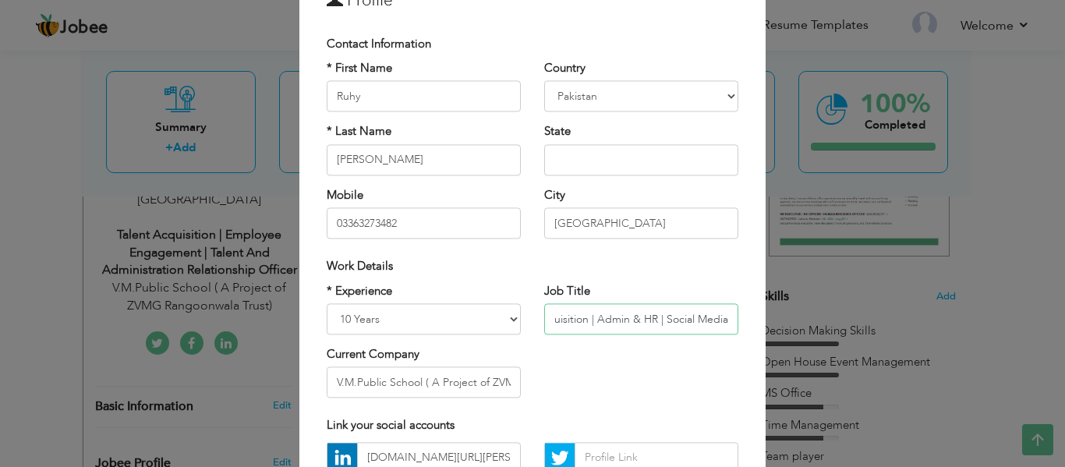
scroll to position [0, 51]
click at [684, 323] on input "Talent Acquisition | Admin & HR | Social Media" at bounding box center [641, 318] width 194 height 31
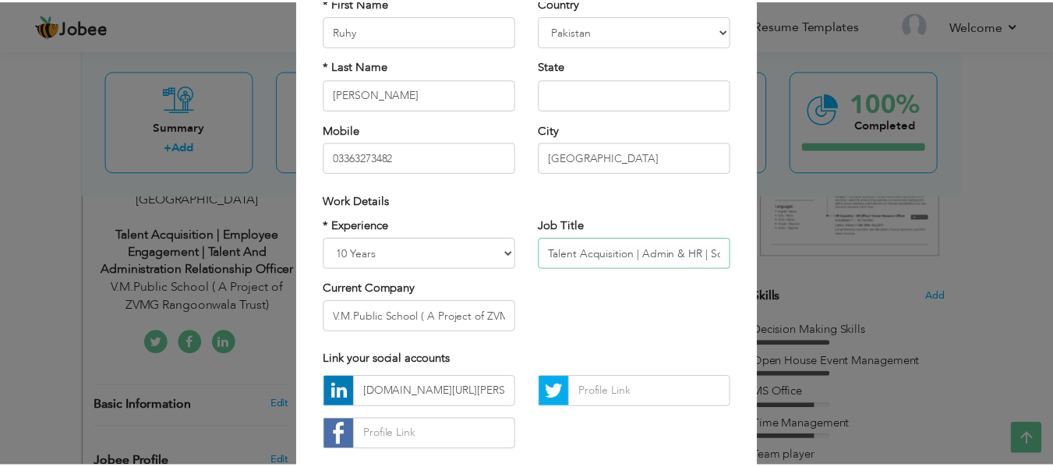
scroll to position [233, 0]
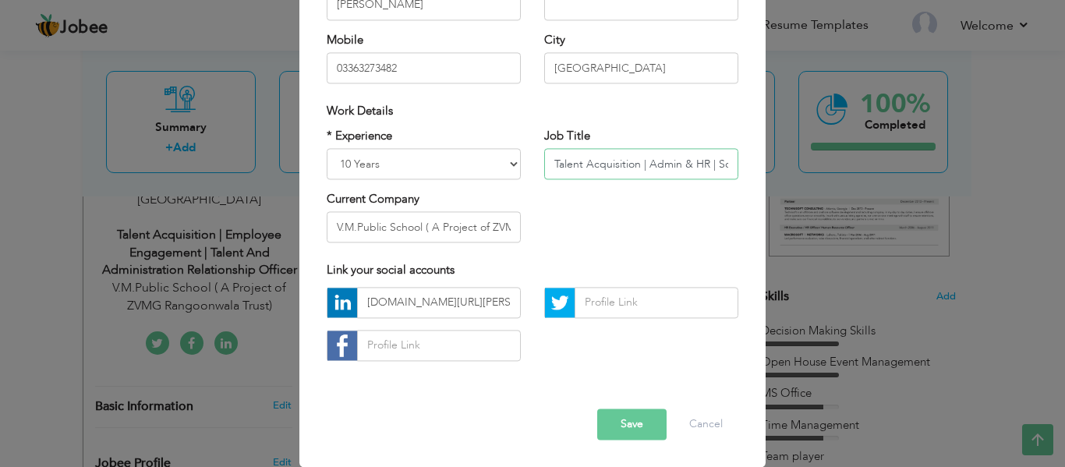
type input "Talent Acquisition | Admin & HR | Social Media"
click at [633, 424] on button "Save" at bounding box center [631, 423] width 69 height 31
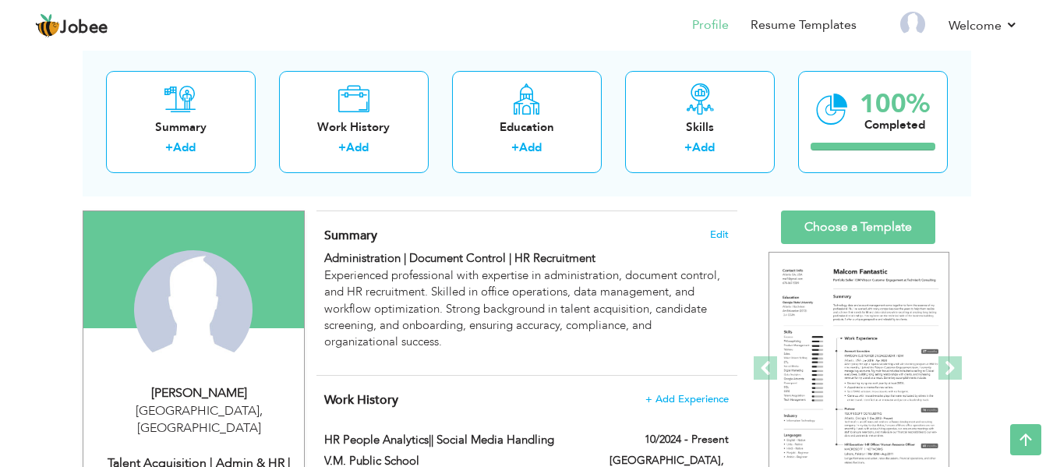
scroll to position [70, 0]
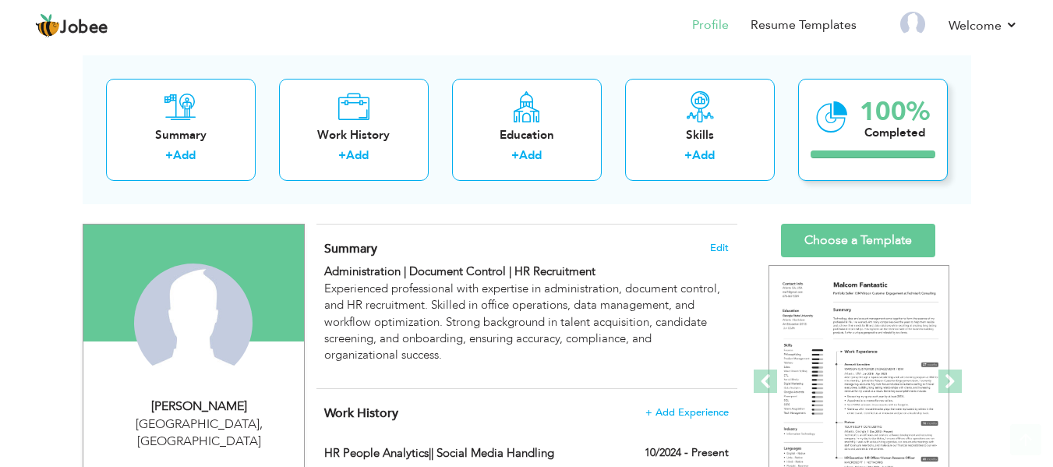
click at [830, 132] on icon at bounding box center [832, 117] width 32 height 52
click at [817, 144] on div "100% Completed" at bounding box center [873, 130] width 150 height 102
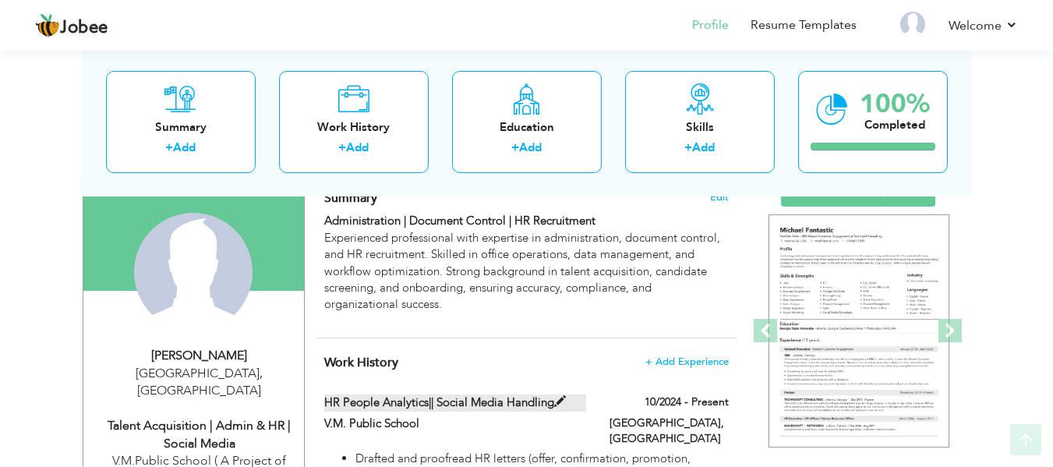
scroll to position [148, 0]
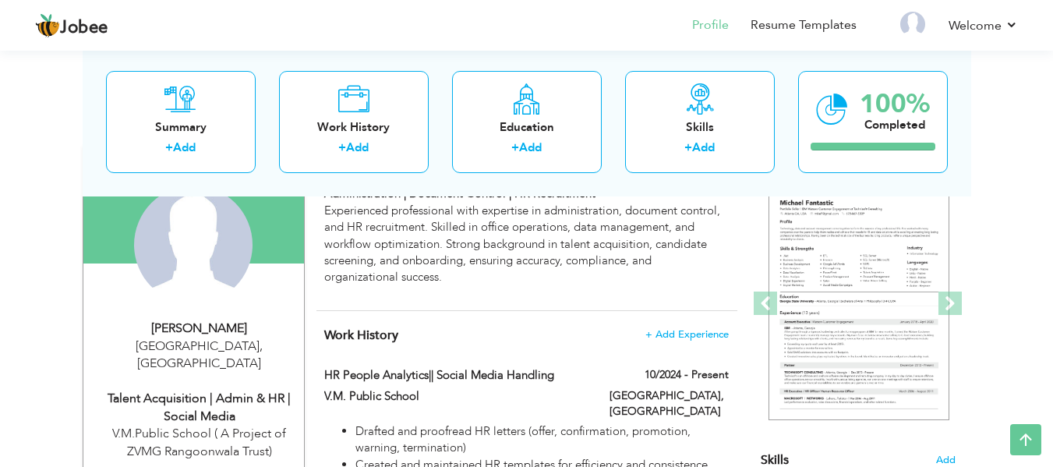
drag, startPoint x: 535, startPoint y: 330, endPoint x: 512, endPoint y: 332, distance: 22.7
click at [512, 332] on h4 "Work History + Add Experience" at bounding box center [526, 335] width 404 height 16
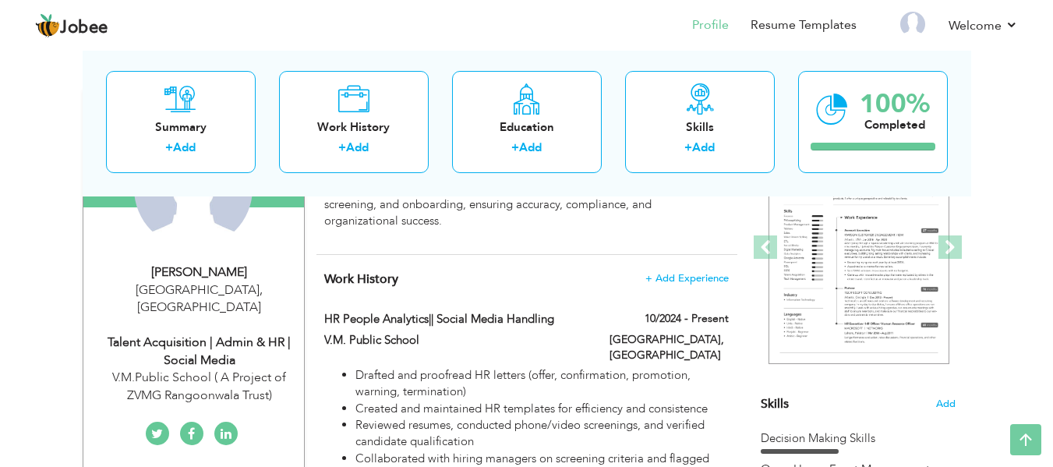
scroll to position [0, 0]
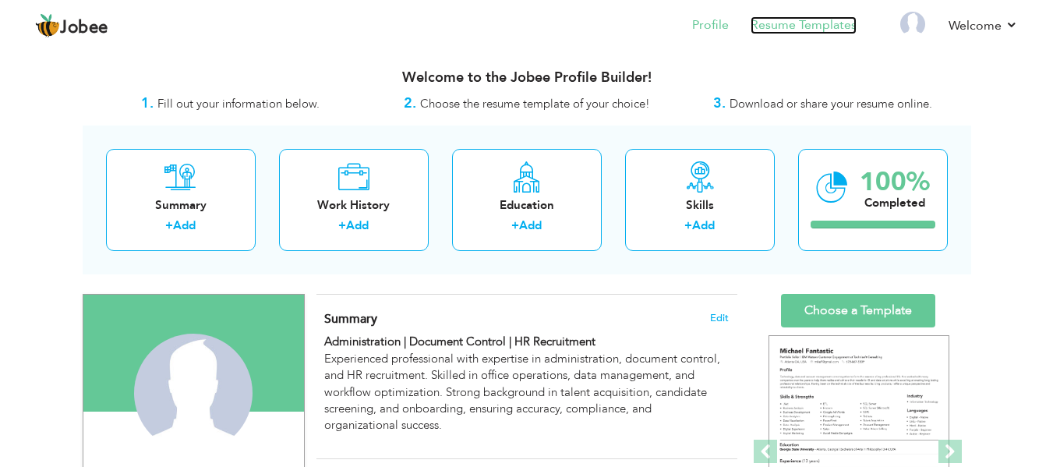
click at [821, 27] on link "Resume Templates" at bounding box center [804, 25] width 106 height 18
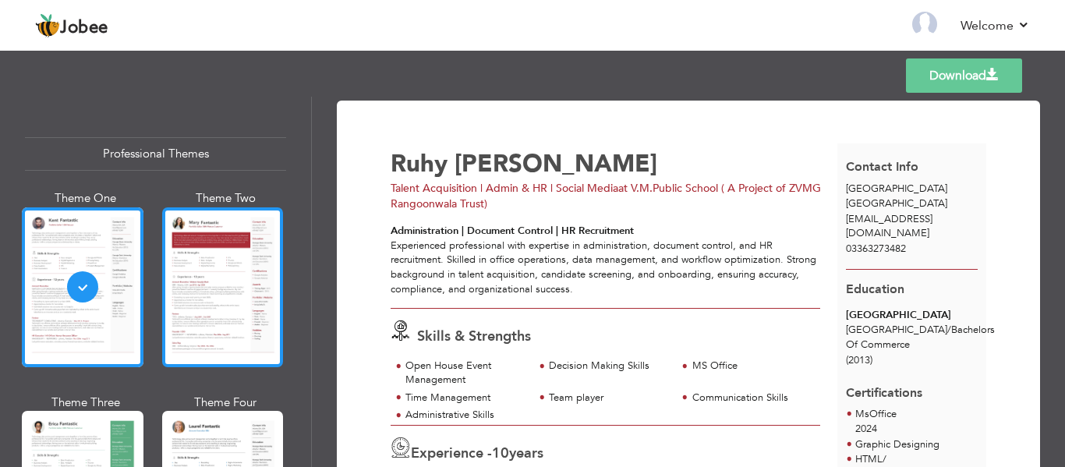
click at [179, 249] on div at bounding box center [223, 287] width 122 height 160
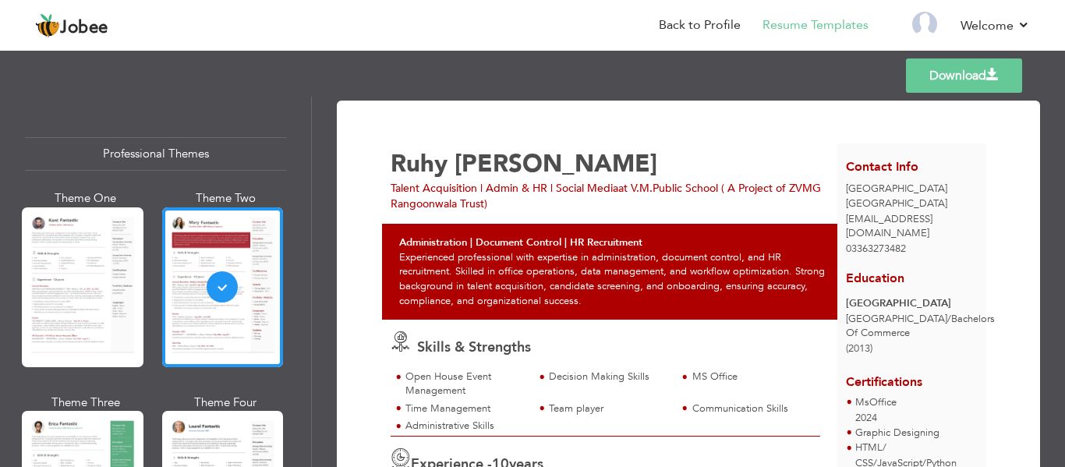
click at [890, 218] on span "[EMAIL_ADDRESS][DOMAIN_NAME]" at bounding box center [889, 226] width 87 height 29
click at [674, 22] on link "Back to Profile" at bounding box center [700, 25] width 82 height 18
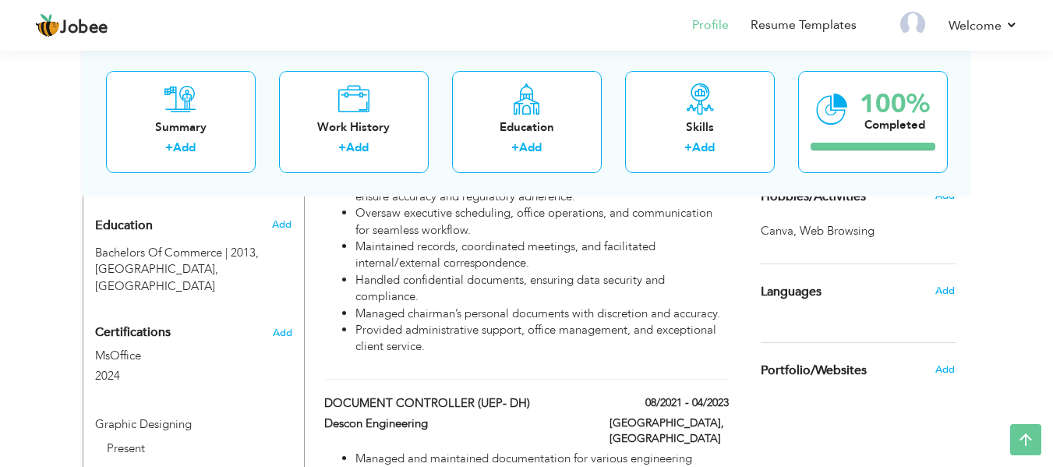
scroll to position [779, 0]
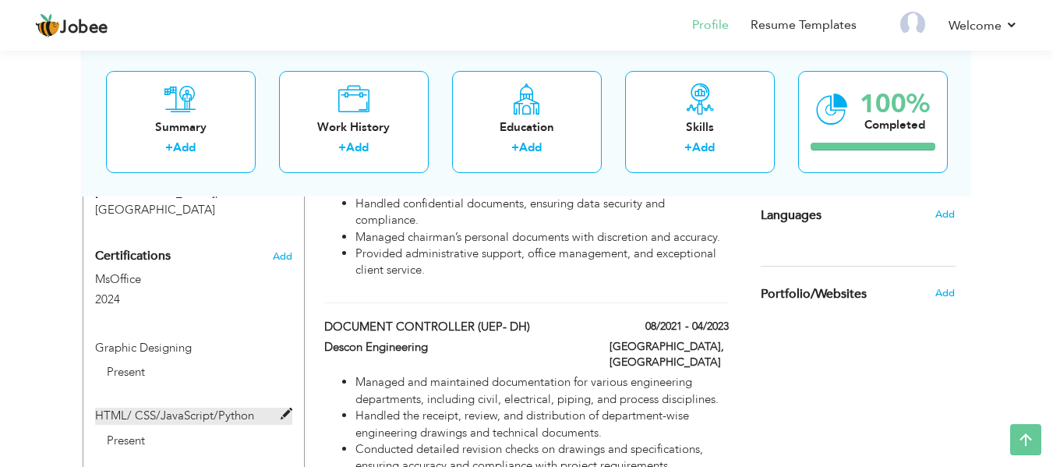
click at [288, 408] on span at bounding box center [287, 414] width 12 height 12
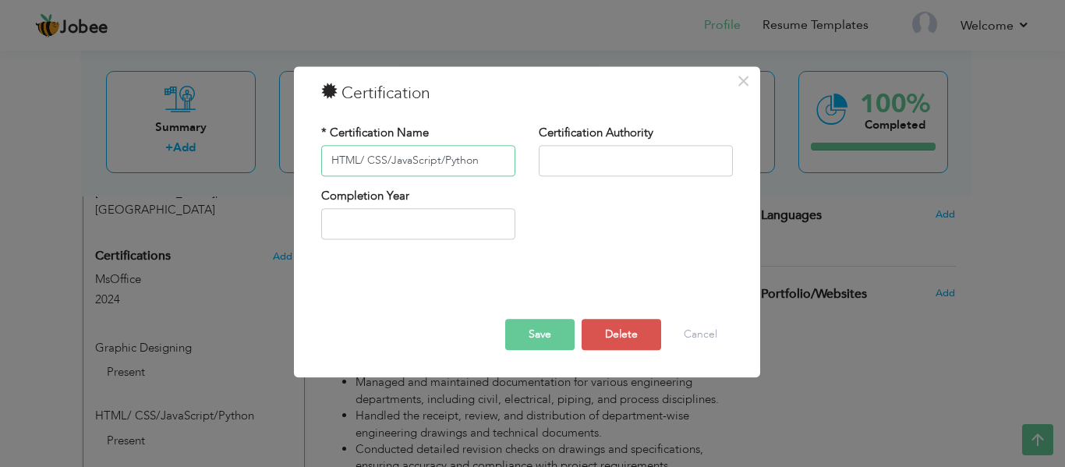
click at [438, 150] on input "HTML/ CSS/JavaScript/Python" at bounding box center [418, 160] width 194 height 31
click at [371, 150] on input "HTML/ CSS/JavaScript/Python" at bounding box center [418, 160] width 194 height 31
click at [368, 154] on input "HTML/ CSS/JavaScript/Python" at bounding box center [418, 160] width 194 height 31
type input "HTML/CSS/JavaScript/Python"
click at [551, 323] on button "Save" at bounding box center [539, 334] width 69 height 31
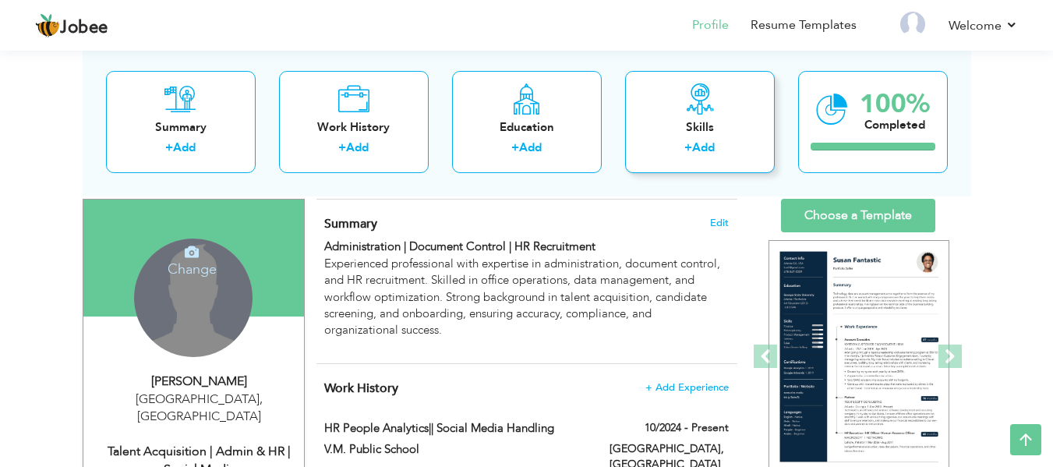
scroll to position [78, 0]
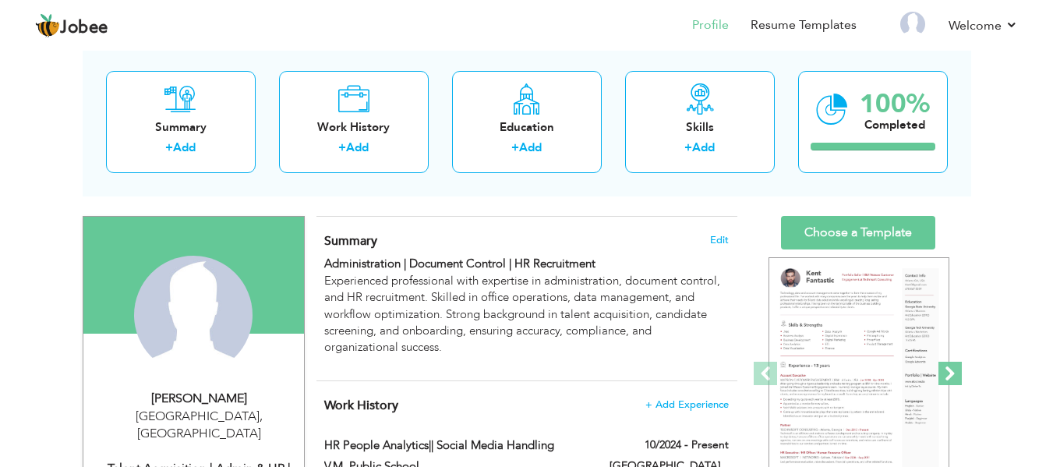
click at [947, 366] on span at bounding box center [949, 373] width 23 height 23
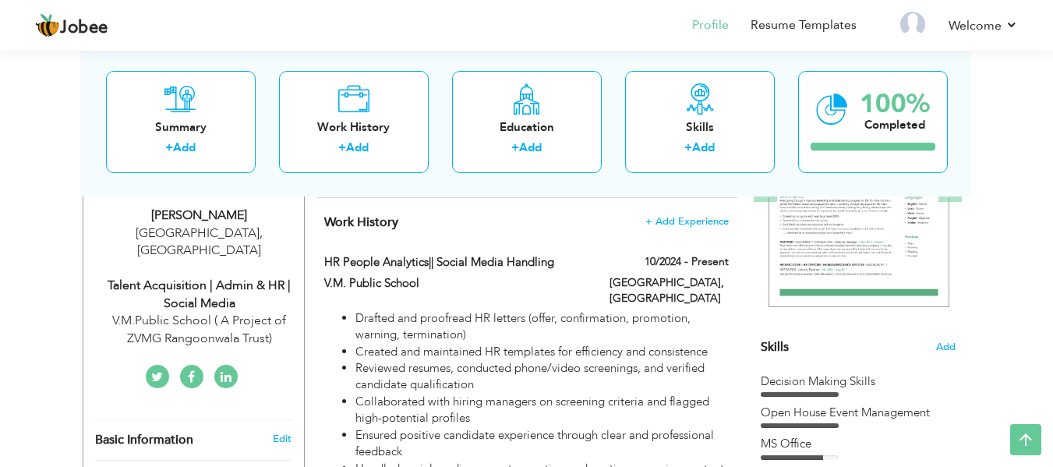
scroll to position [234, 0]
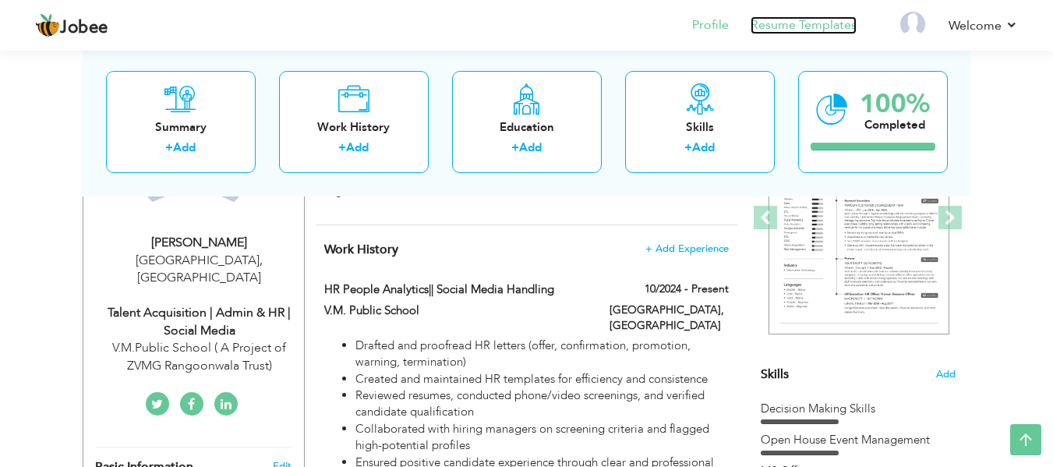
click at [856, 19] on link "Resume Templates" at bounding box center [804, 25] width 106 height 18
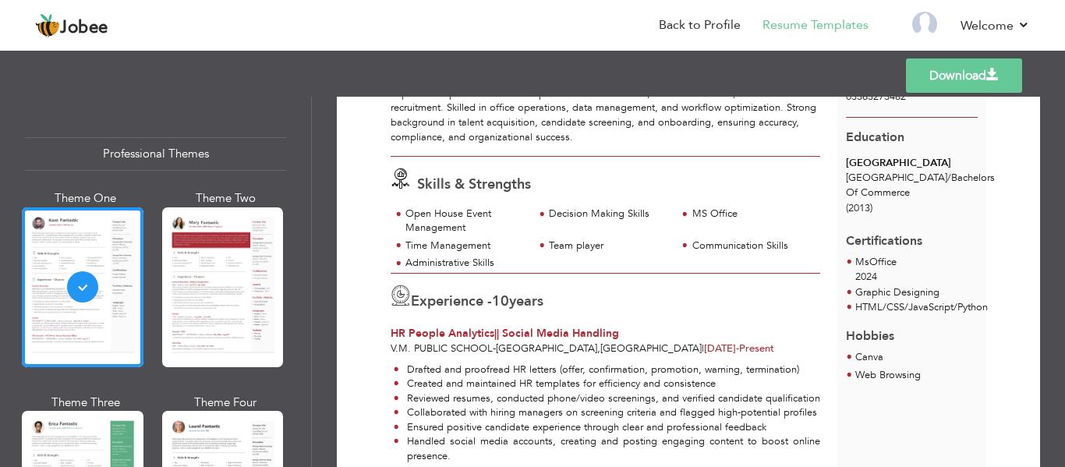
scroll to position [78, 0]
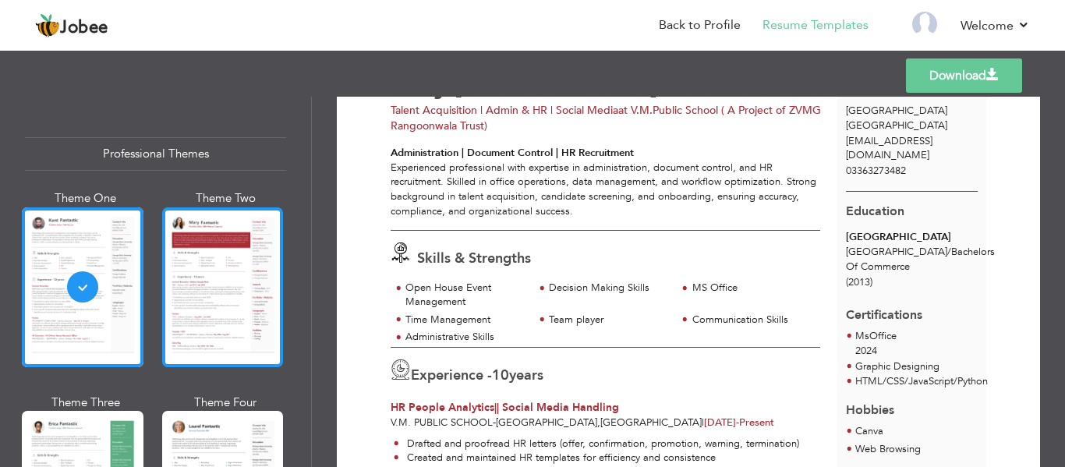
click at [193, 278] on div at bounding box center [223, 287] width 122 height 160
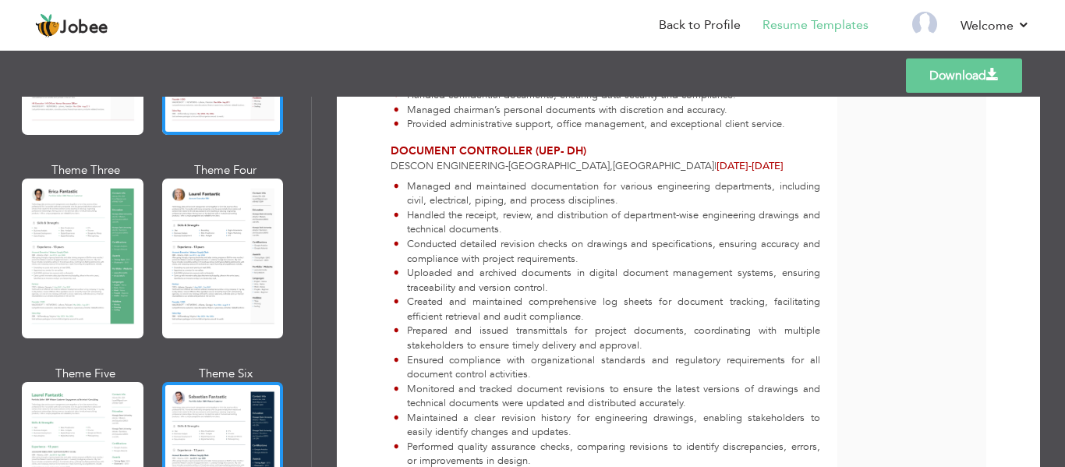
scroll to position [234, 0]
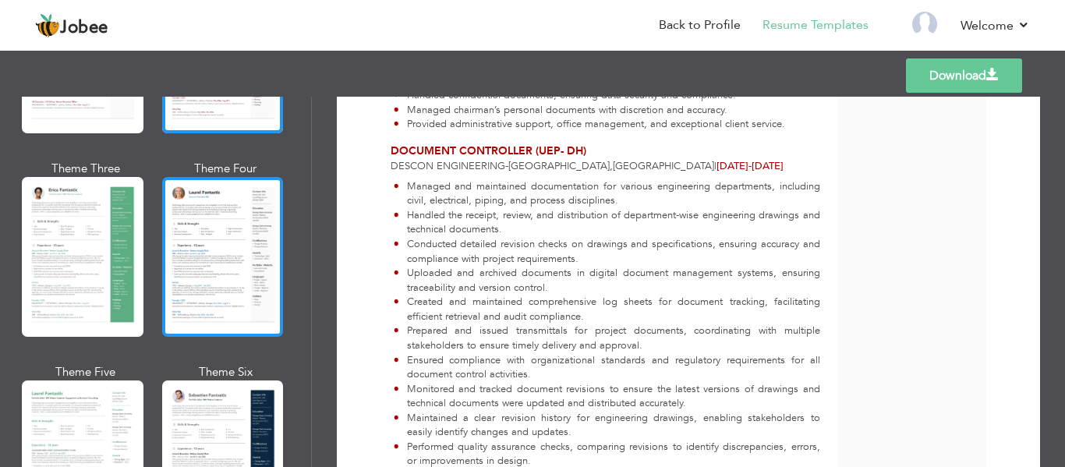
click at [232, 247] on div at bounding box center [223, 257] width 122 height 160
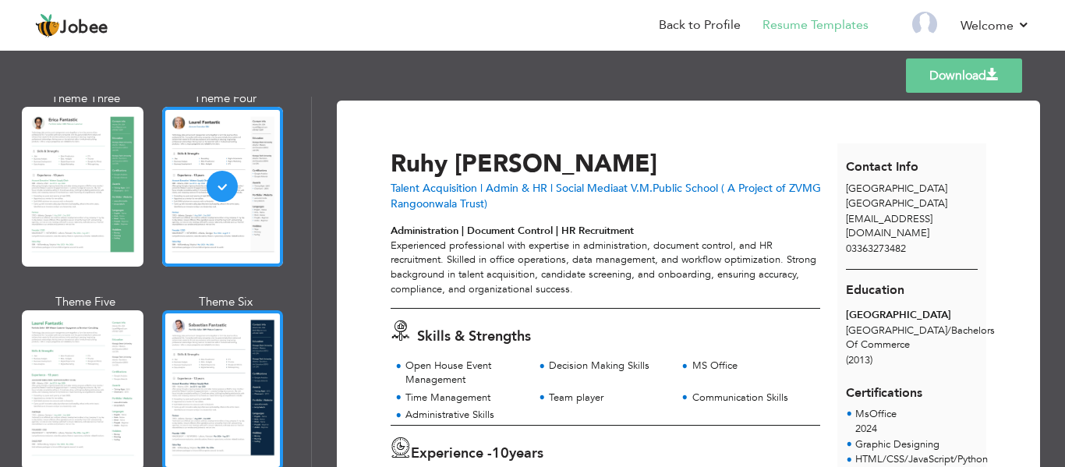
scroll to position [468, 0]
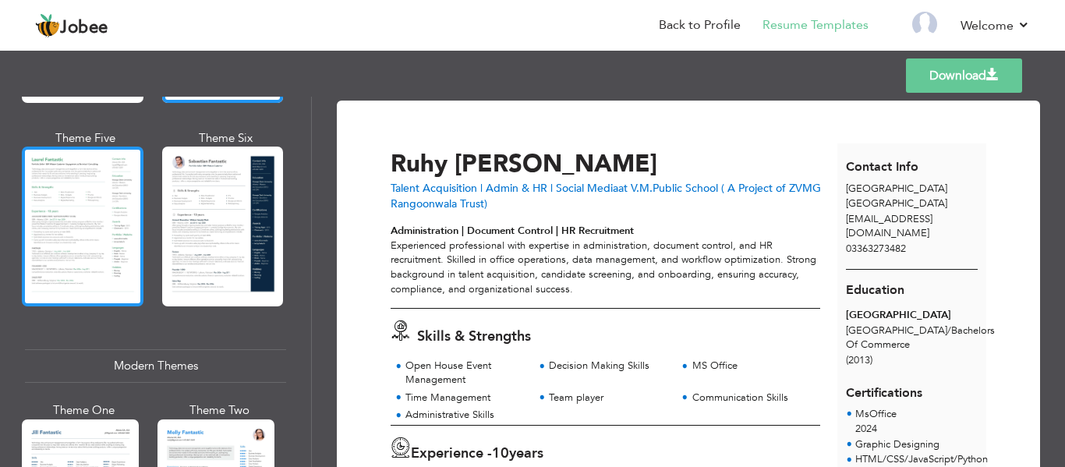
click at [118, 239] on div at bounding box center [83, 227] width 122 height 160
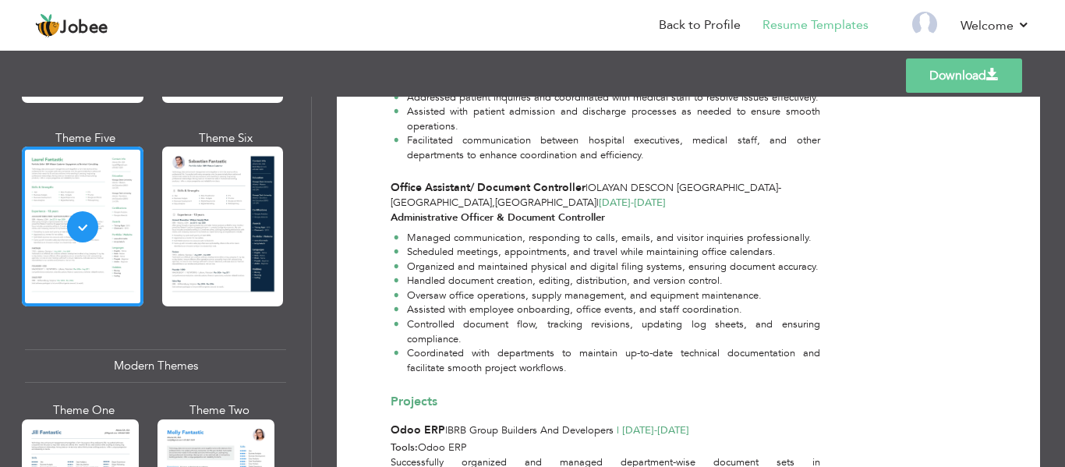
scroll to position [1412, 0]
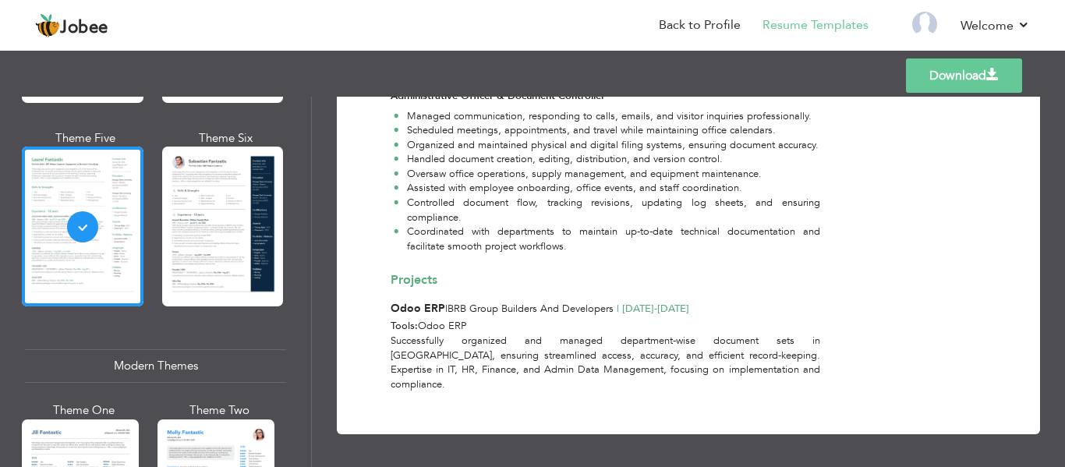
drag, startPoint x: 311, startPoint y: 168, endPoint x: 309, endPoint y: 184, distance: 15.8
click at [309, 184] on div "Professional Themes Theme One Theme Two Theme Three Theme Four Theme Five" at bounding box center [156, 282] width 312 height 370
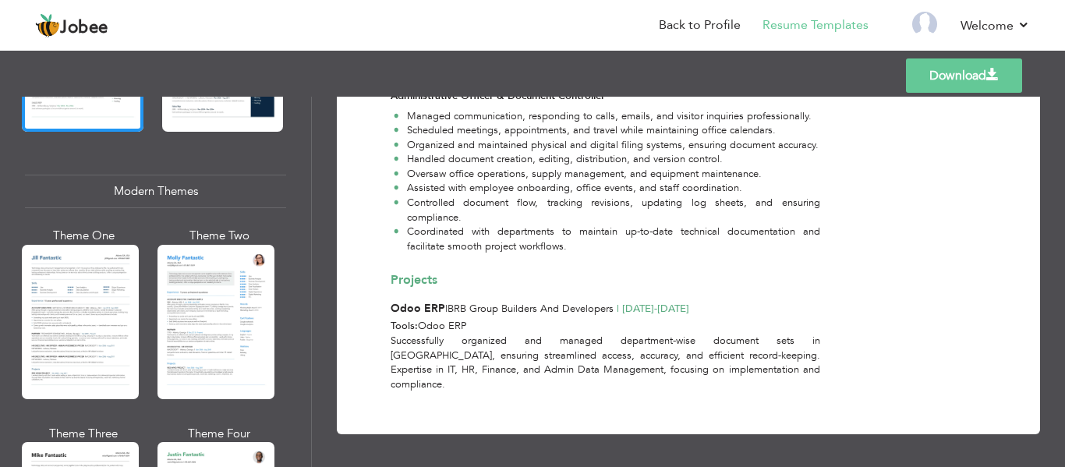
scroll to position [748, 0]
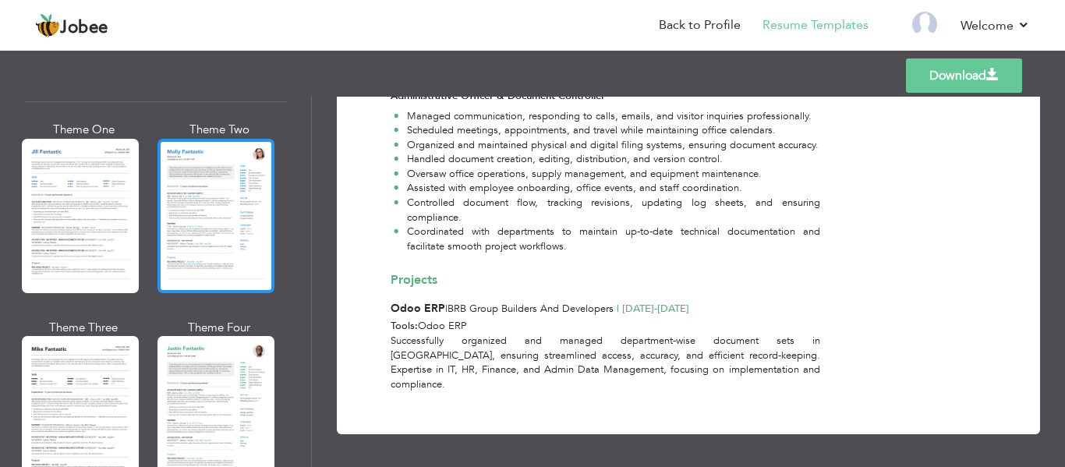
click at [226, 222] on div at bounding box center [215, 216] width 117 height 154
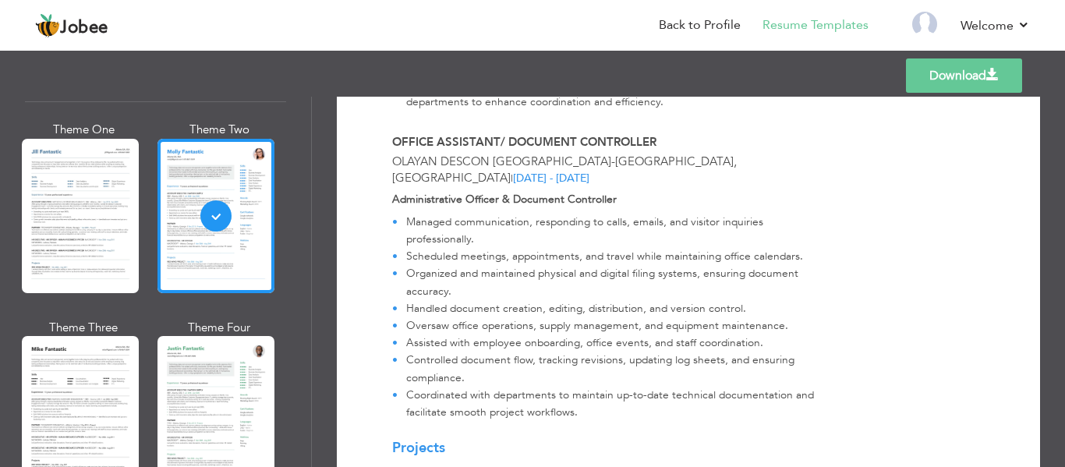
scroll to position [1736, 0]
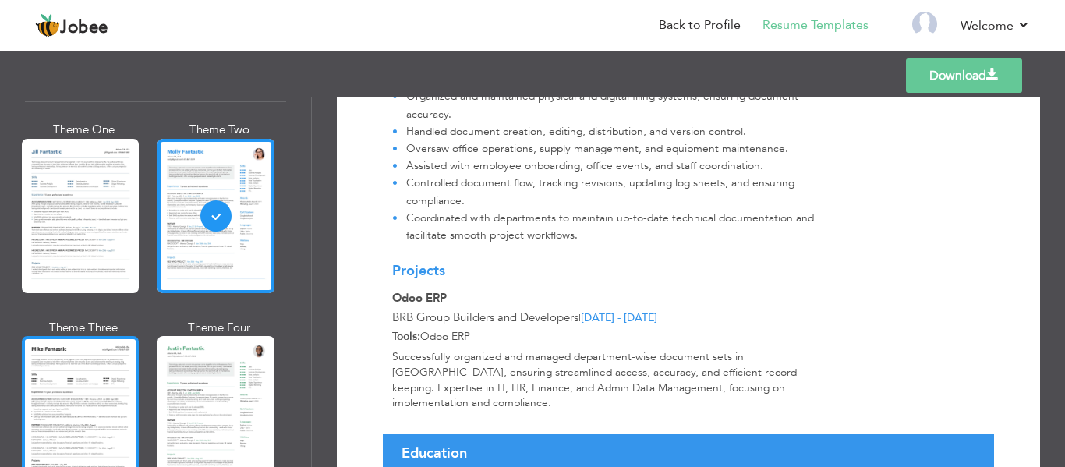
click at [83, 358] on div at bounding box center [80, 413] width 117 height 154
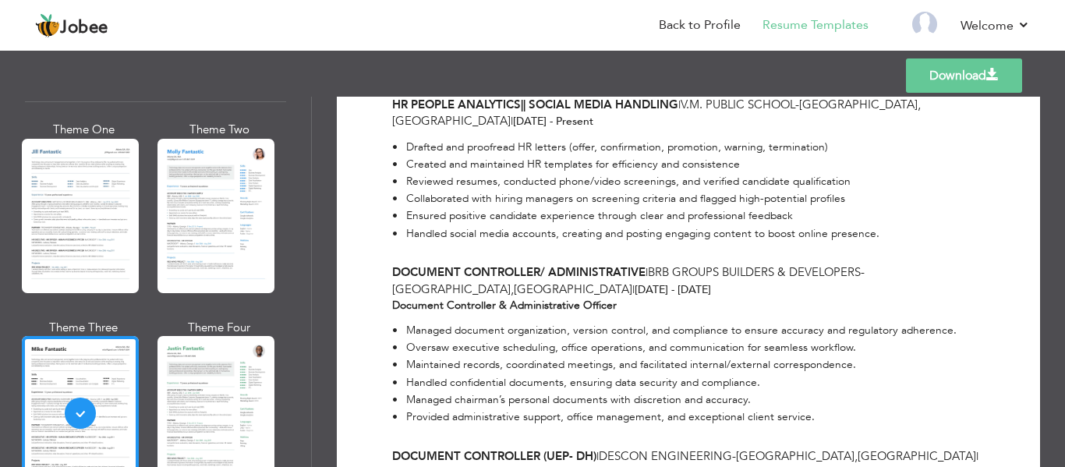
scroll to position [702, 0]
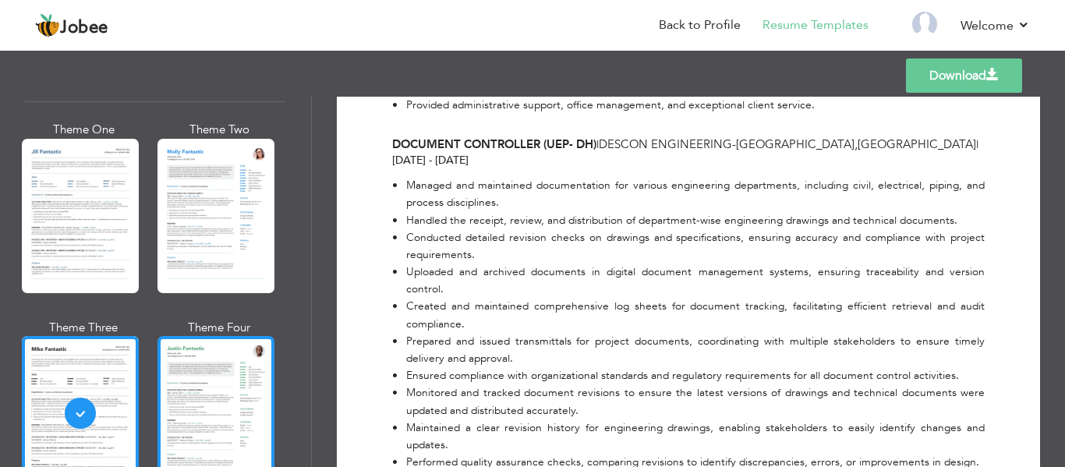
click at [193, 398] on div at bounding box center [215, 413] width 117 height 154
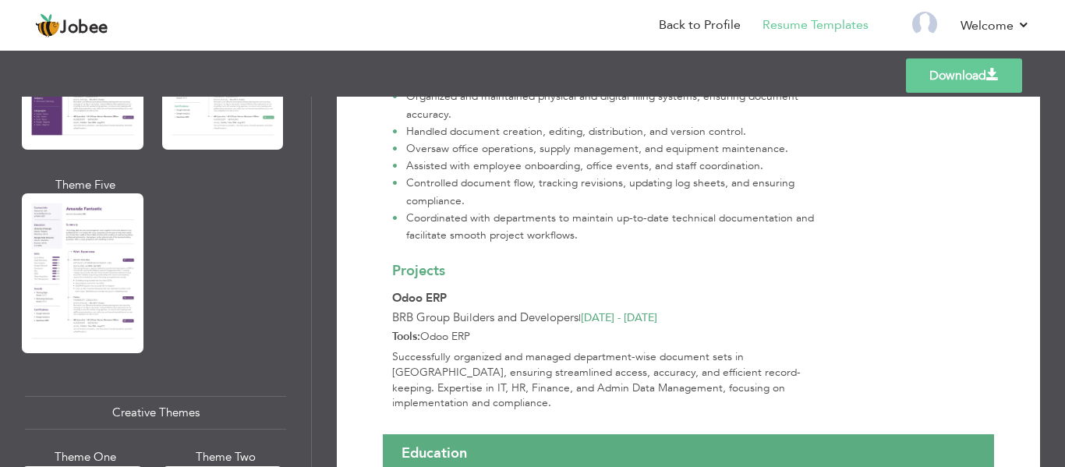
scroll to position [1715, 0]
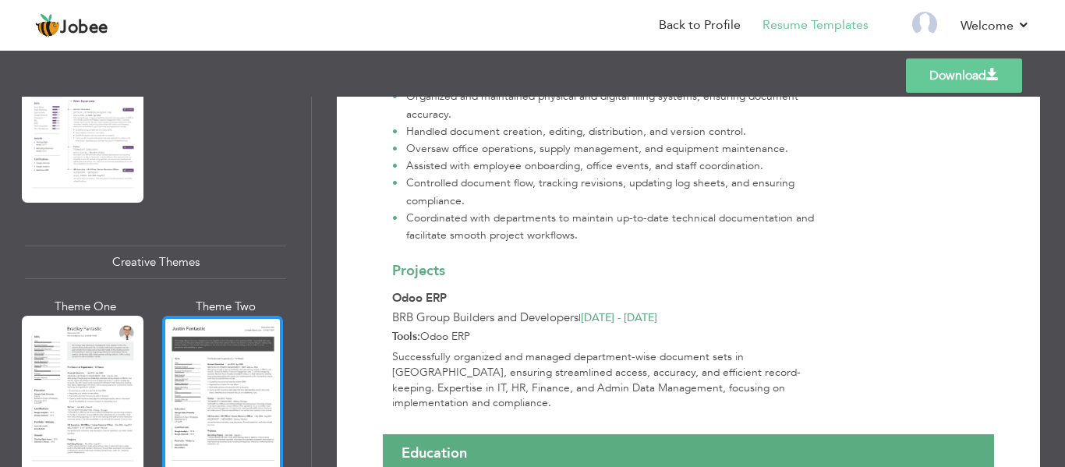
click at [209, 352] on div at bounding box center [223, 396] width 122 height 160
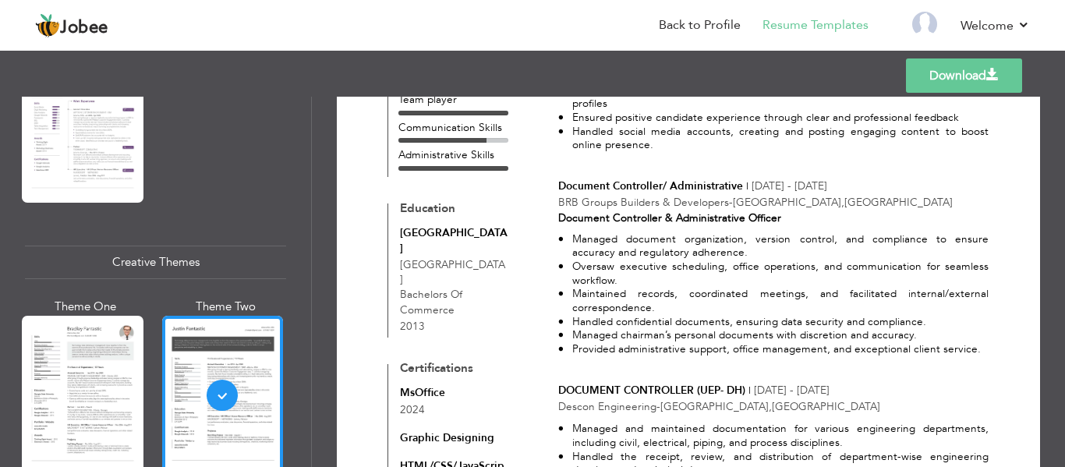
scroll to position [624, 0]
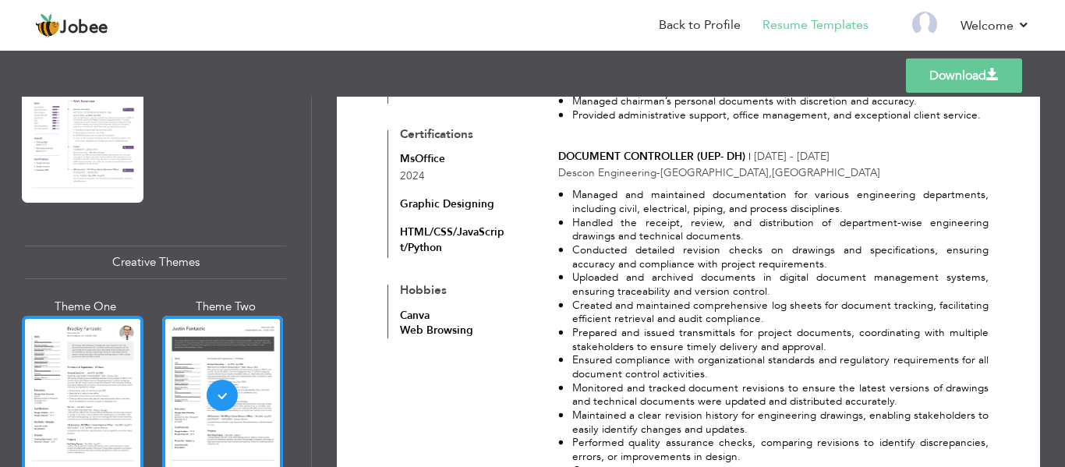
click at [90, 385] on div at bounding box center [83, 396] width 122 height 160
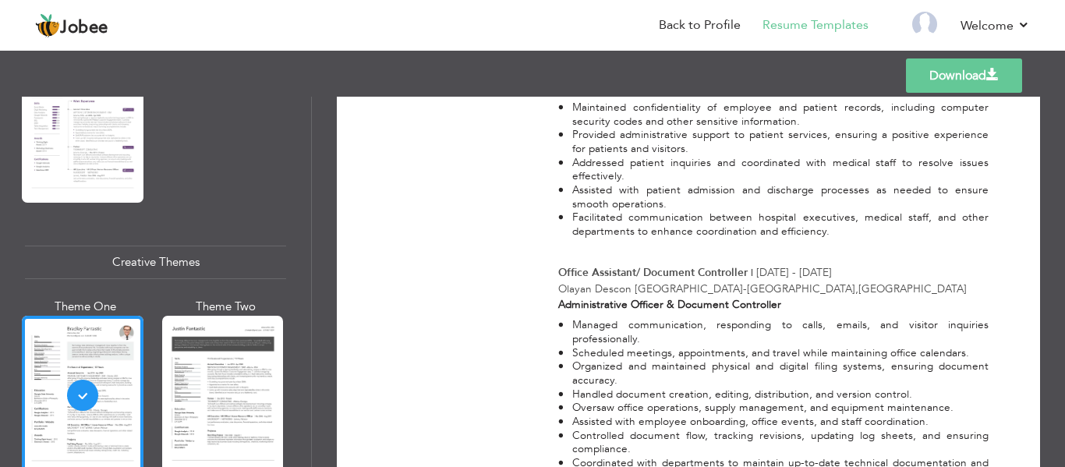
scroll to position [1392, 0]
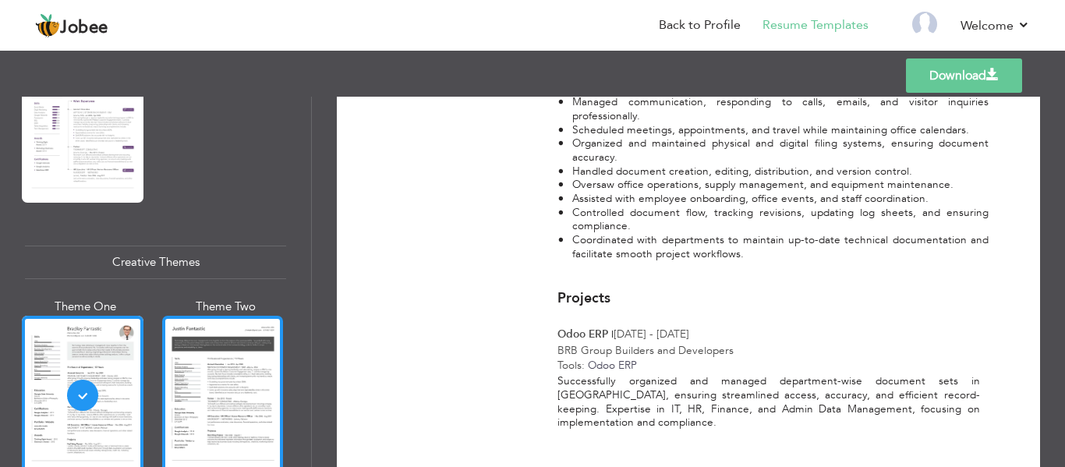
click at [216, 408] on div at bounding box center [223, 396] width 122 height 160
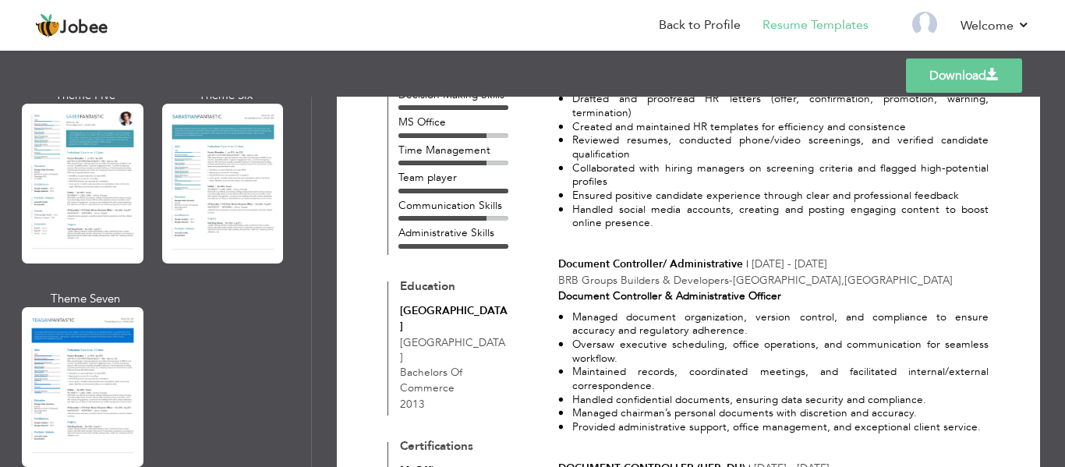
scroll to position [2416, 0]
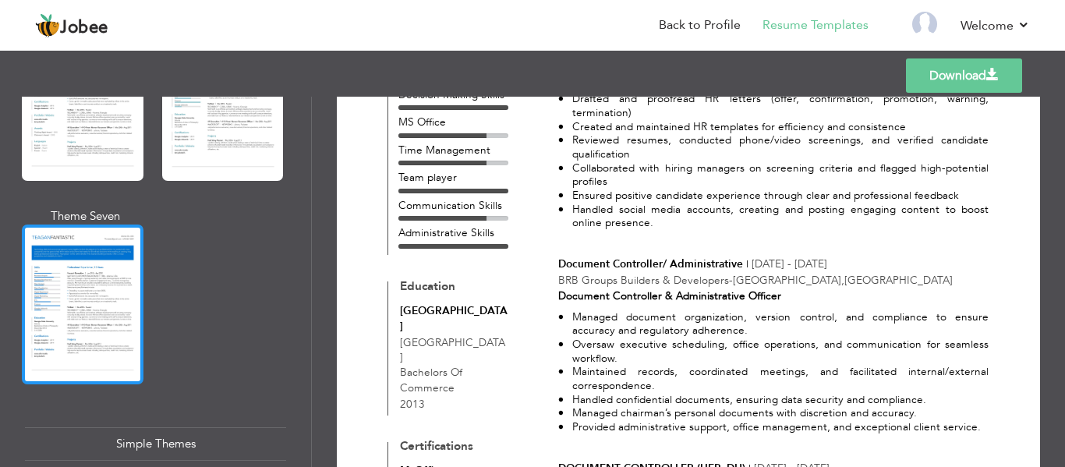
click at [139, 309] on div at bounding box center [83, 304] width 122 height 160
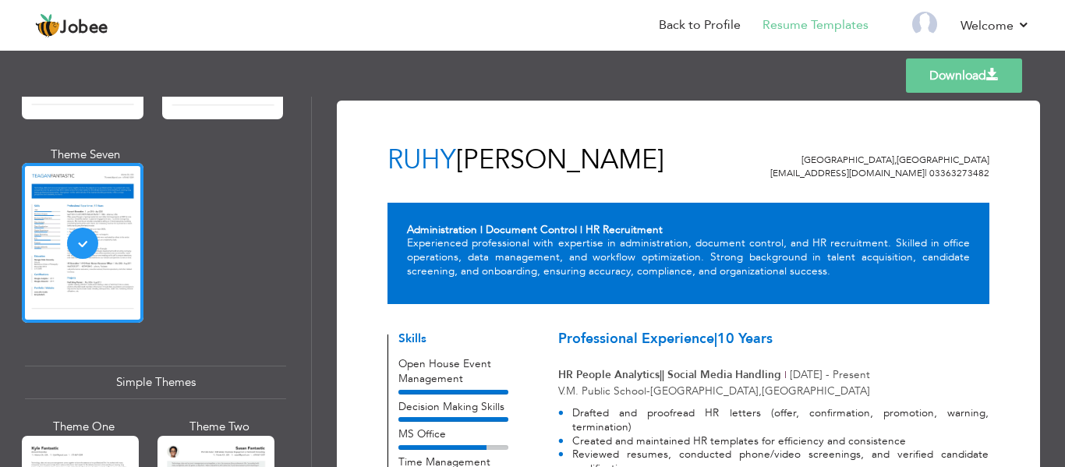
scroll to position [2572, 0]
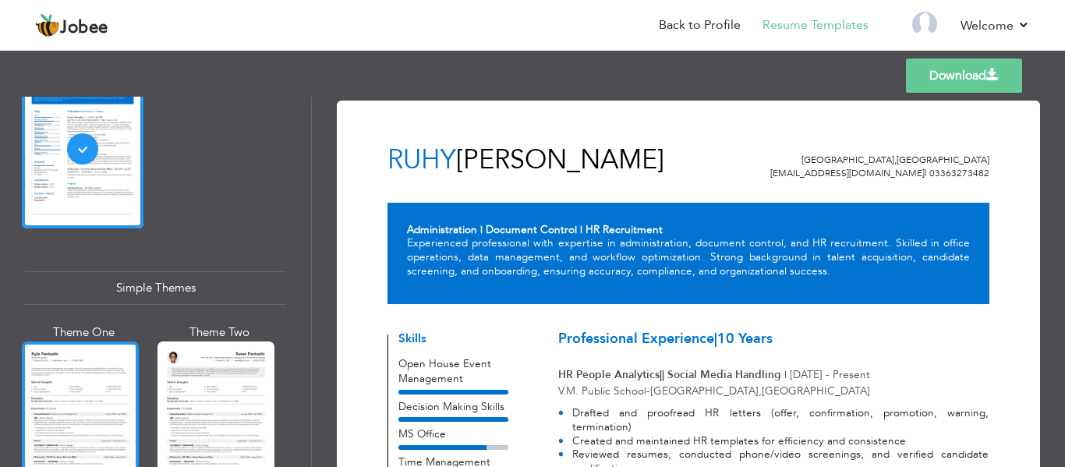
click at [117, 390] on div at bounding box center [80, 418] width 117 height 154
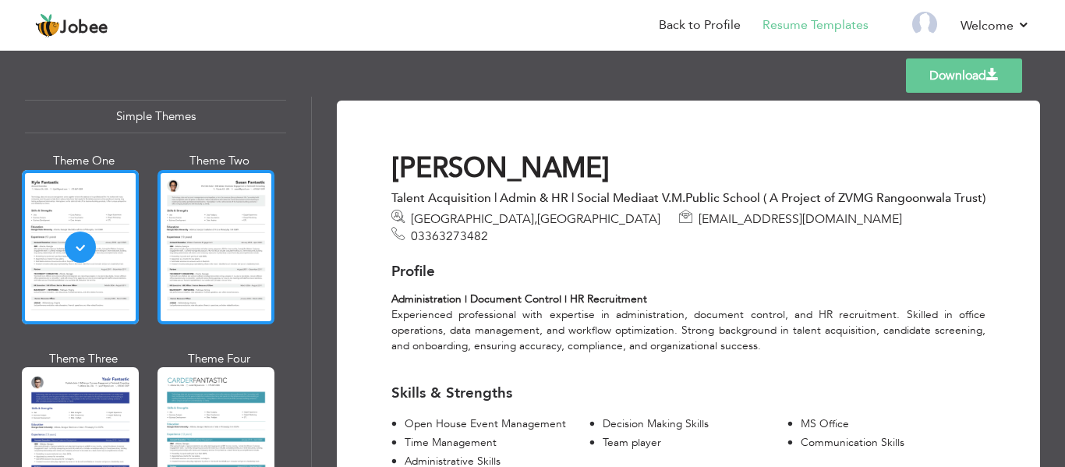
scroll to position [2652, 0]
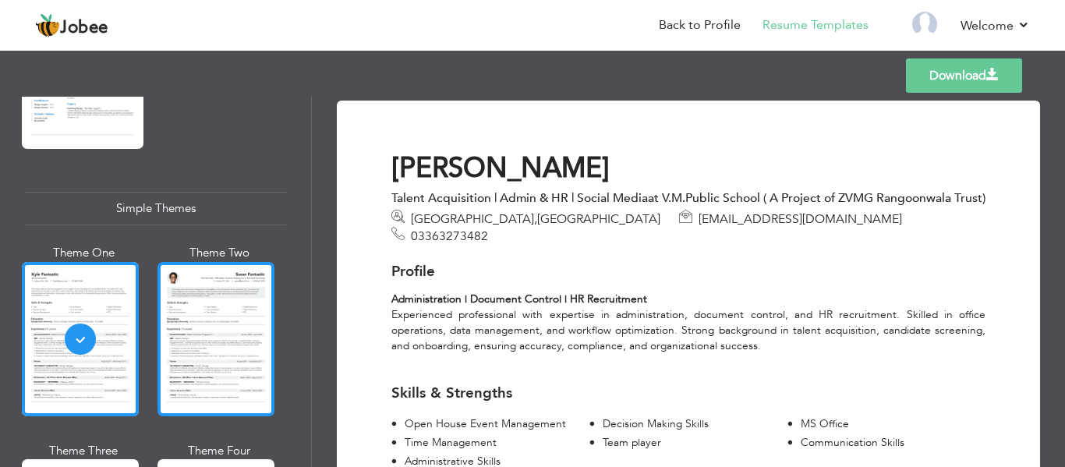
click at [207, 352] on div at bounding box center [215, 339] width 117 height 154
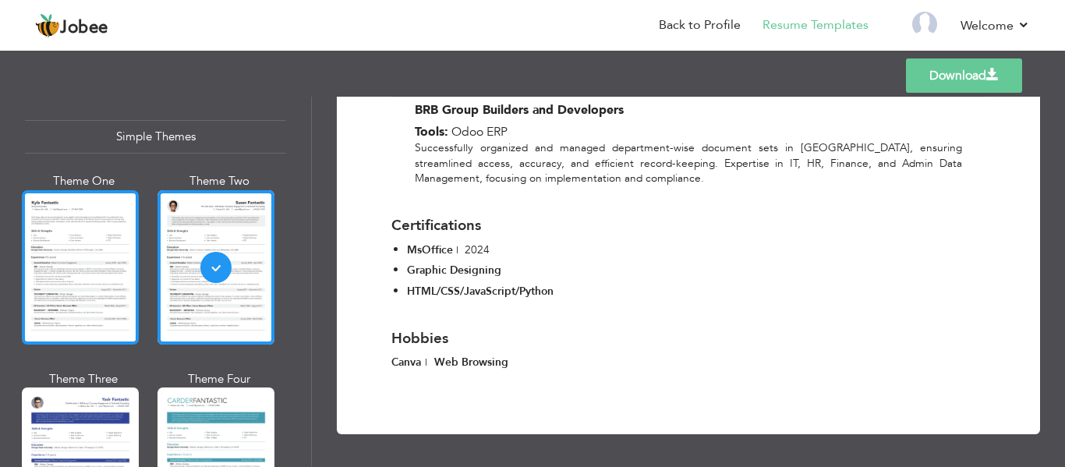
scroll to position [2808, 0]
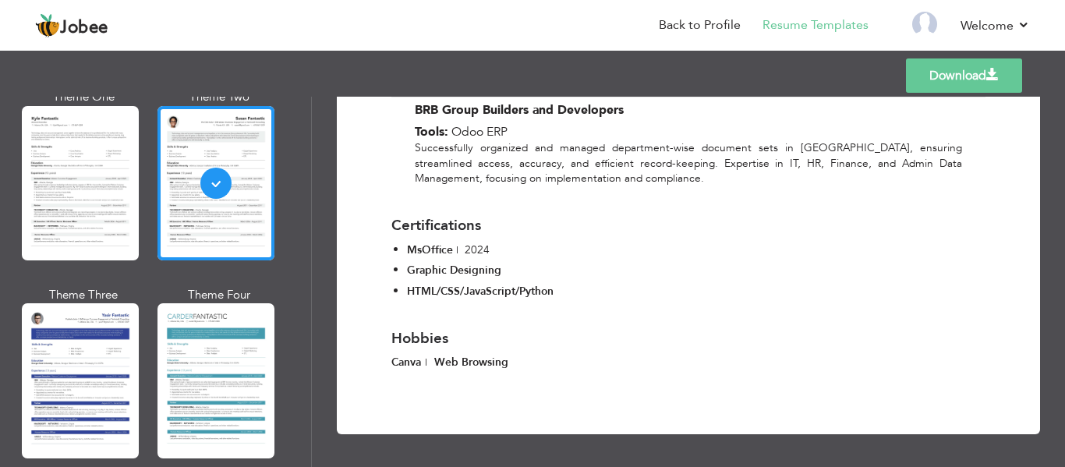
drag, startPoint x: 305, startPoint y: 442, endPoint x: 306, endPoint y: 458, distance: 16.4
click at [306, 458] on div "Professional Themes Theme One Theme Two Theme Three Theme Six" at bounding box center [155, 282] width 311 height 370
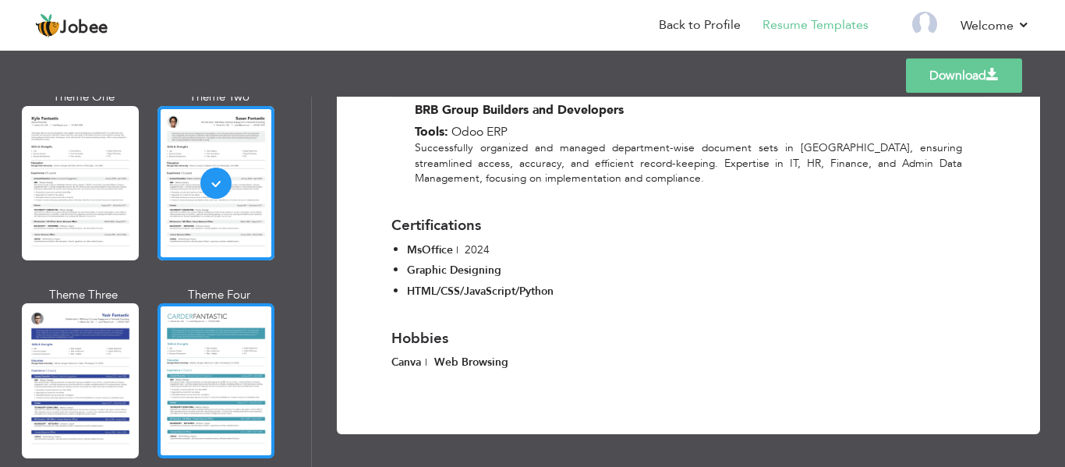
click at [254, 405] on div at bounding box center [215, 380] width 117 height 154
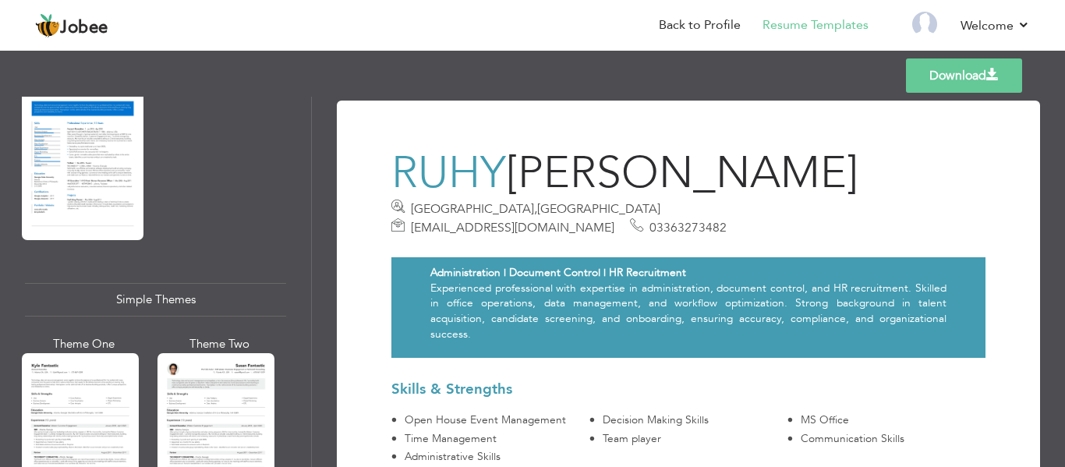
scroll to position [2593, 0]
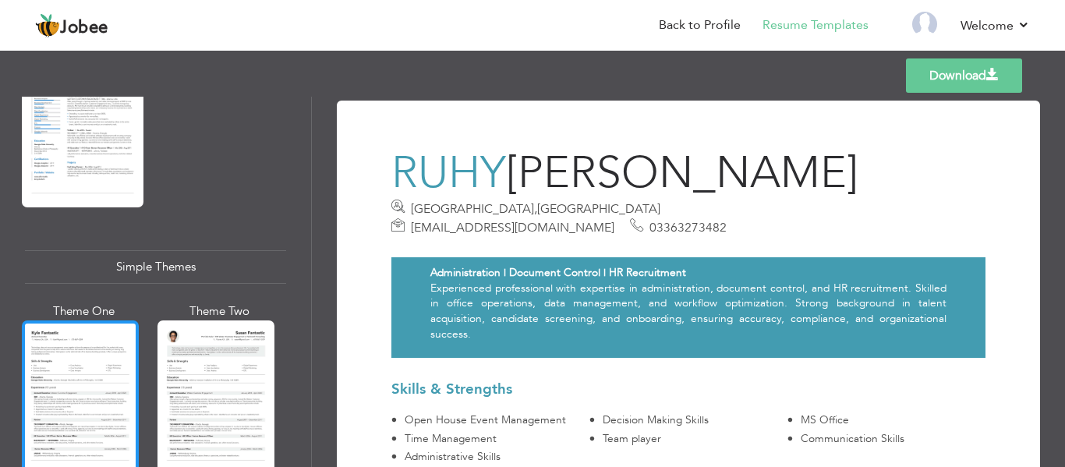
click at [109, 349] on div at bounding box center [80, 397] width 117 height 154
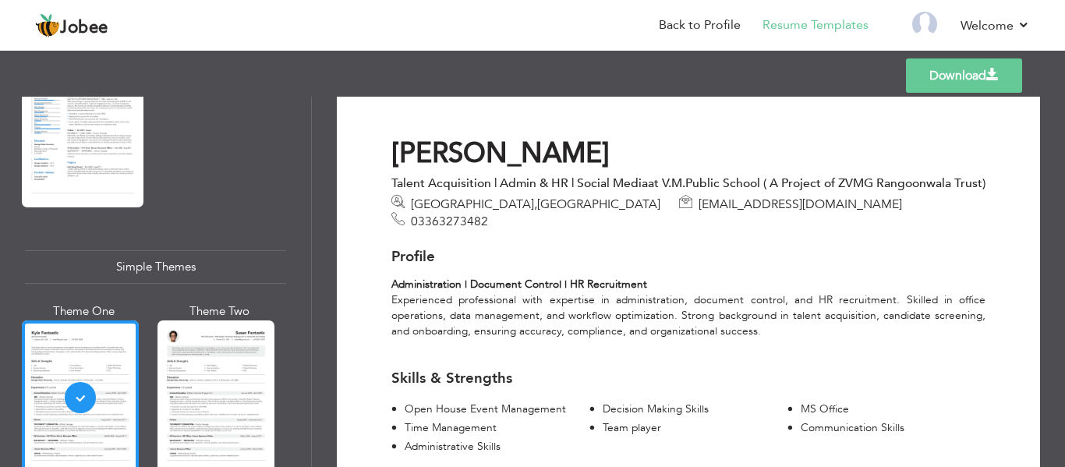
scroll to position [0, 0]
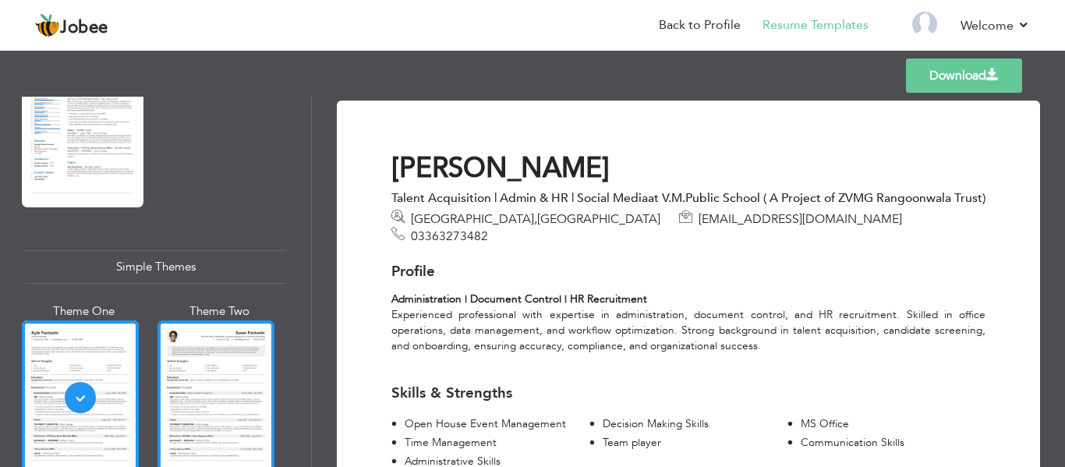
click at [229, 327] on div at bounding box center [215, 397] width 117 height 154
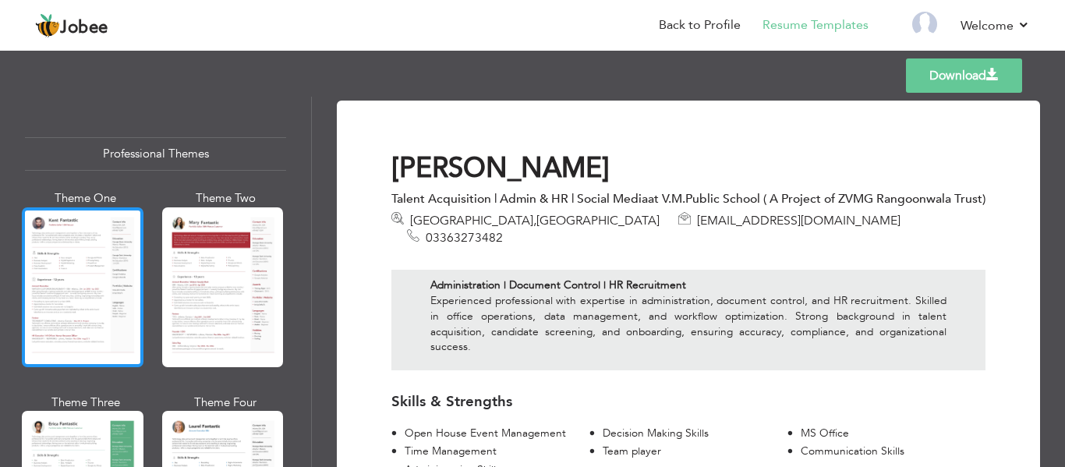
click at [121, 273] on div at bounding box center [83, 287] width 122 height 160
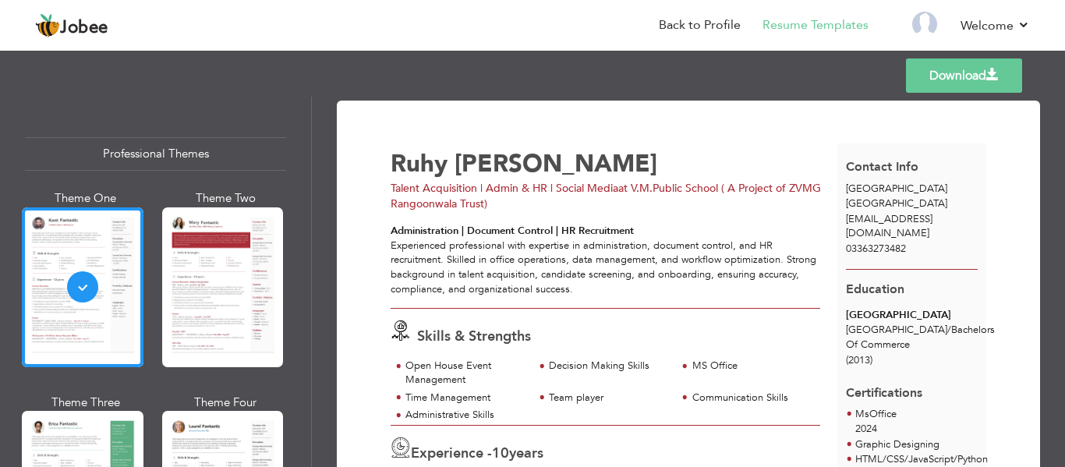
click at [1059, 130] on div "Download [PERSON_NAME] Talent Acquisition | Admin & HR | Social Media at [GEOGR…" at bounding box center [688, 282] width 753 height 370
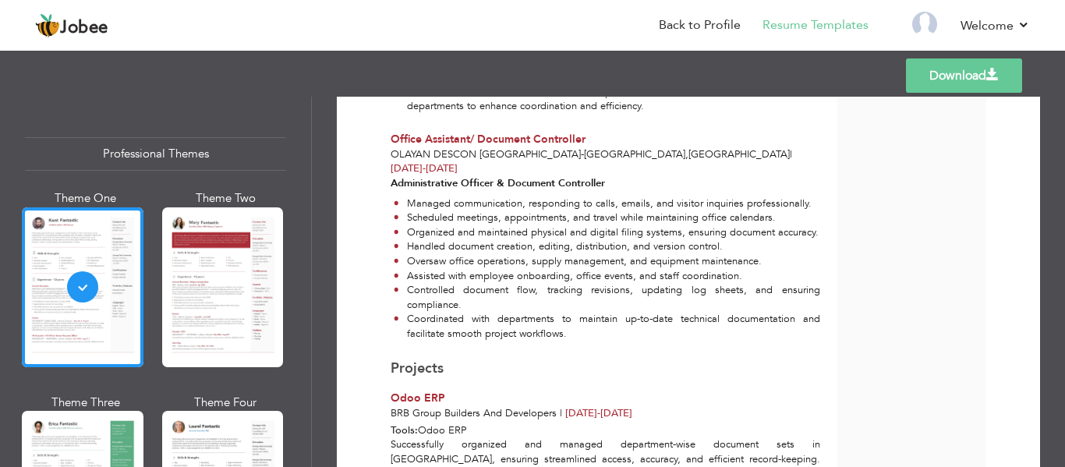
scroll to position [118, 0]
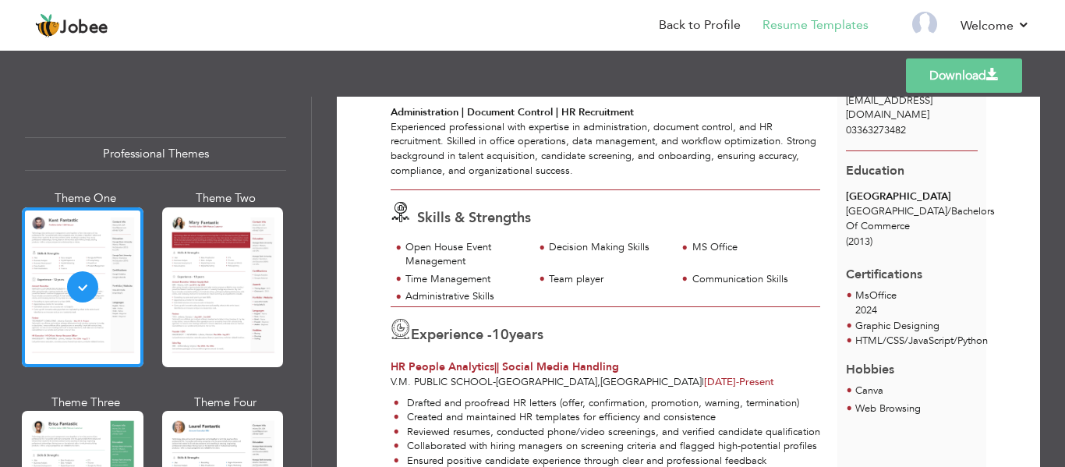
click at [967, 81] on link "Download" at bounding box center [964, 75] width 116 height 34
